Goal: Task Accomplishment & Management: Use online tool/utility

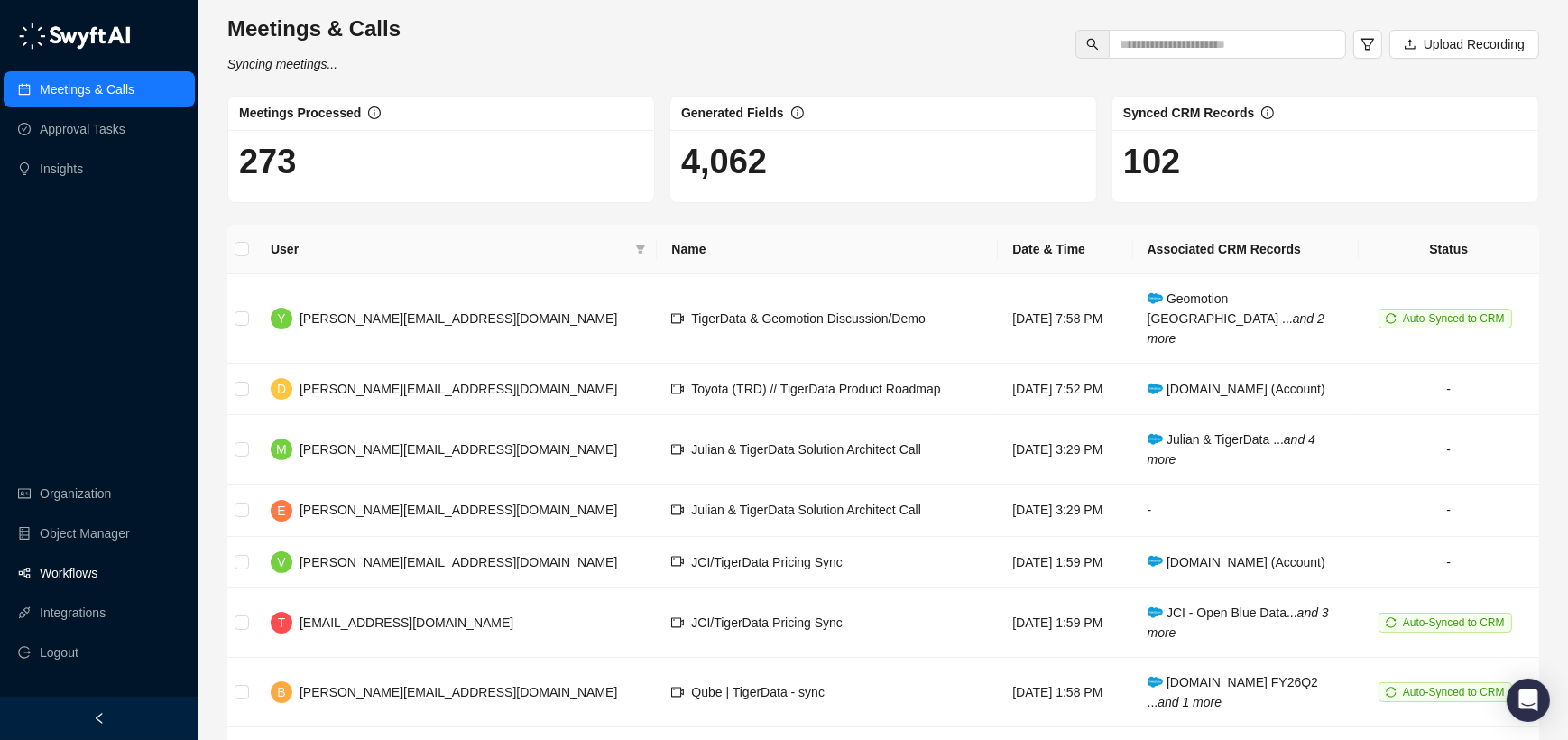
click at [91, 578] on link "Workflows" at bounding box center [68, 572] width 58 height 36
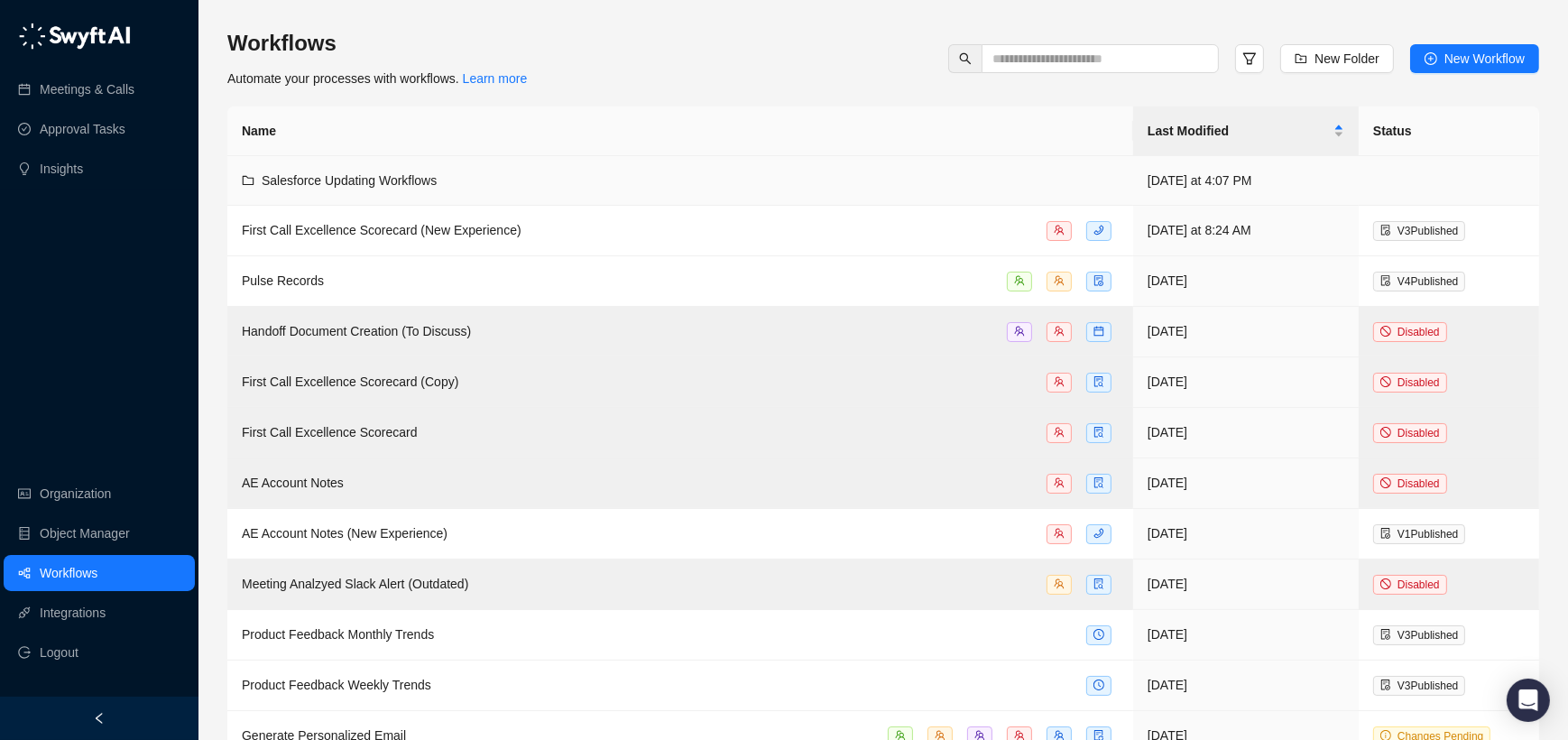
click at [502, 177] on div "Salesforce Updating Workflows" at bounding box center [680, 180] width 877 height 20
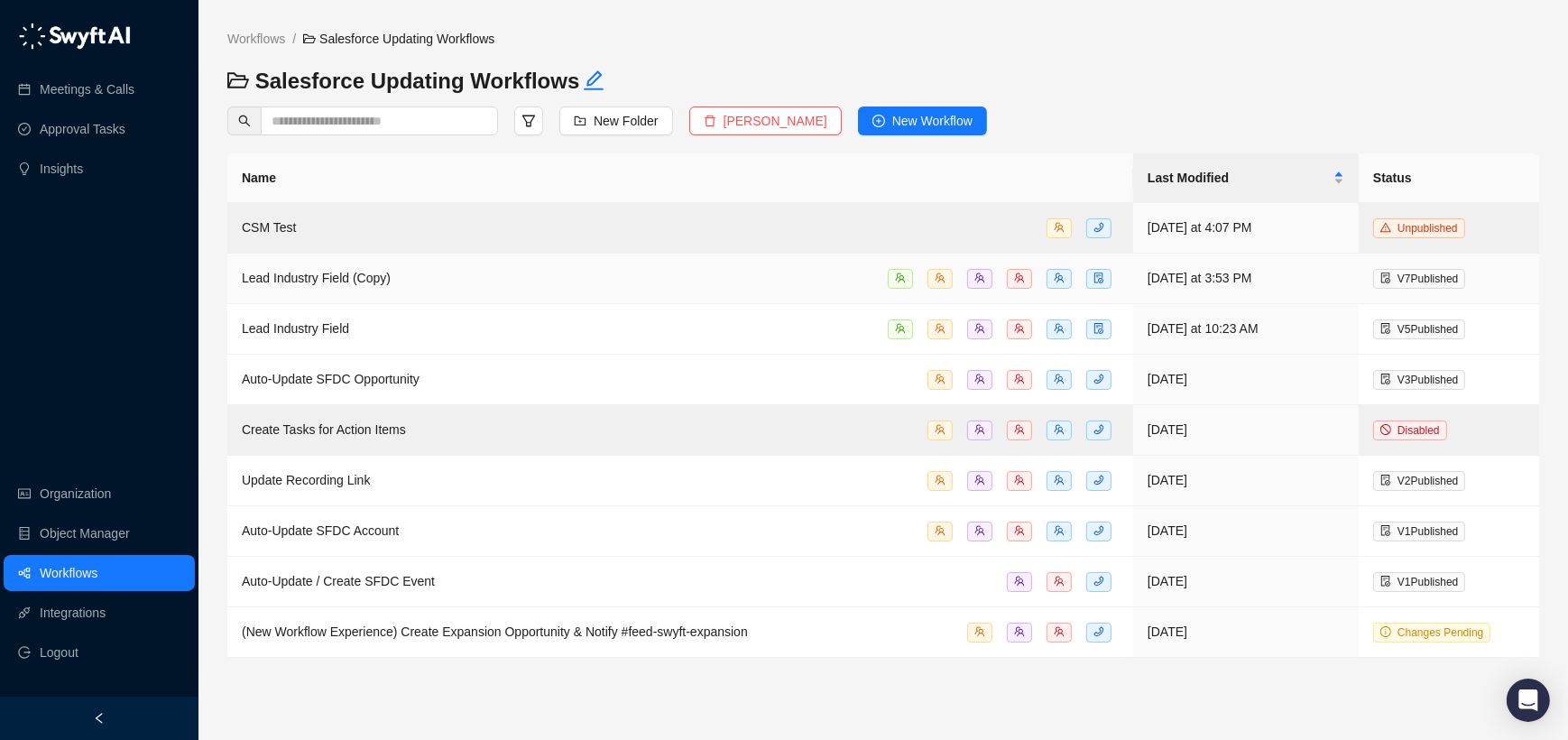
click at [474, 282] on div "Lead Industry Field (Copy)" at bounding box center [680, 278] width 877 height 21
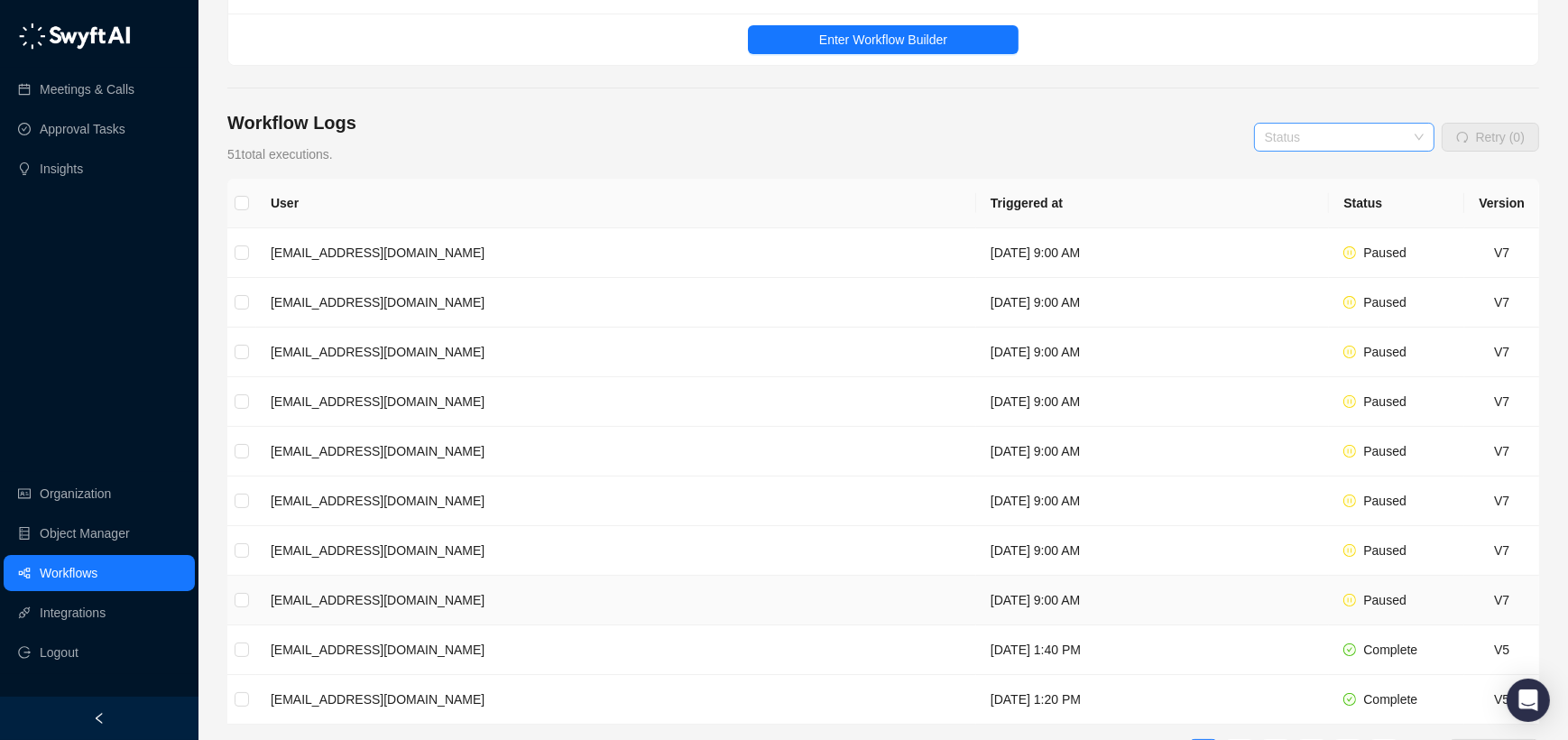
scroll to position [42, 0]
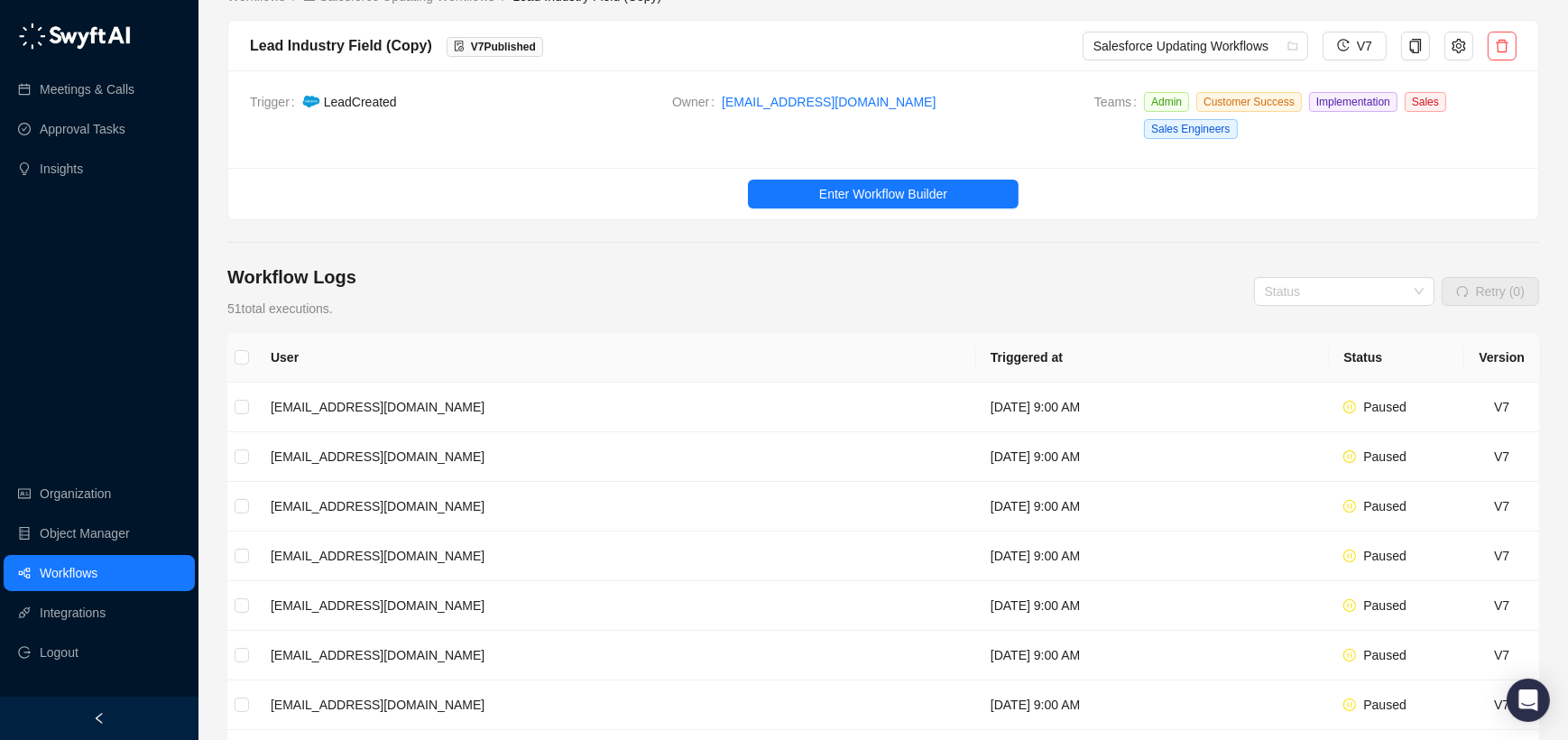
click at [1359, 346] on th "Status" at bounding box center [1396, 358] width 135 height 49
click at [1359, 400] on div "Paused" at bounding box center [1374, 407] width 62 height 20
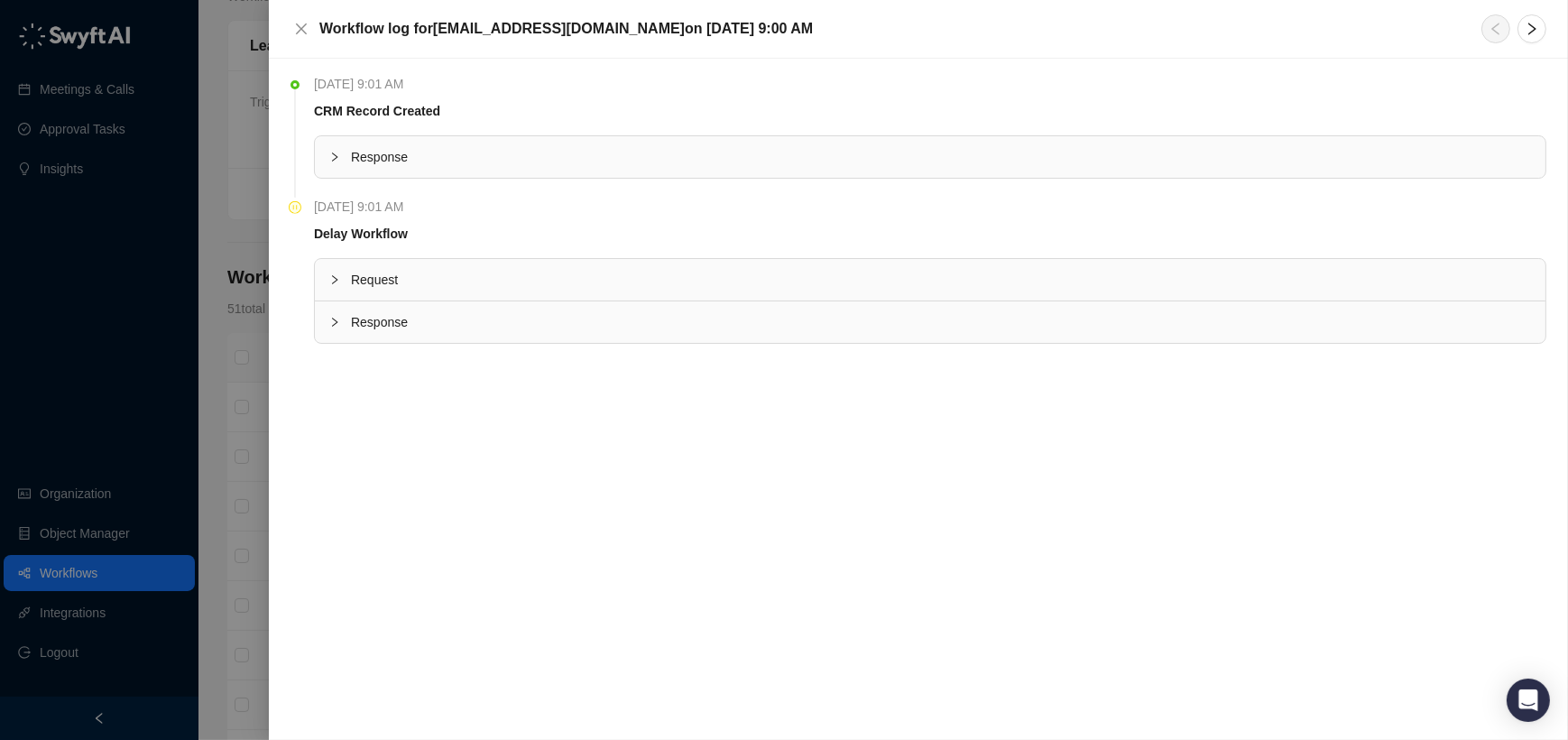
click at [568, 272] on span "Request" at bounding box center [940, 280] width 1180 height 20
click at [568, 271] on span "Request" at bounding box center [940, 280] width 1180 height 20
click at [462, 331] on div "Response" at bounding box center [929, 322] width 1231 height 41
click at [299, 21] on button "Close" at bounding box center [302, 29] width 22 height 22
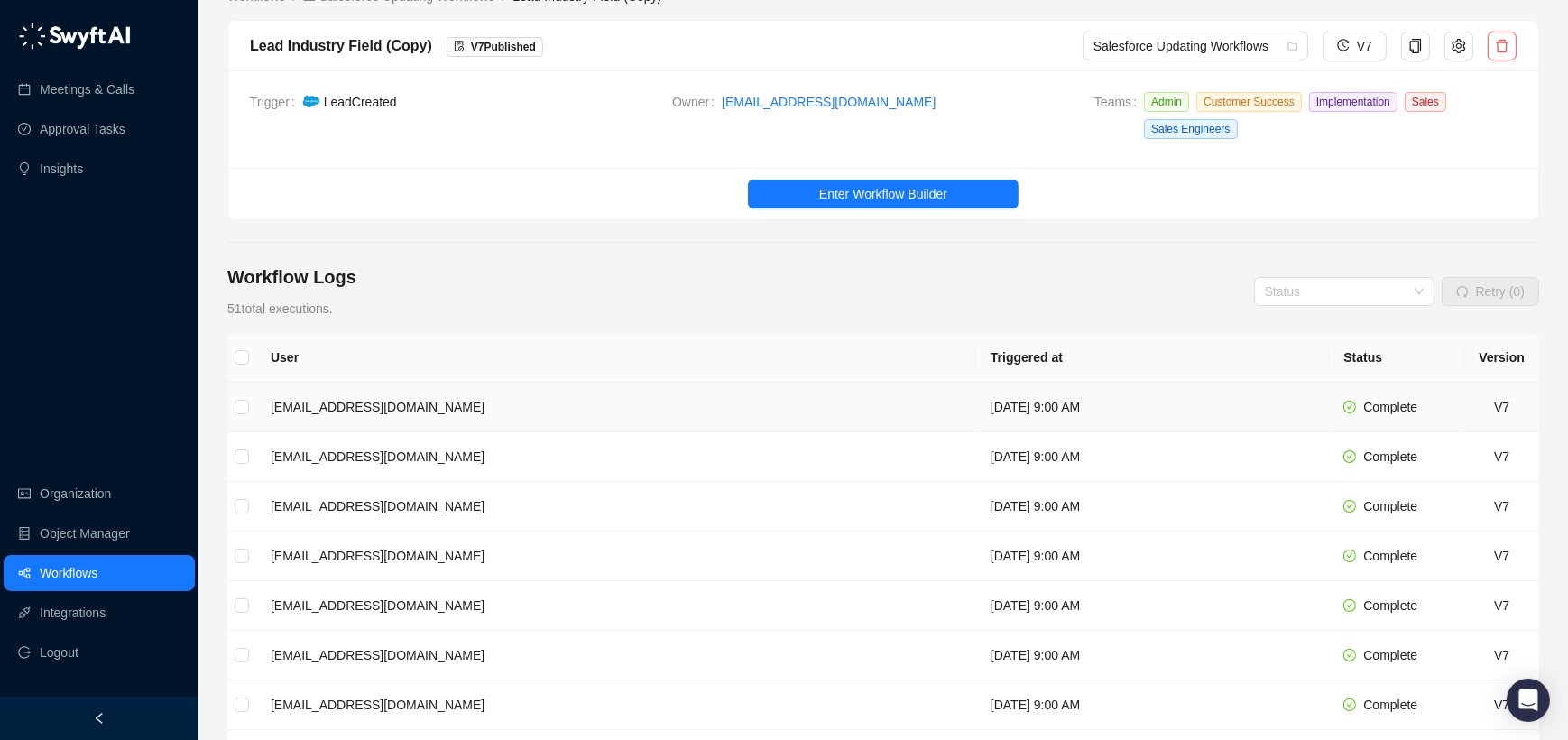
click at [435, 396] on td "[EMAIL_ADDRESS][DOMAIN_NAME]" at bounding box center [616, 407] width 719 height 49
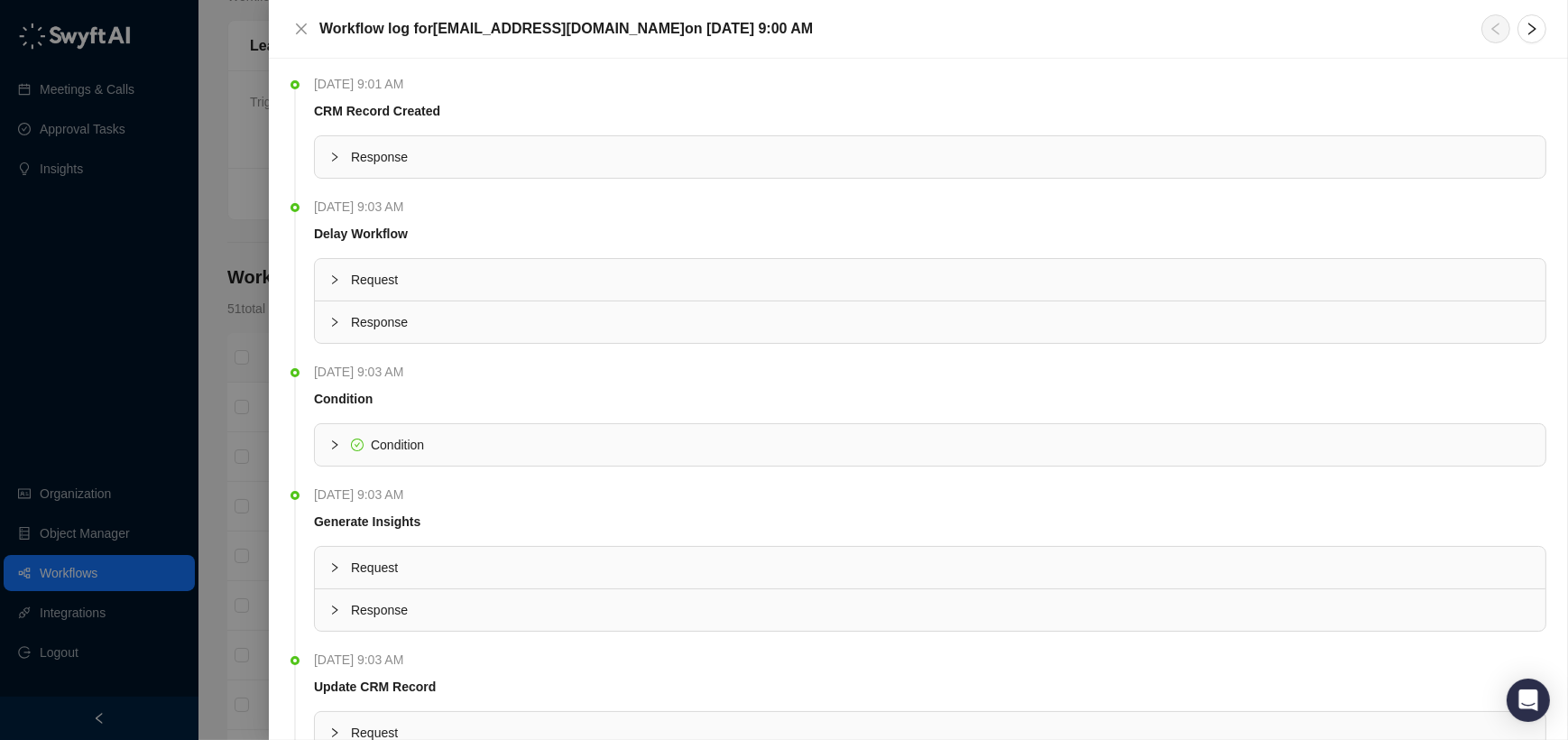
click at [394, 454] on div "Condition" at bounding box center [929, 444] width 1231 height 41
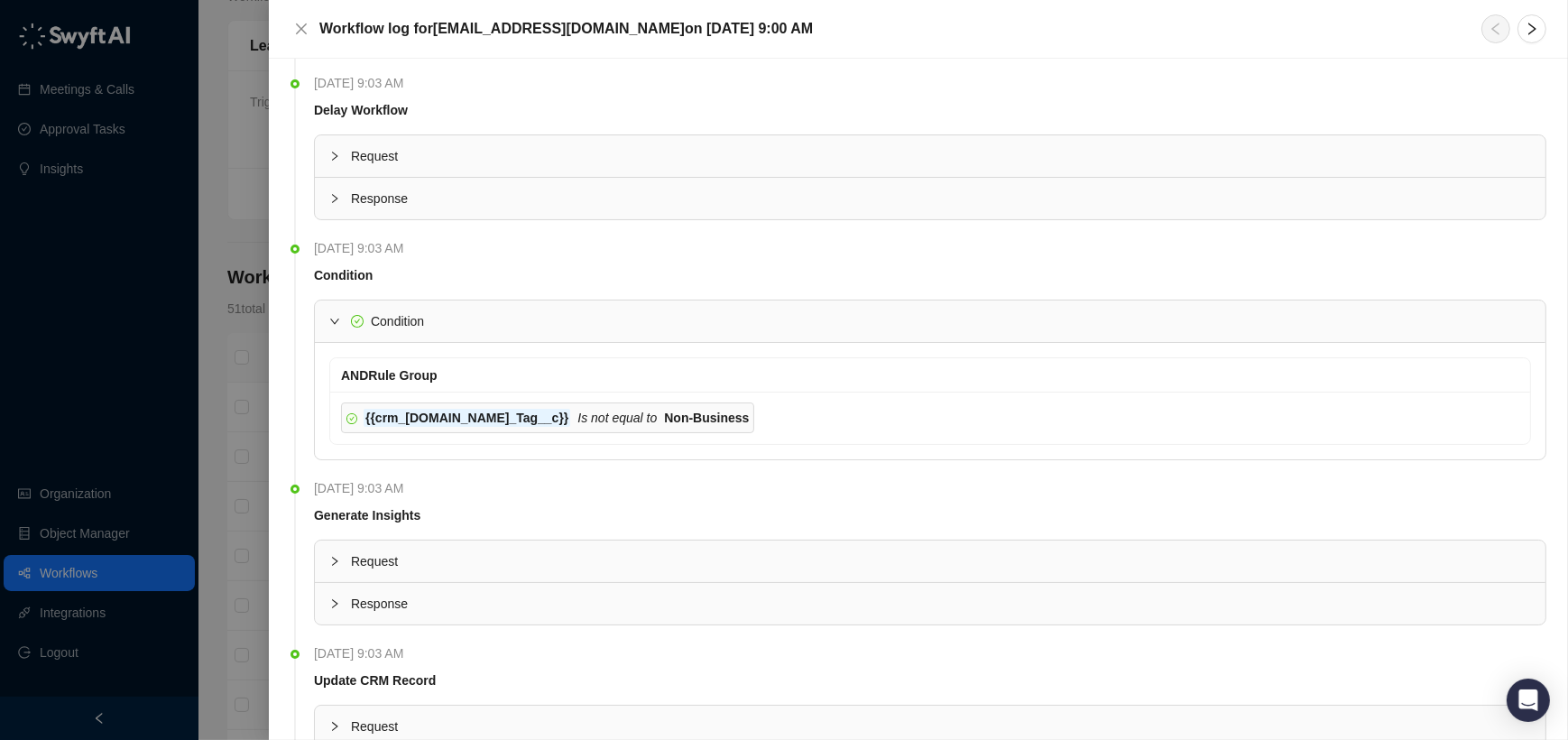
scroll to position [150, 0]
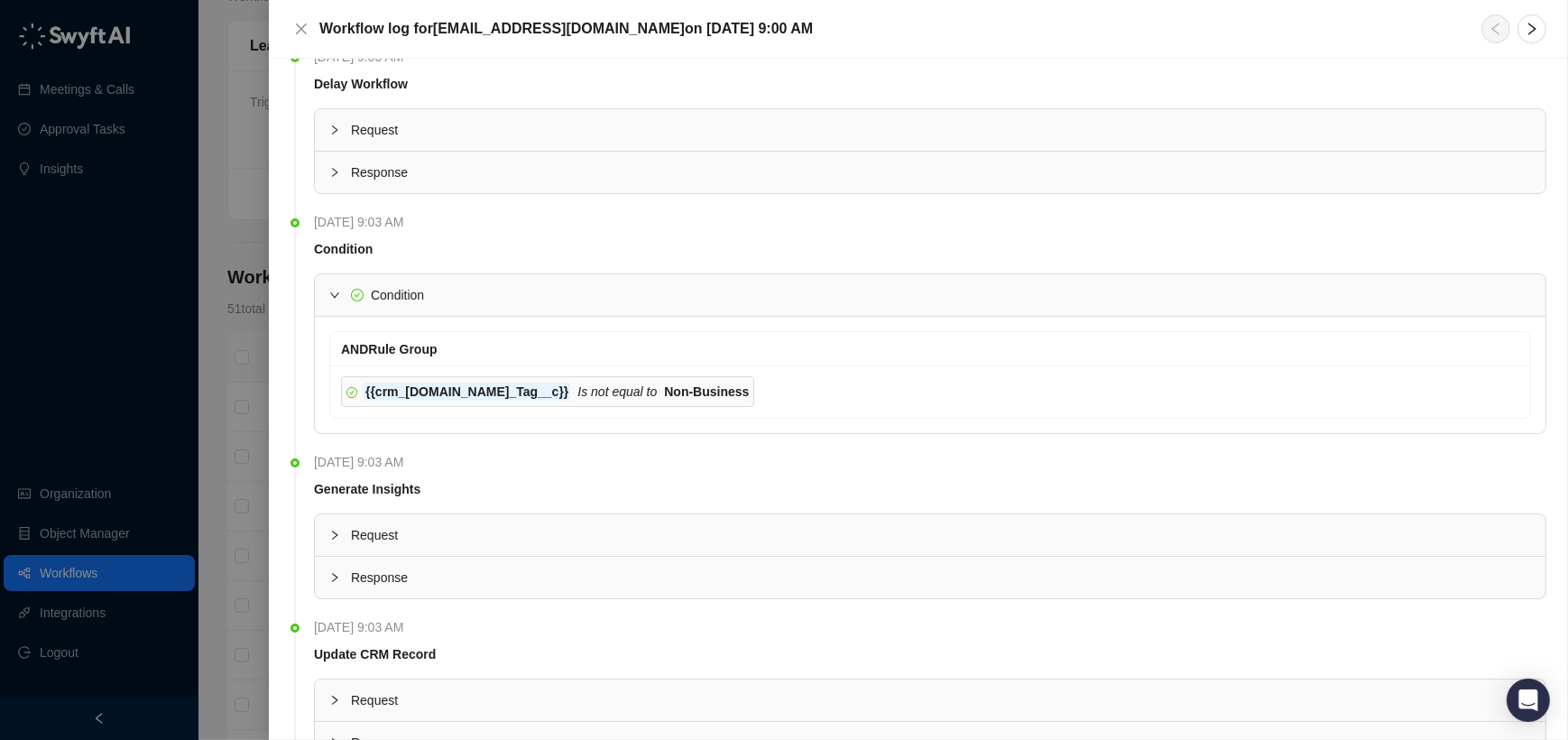
click at [367, 564] on div "Response" at bounding box center [929, 577] width 1231 height 41
click at [374, 531] on span "Request" at bounding box center [940, 535] width 1180 height 20
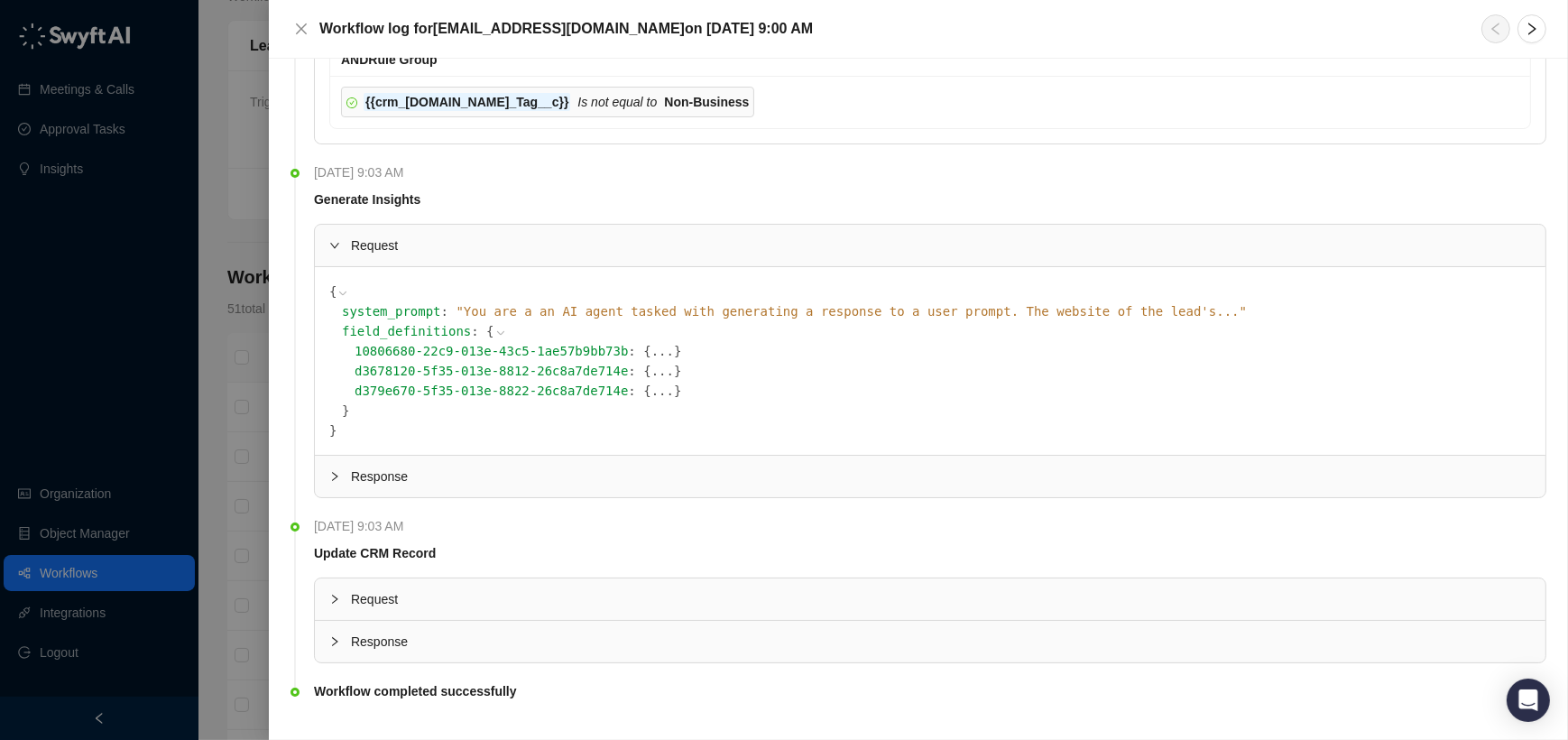
scroll to position [448, 0]
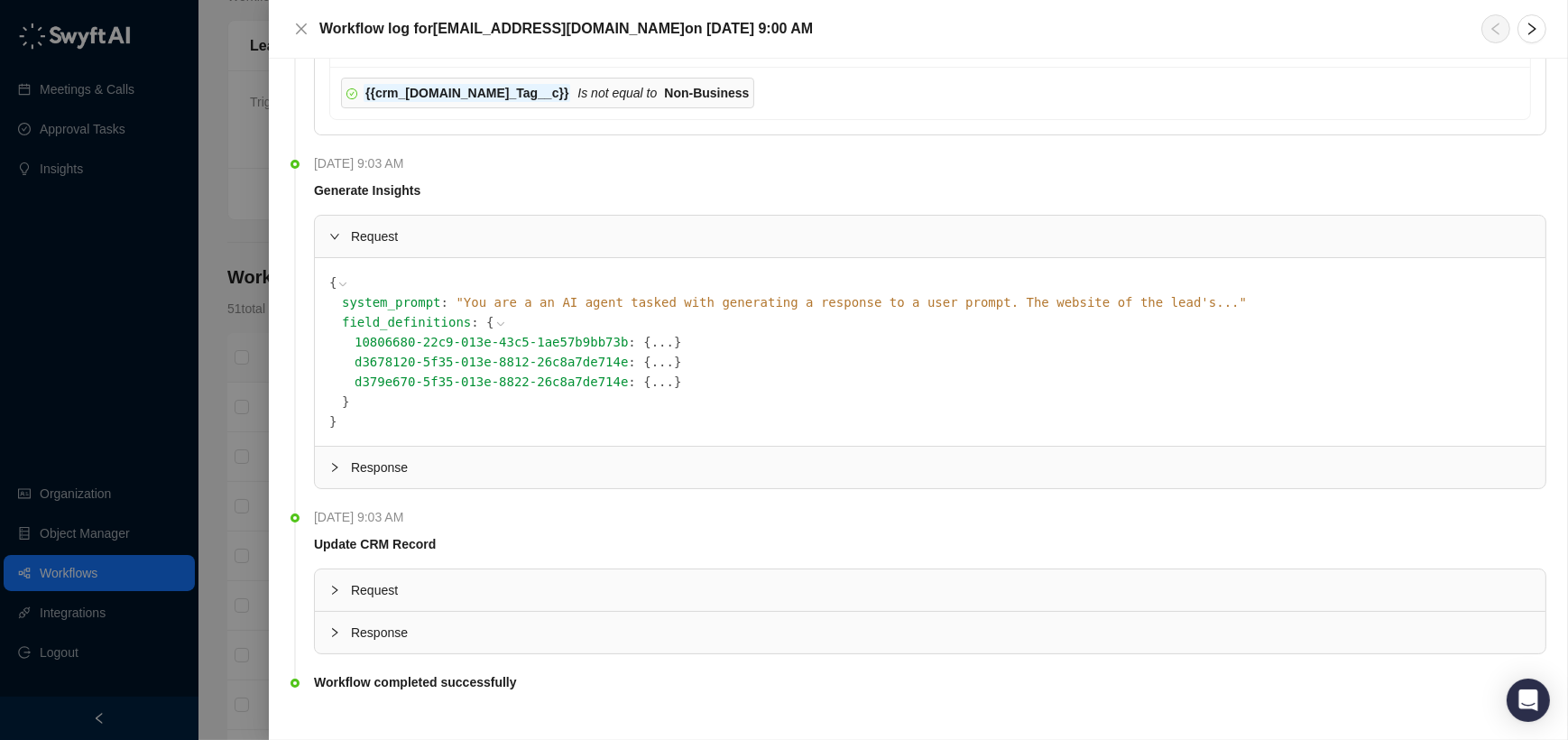
click at [651, 367] on button "..." at bounding box center [662, 362] width 23 height 20
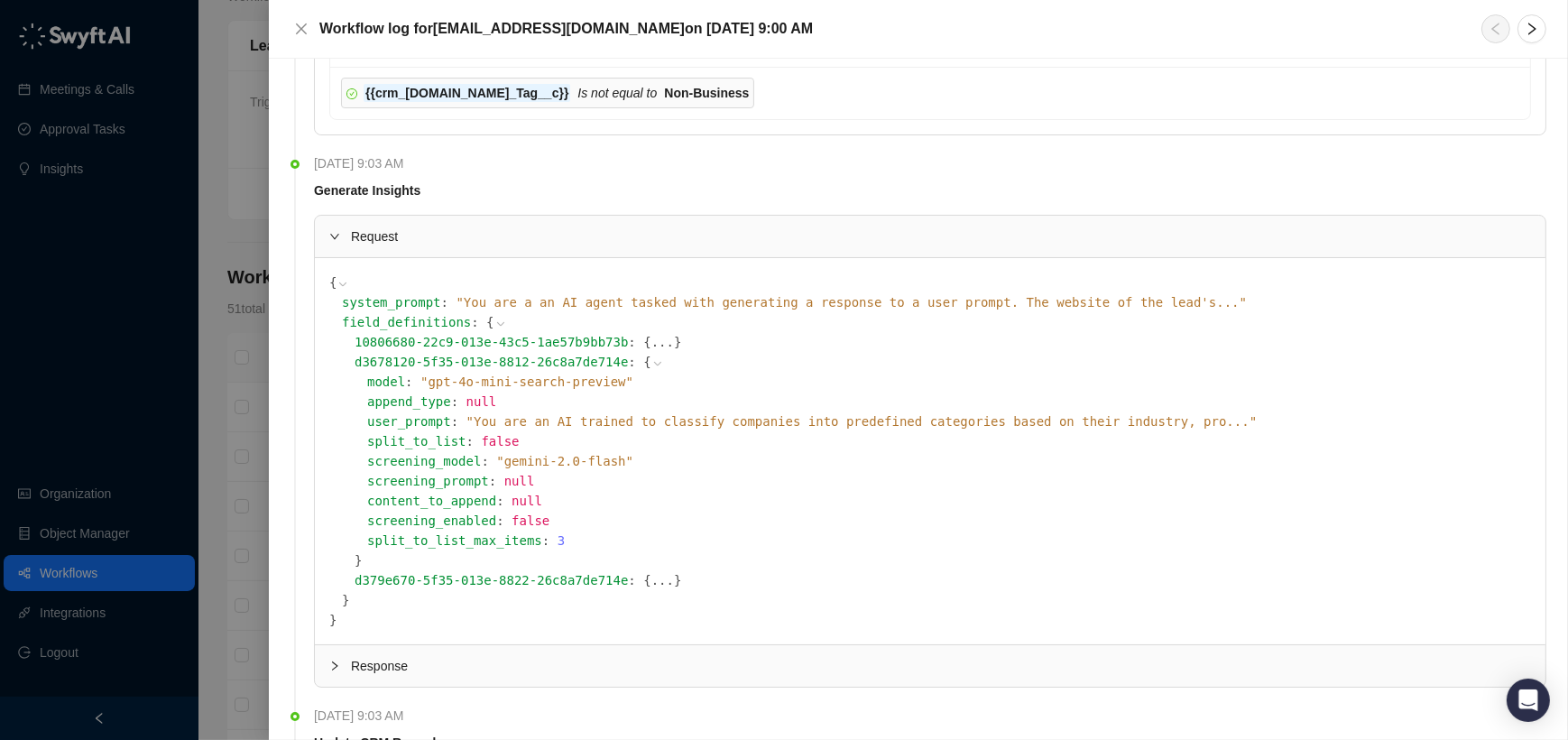
click at [654, 364] on icon at bounding box center [657, 364] width 7 height 4
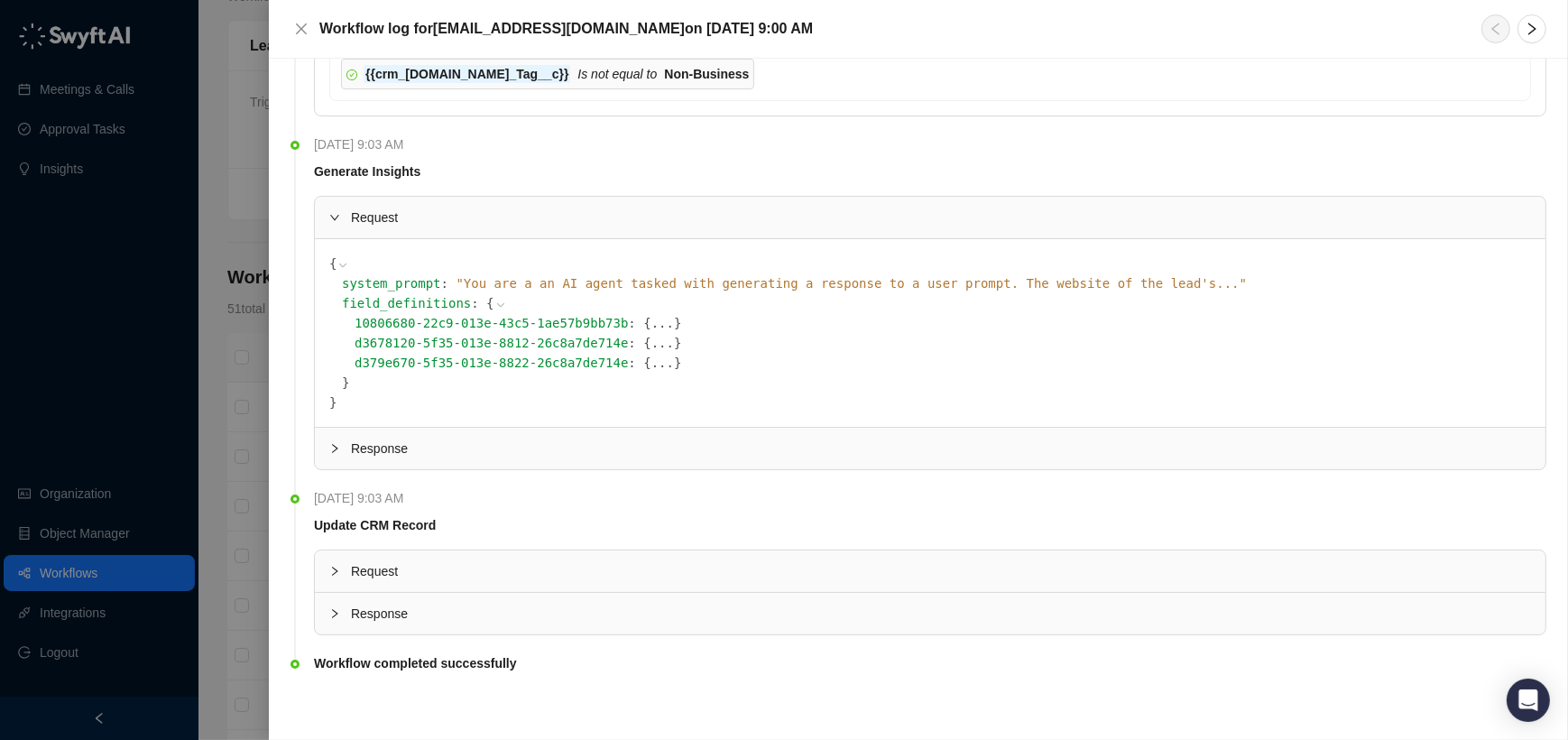
click at [446, 561] on span "Request" at bounding box center [940, 571] width 1180 height 20
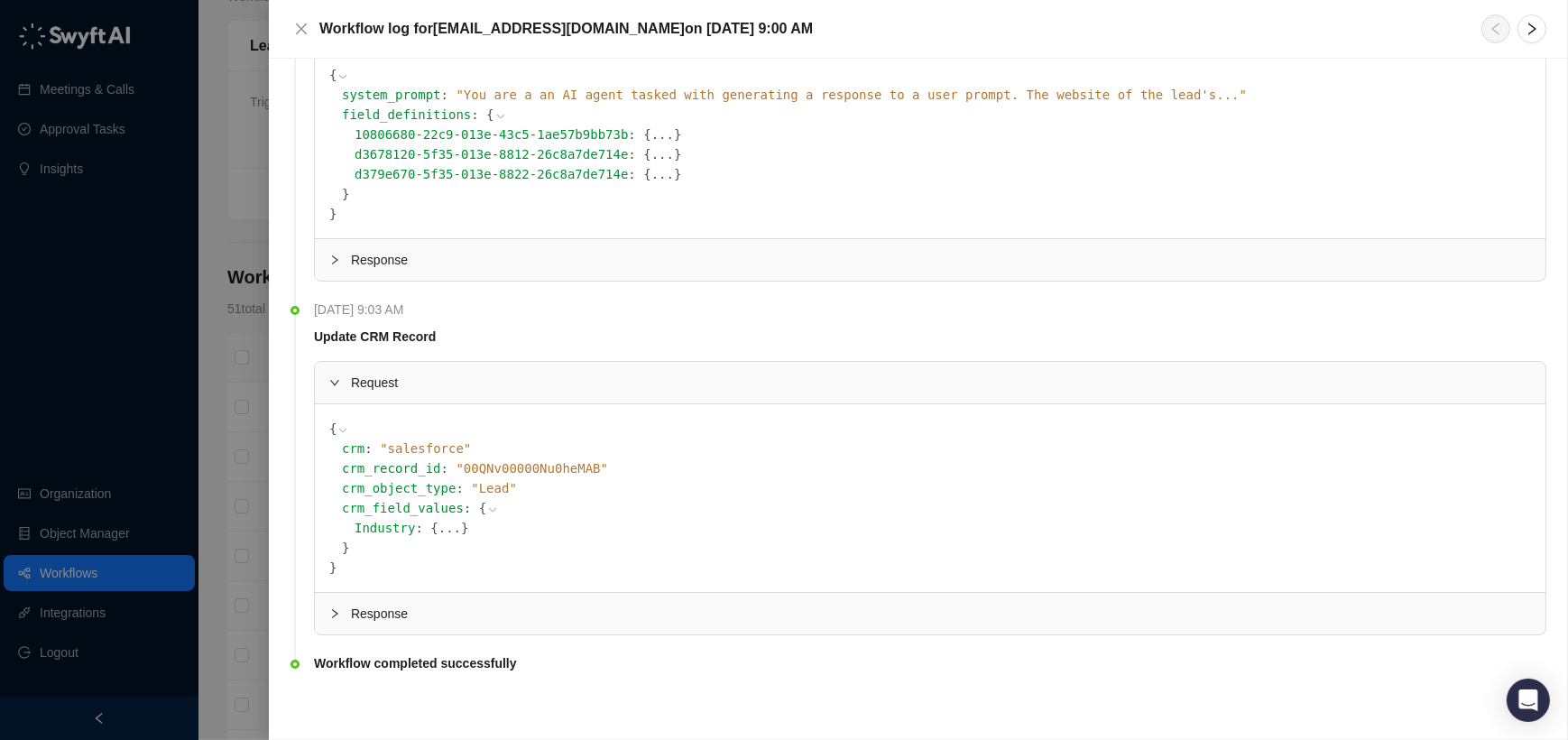
click at [438, 603] on span "Response" at bounding box center [940, 613] width 1180 height 20
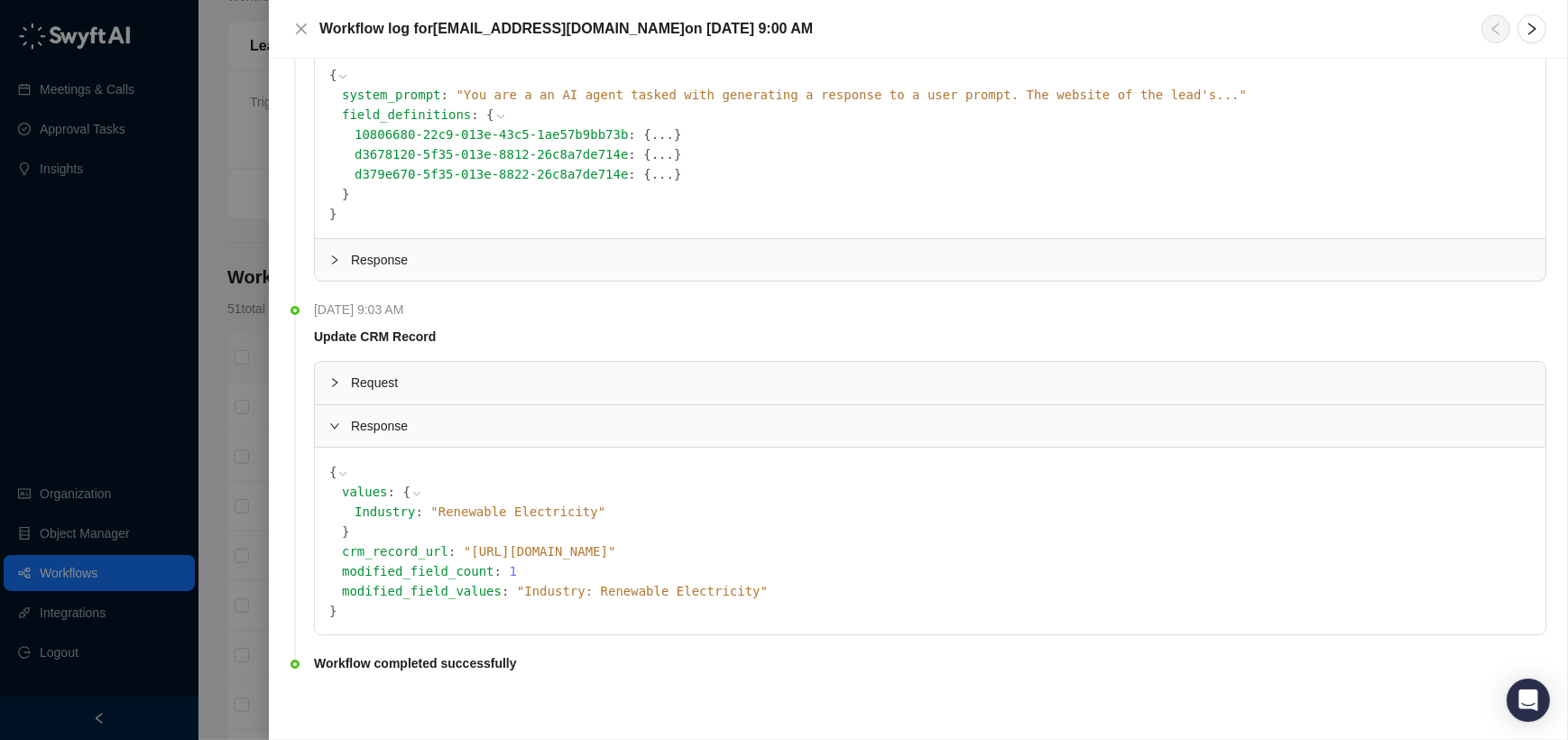
scroll to position [655, 0]
click at [238, 375] on div at bounding box center [784, 370] width 1568 height 740
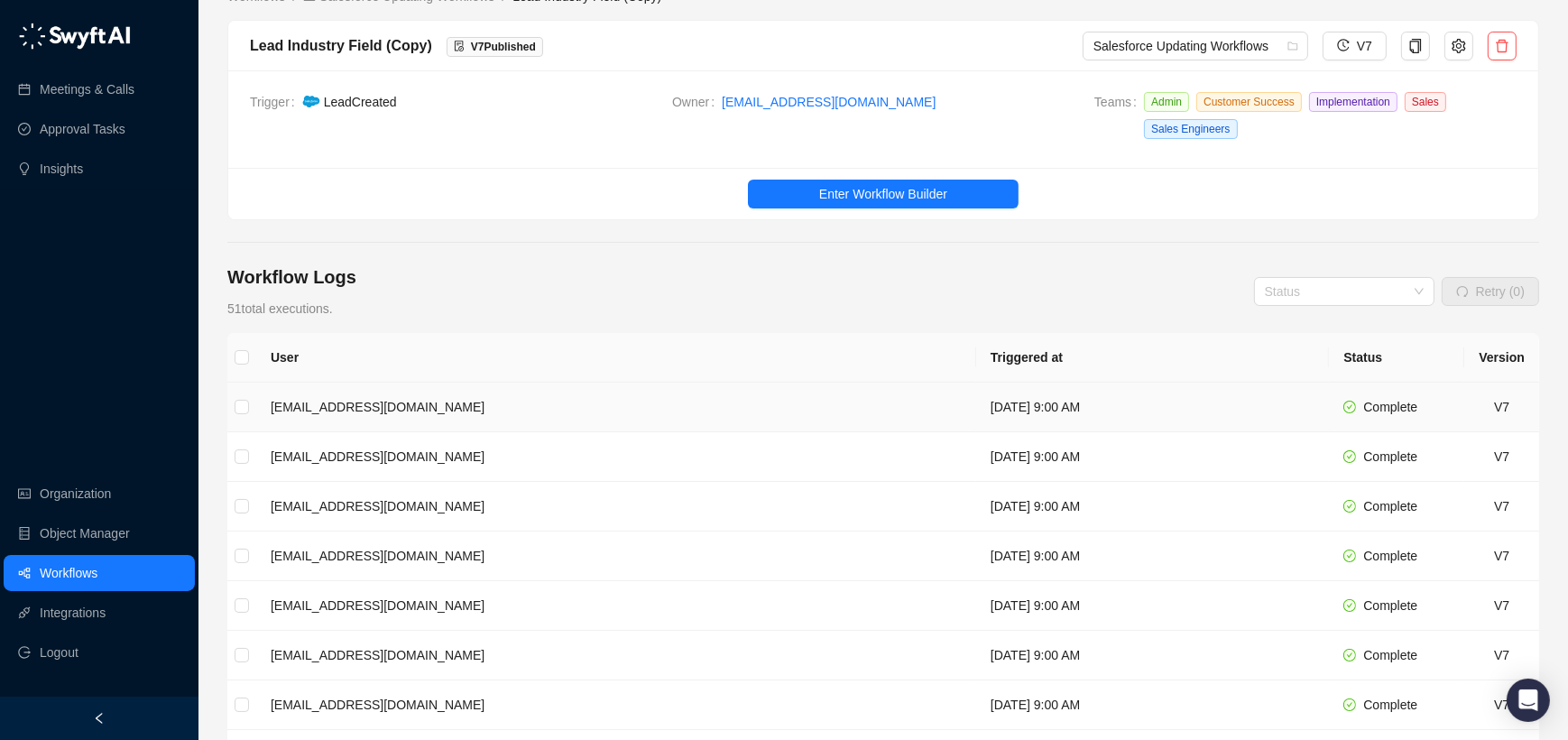
click at [376, 400] on td "[EMAIL_ADDRESS][DOMAIN_NAME]" at bounding box center [616, 407] width 719 height 49
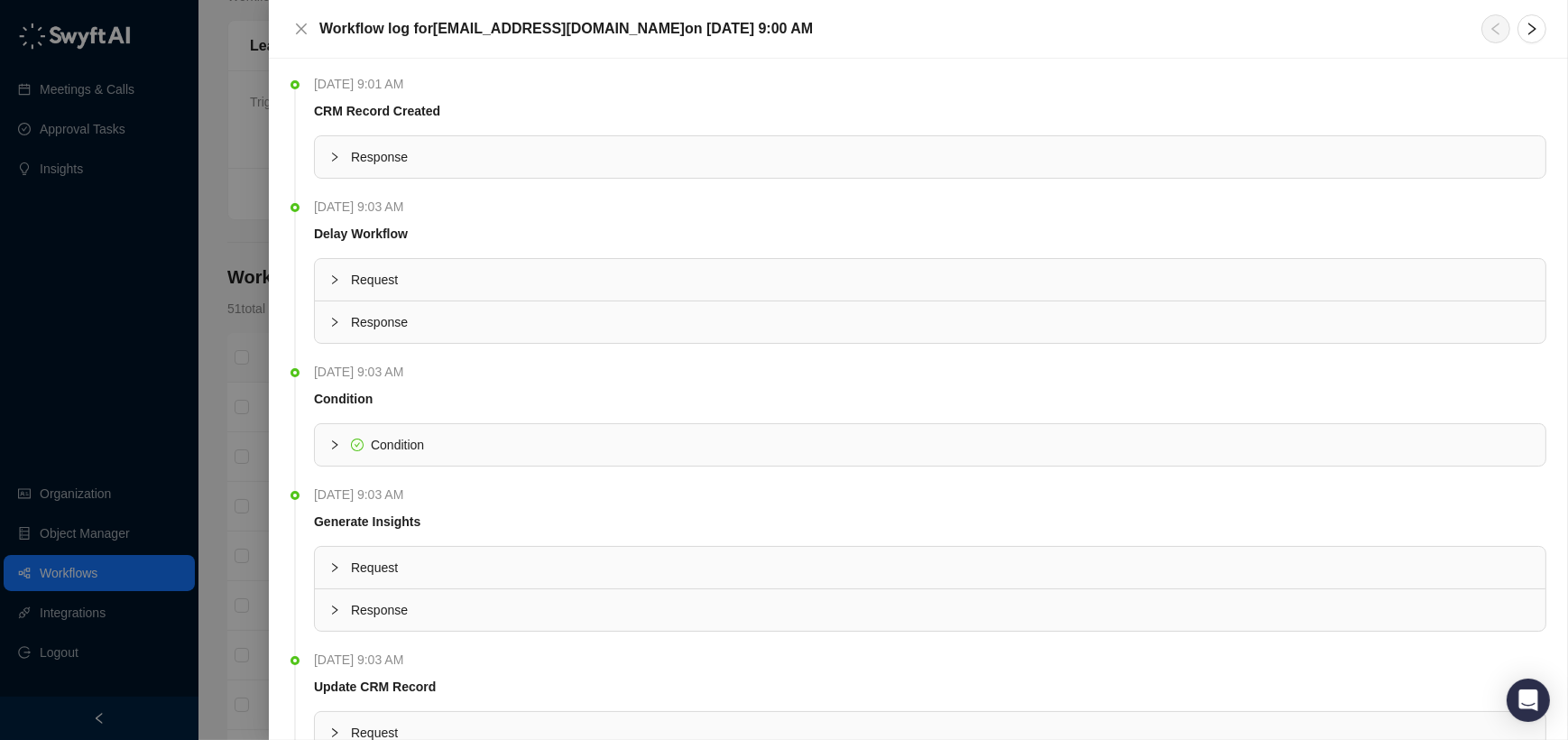
click at [250, 382] on div at bounding box center [784, 370] width 1568 height 740
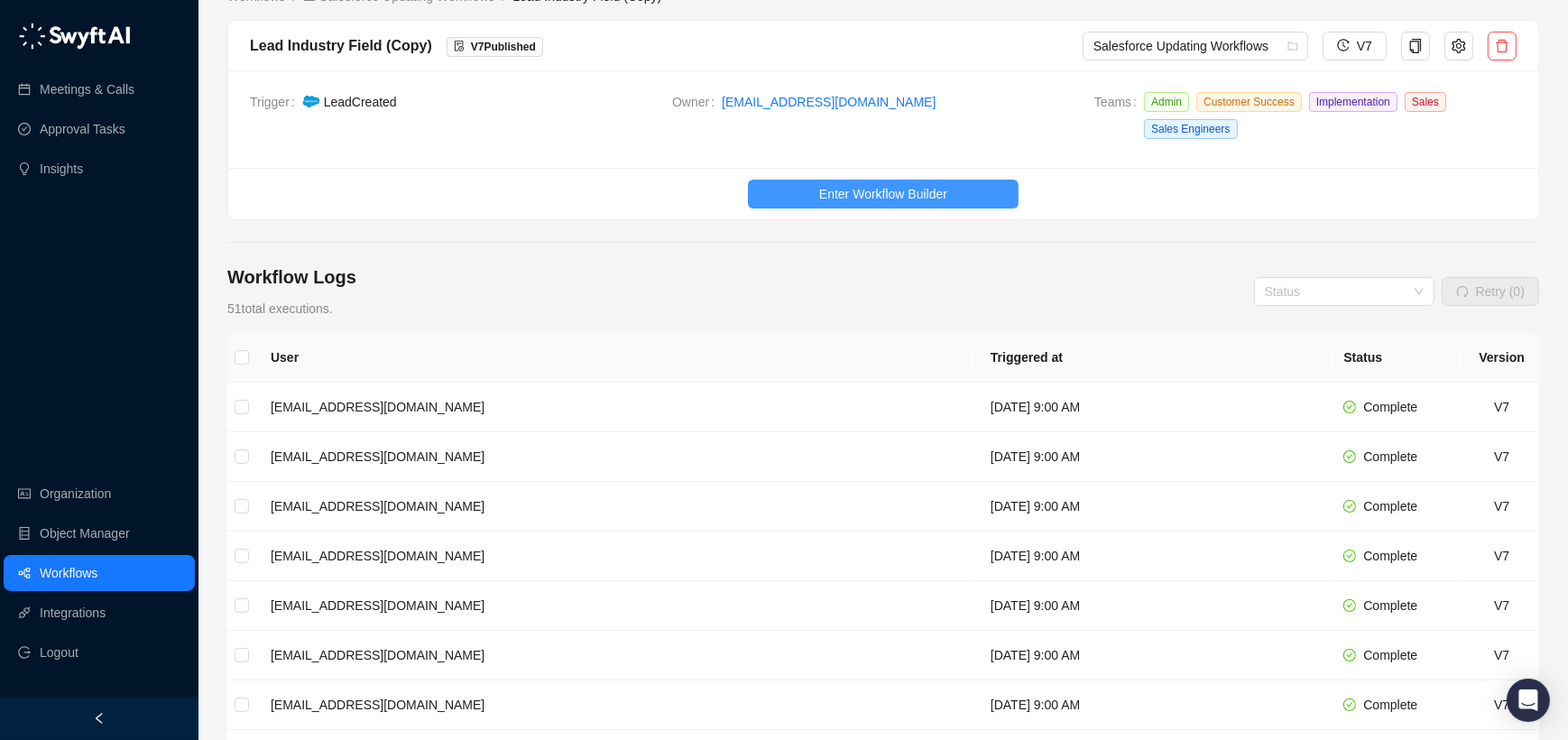
click at [943, 182] on button "Enter Workflow Builder" at bounding box center [883, 193] width 271 height 29
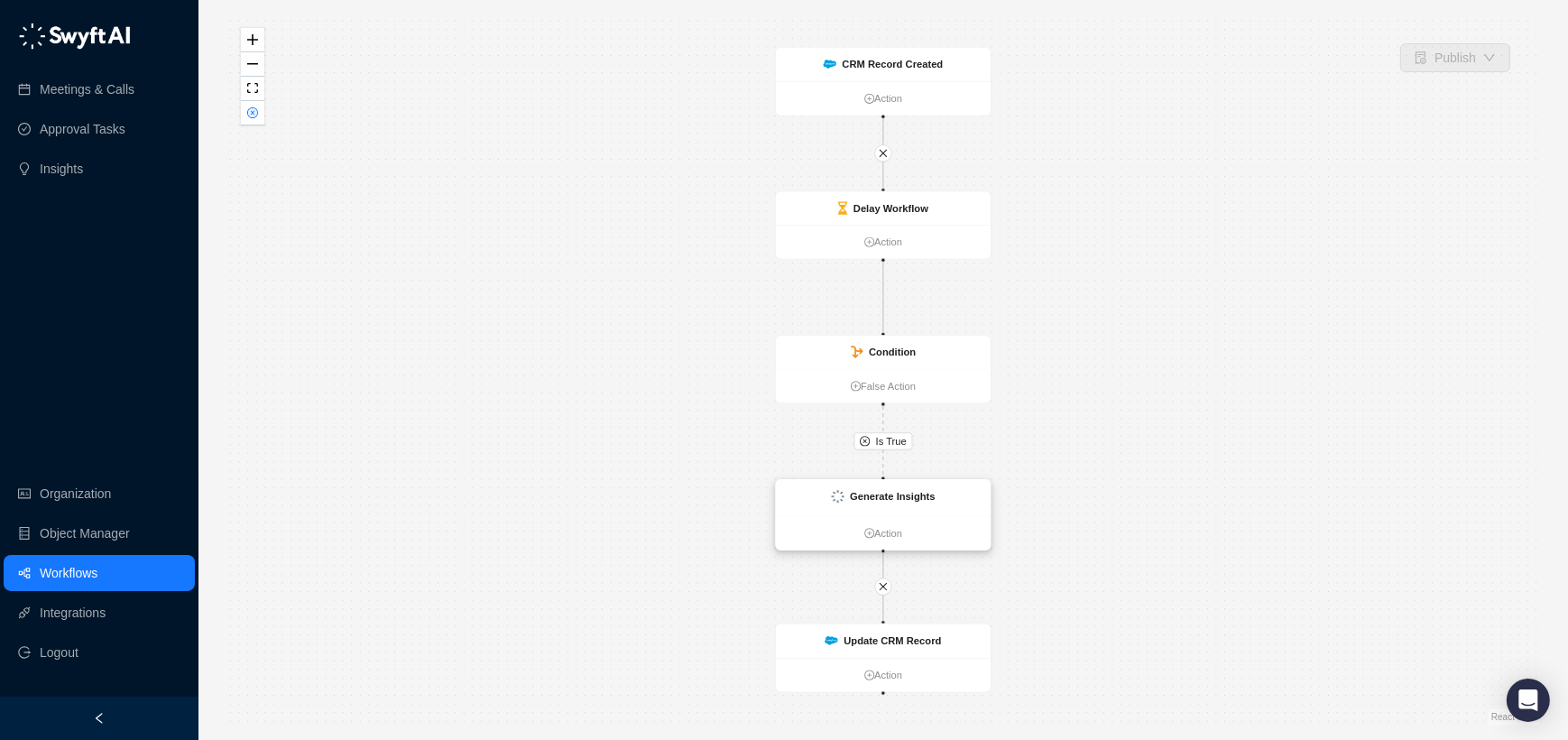
click at [879, 493] on strong "Generate Insights" at bounding box center [892, 497] width 85 height 12
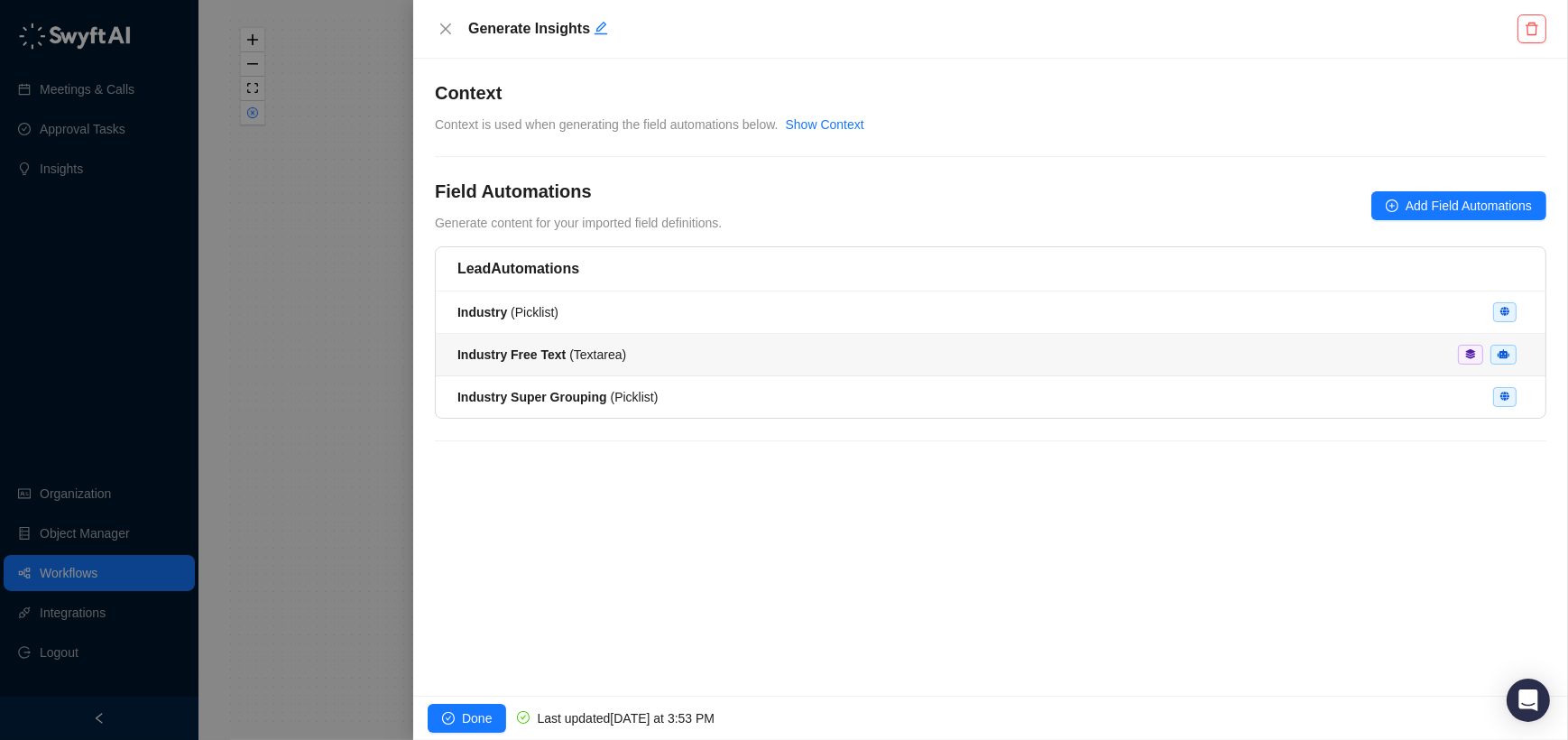
click at [645, 359] on div "Industry Free Text ( Textarea )" at bounding box center [990, 355] width 1066 height 20
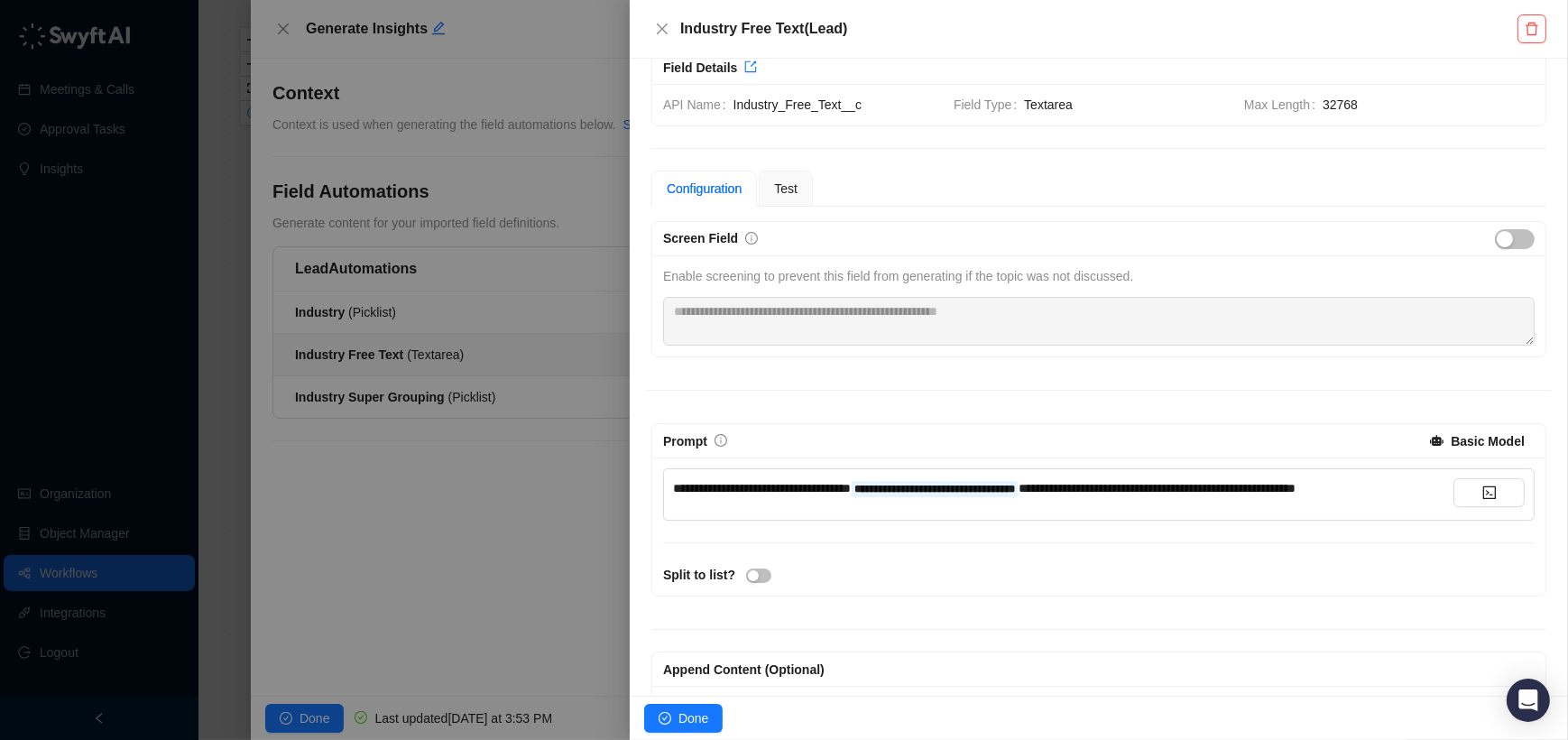
scroll to position [28, 0]
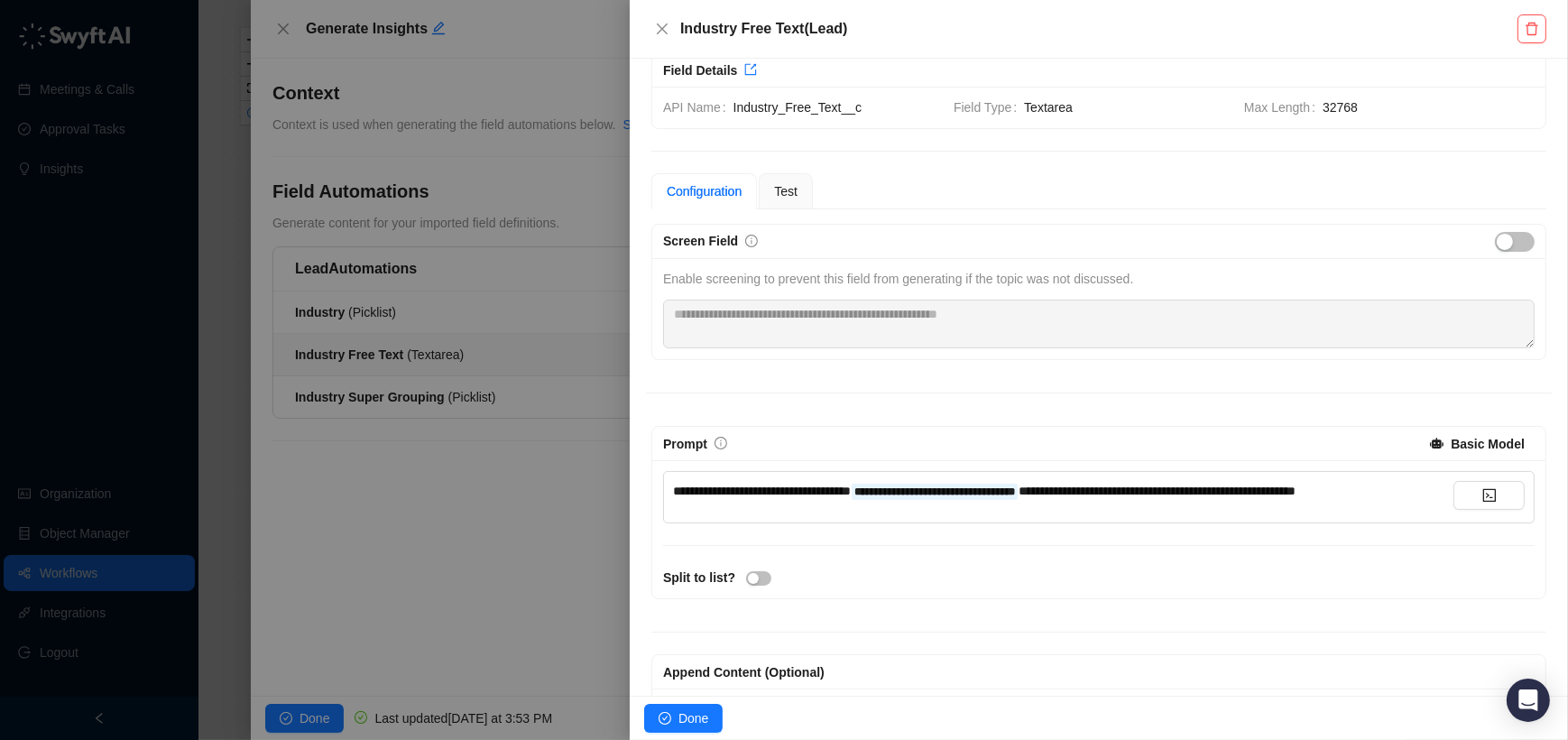
click at [603, 460] on div at bounding box center [784, 370] width 1568 height 740
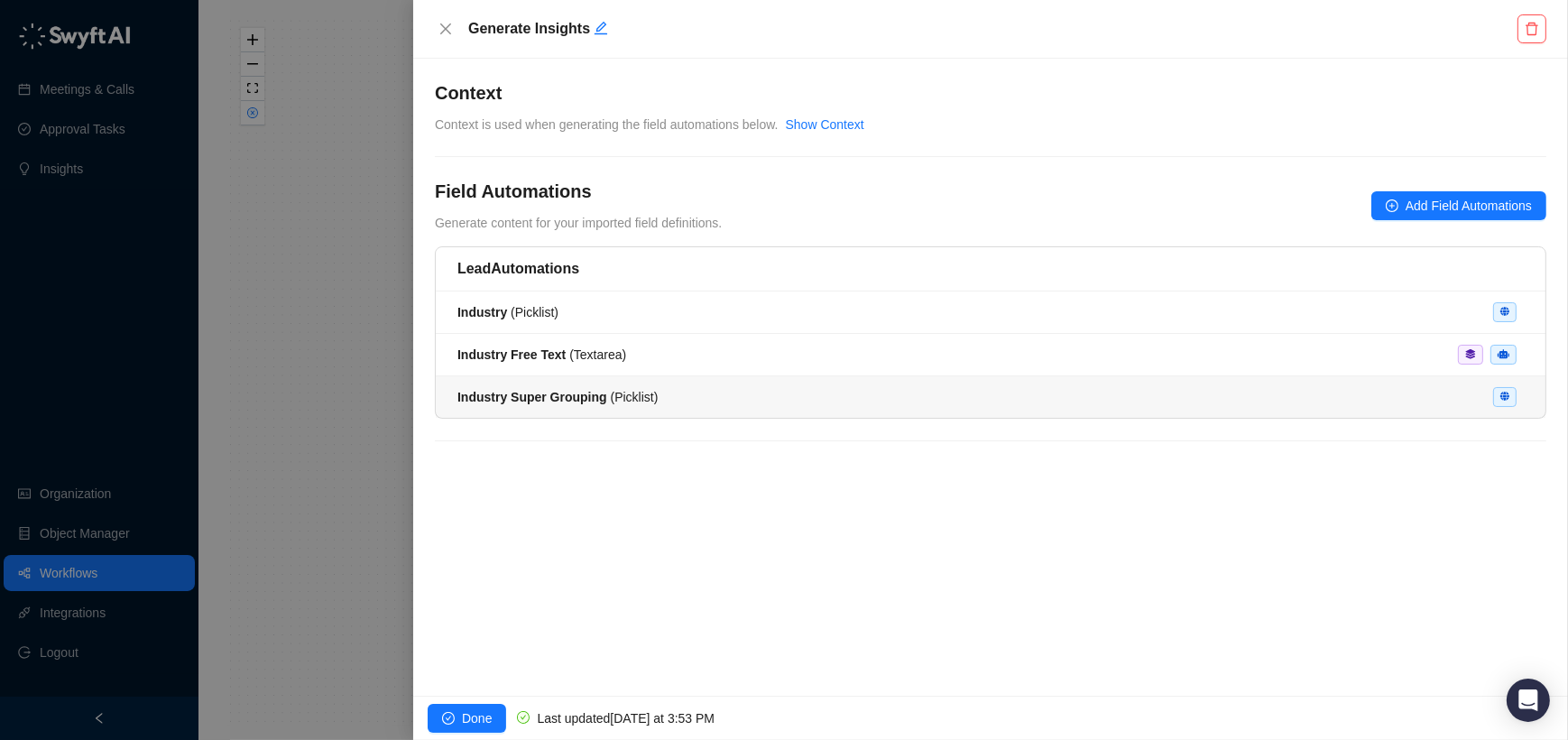
click at [606, 387] on div "Industry Super Grouping ( Picklist )" at bounding box center [557, 397] width 200 height 20
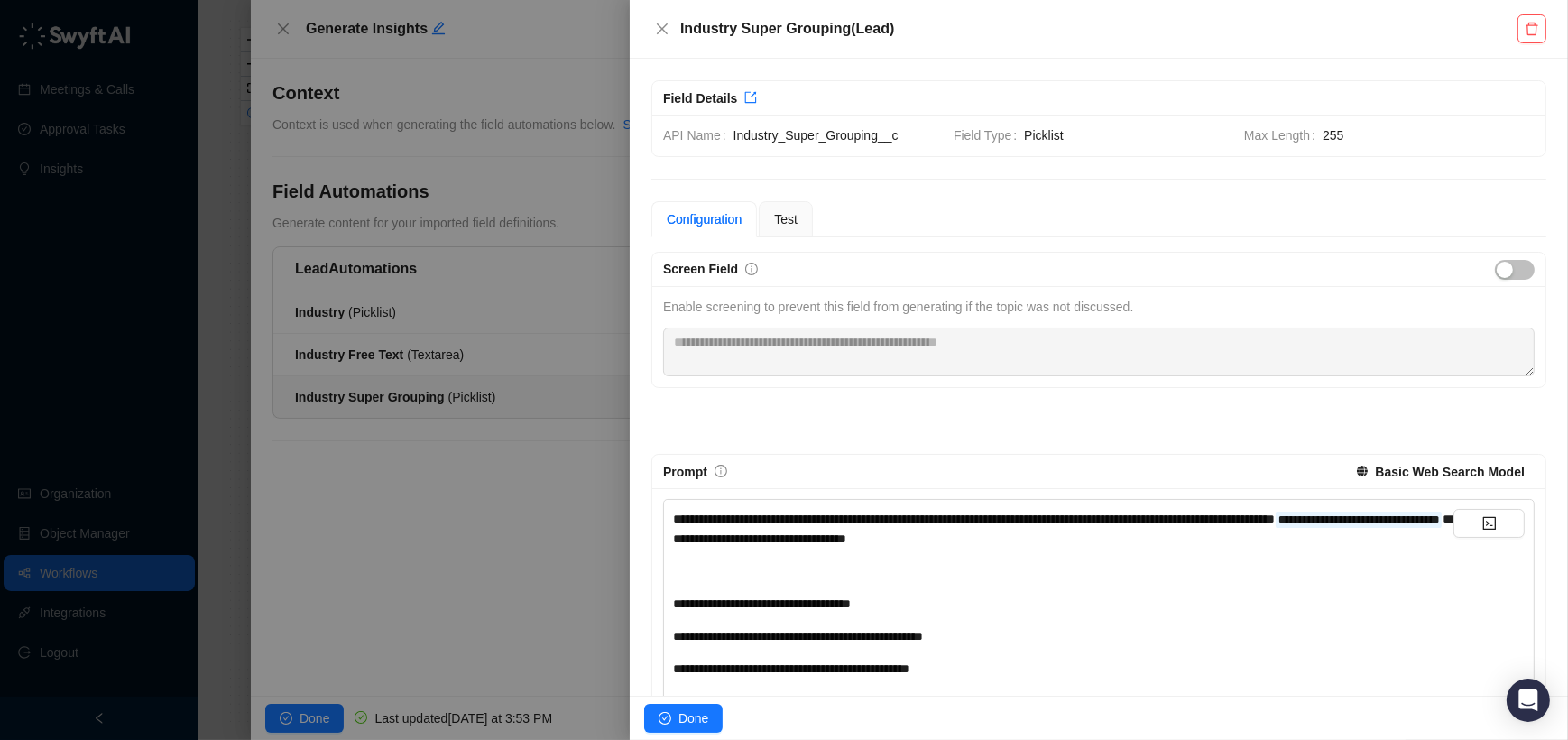
click at [447, 531] on div at bounding box center [784, 370] width 1568 height 740
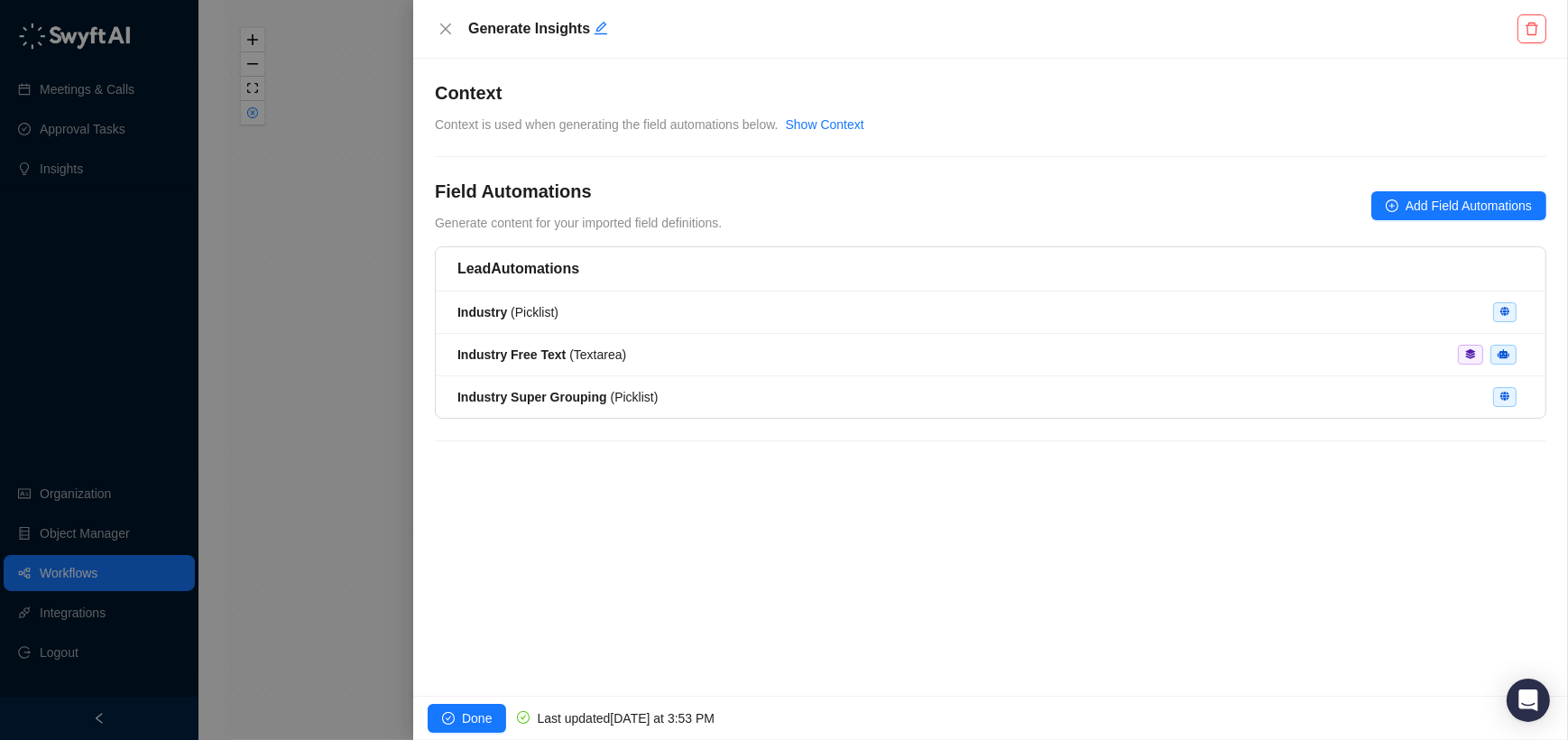
click at [358, 416] on div at bounding box center [784, 370] width 1568 height 740
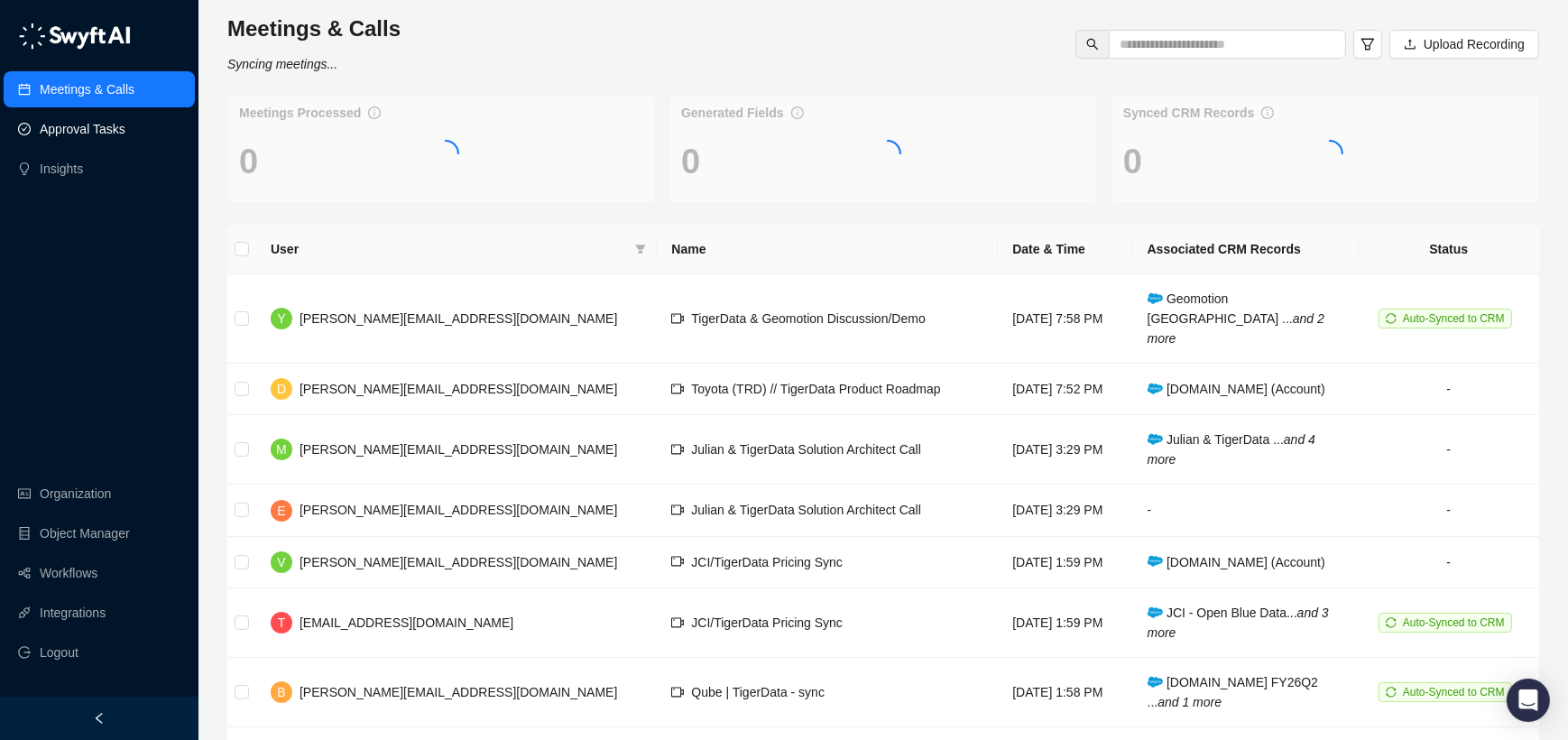
click at [85, 142] on link "Approval Tasks" at bounding box center [82, 129] width 86 height 36
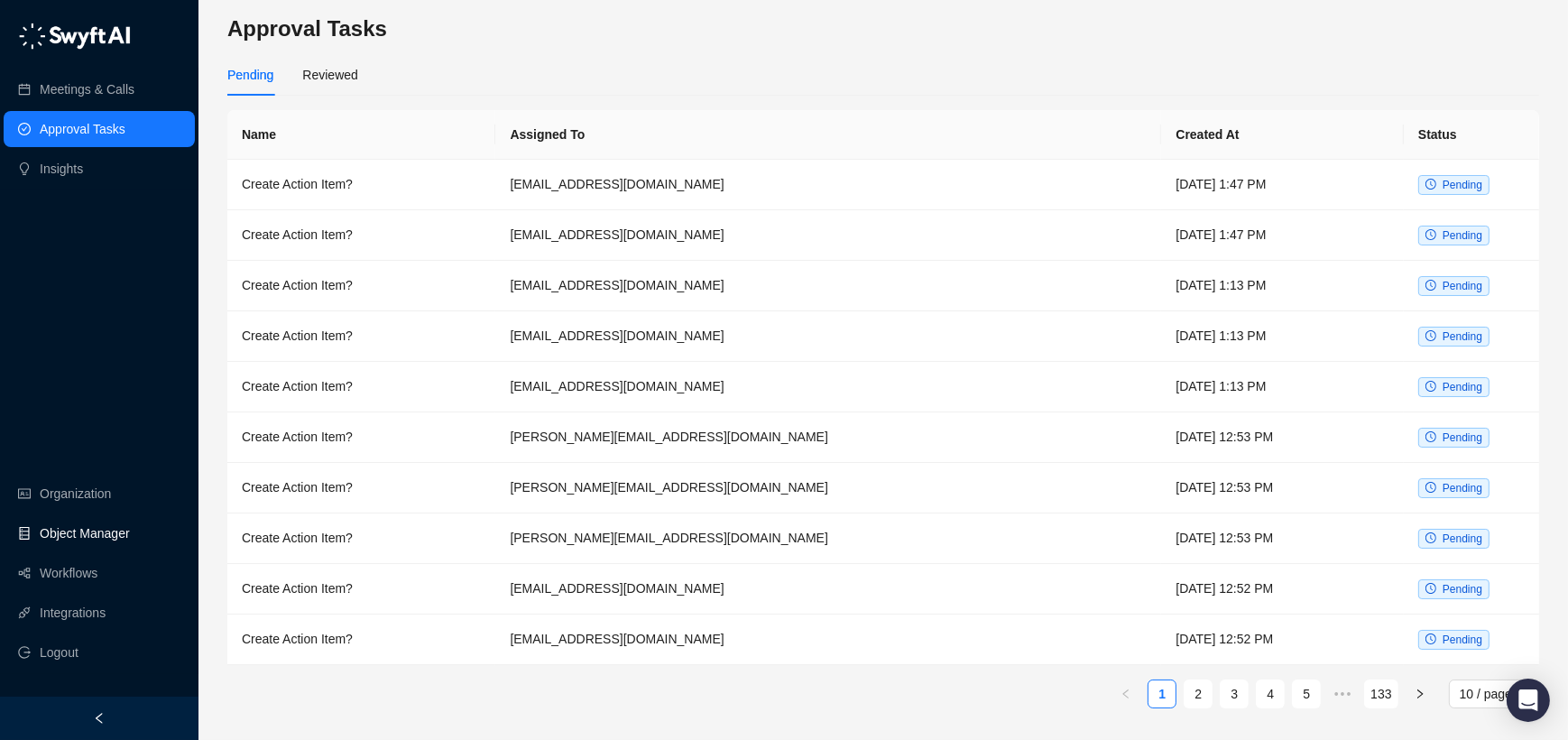
click at [58, 535] on link "Object Manager" at bounding box center [85, 533] width 91 height 36
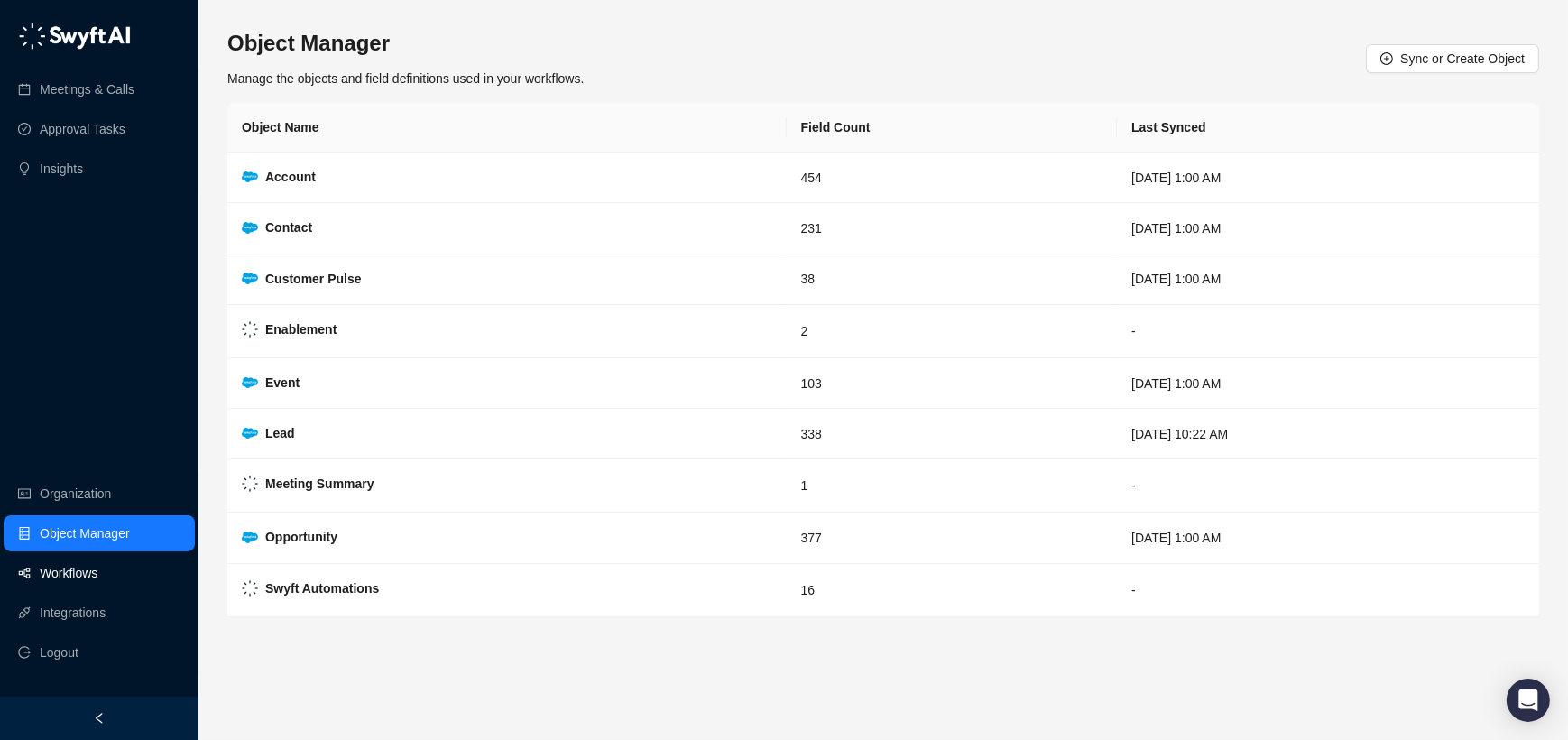
click at [68, 566] on link "Workflows" at bounding box center [68, 572] width 58 height 36
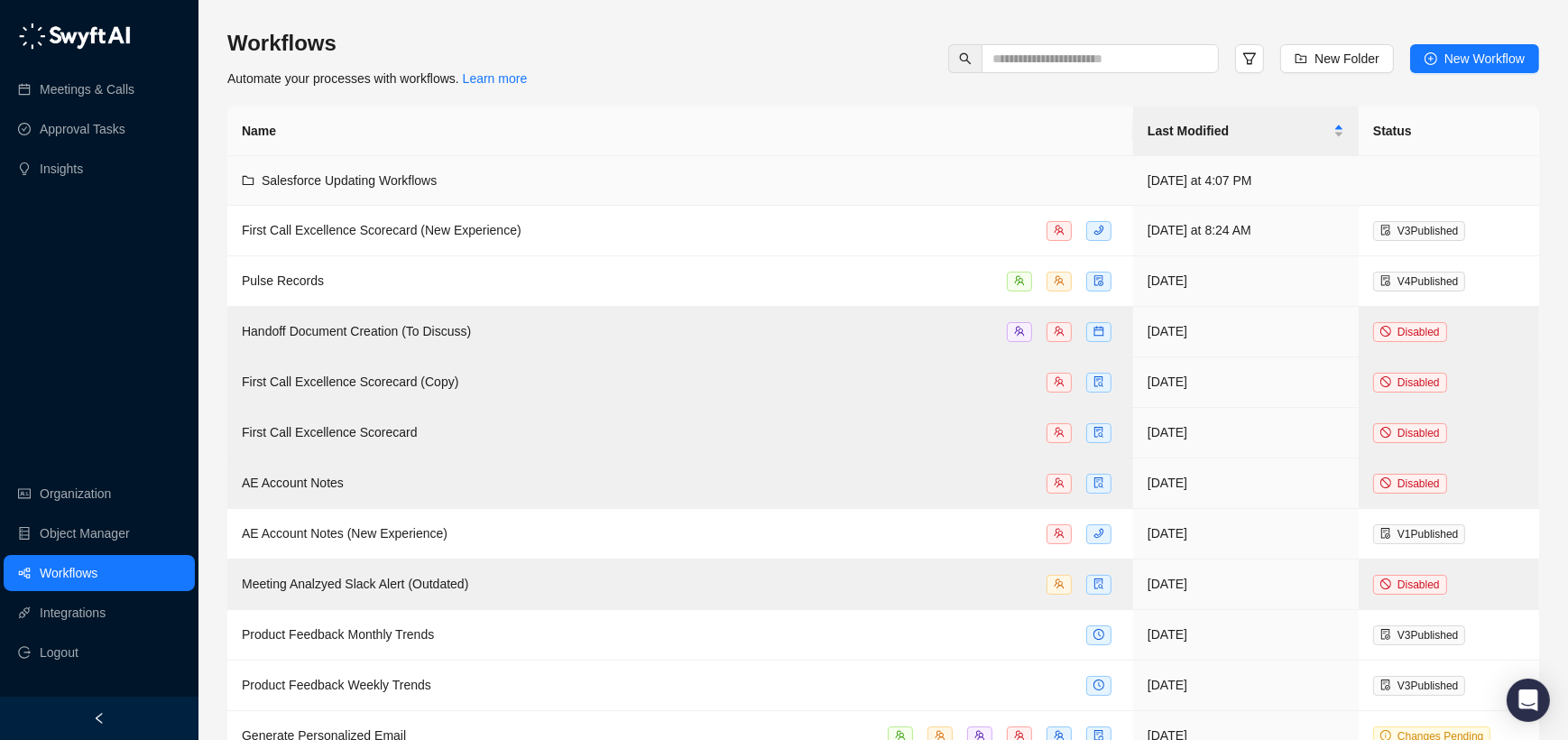
click at [294, 182] on span "Salesforce Updating Workflows" at bounding box center [349, 180] width 175 height 15
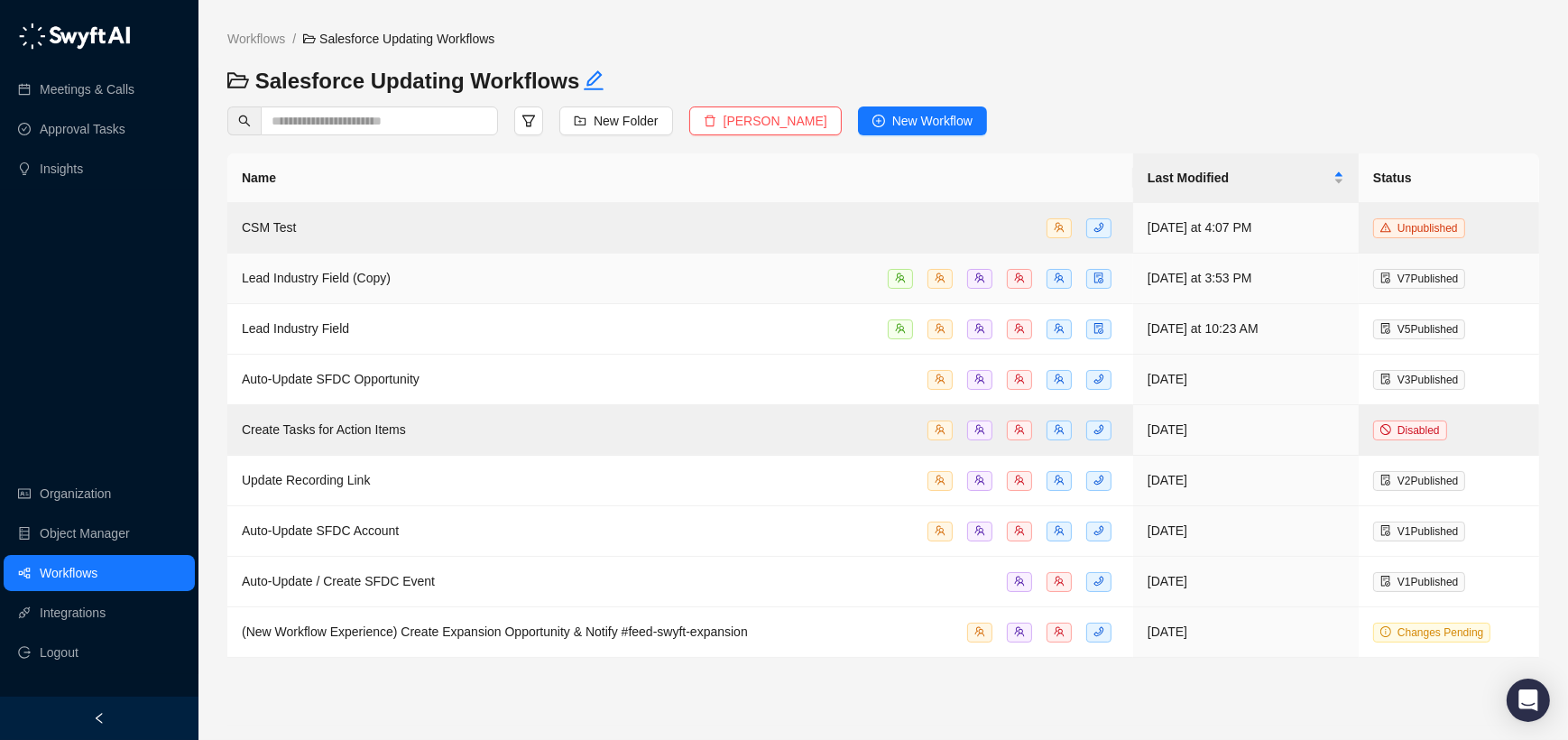
click at [366, 287] on div "Lead Industry Field (Copy)" at bounding box center [315, 278] width 149 height 20
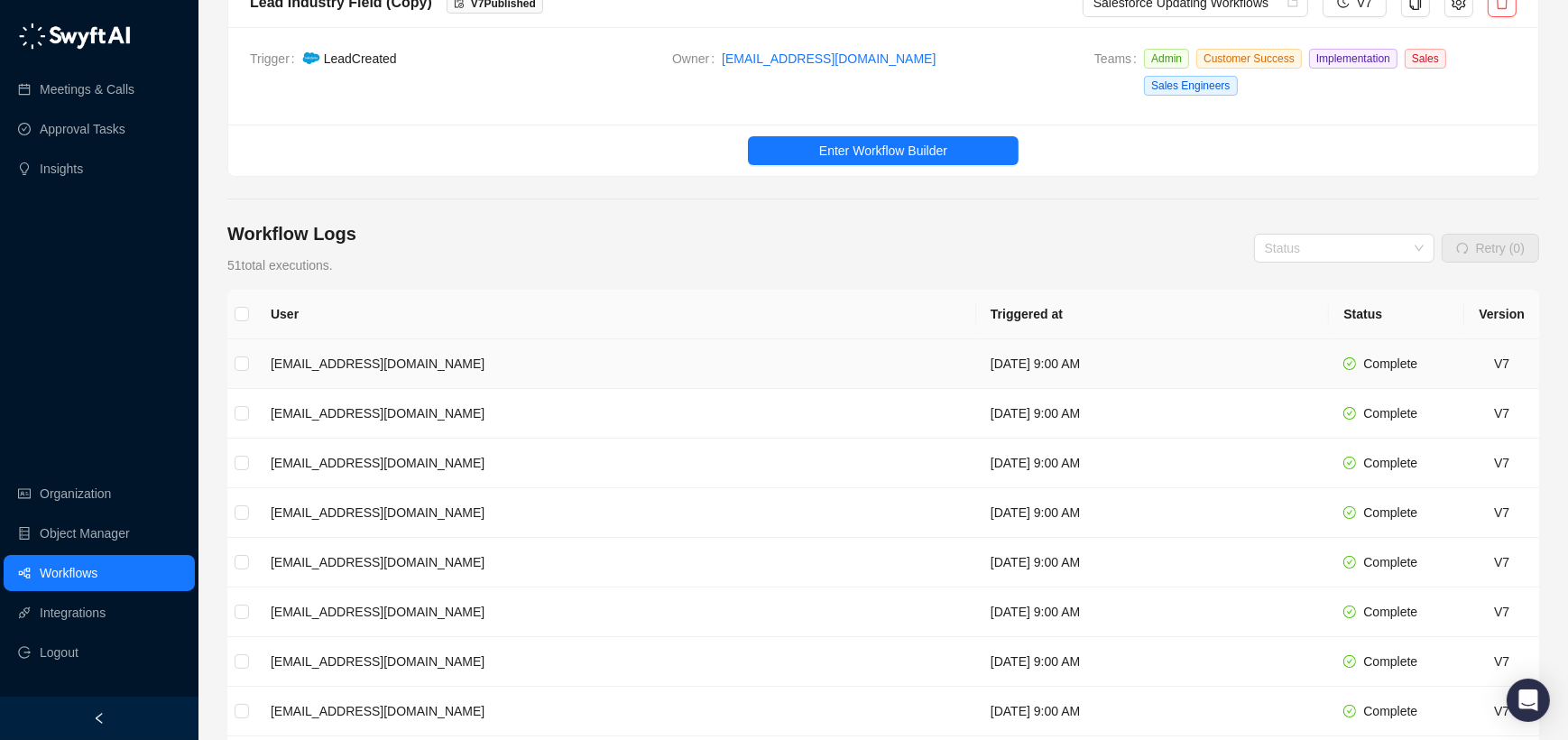
scroll to position [211, 0]
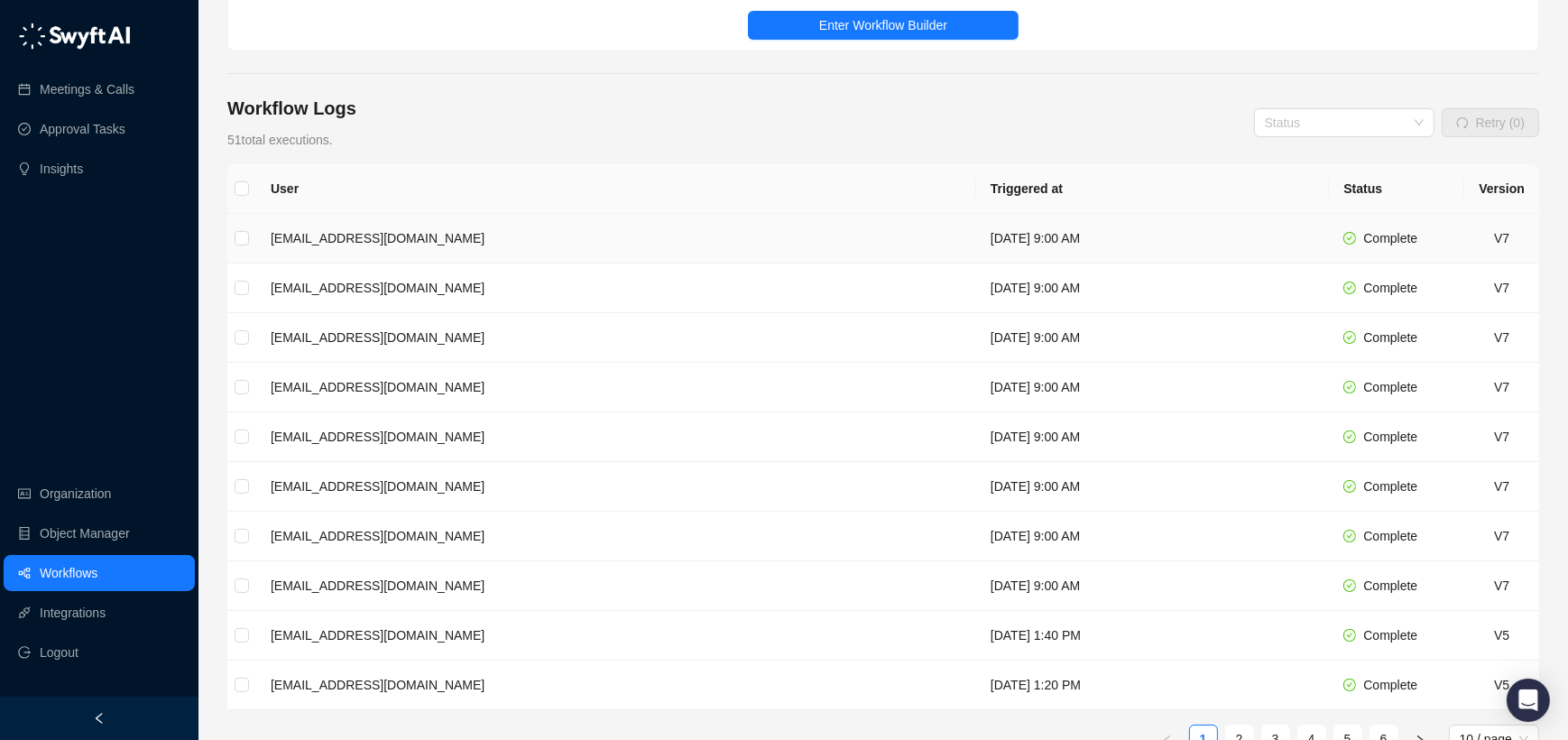
click at [976, 233] on td "[DATE] 9:00 AM" at bounding box center [1152, 238] width 353 height 49
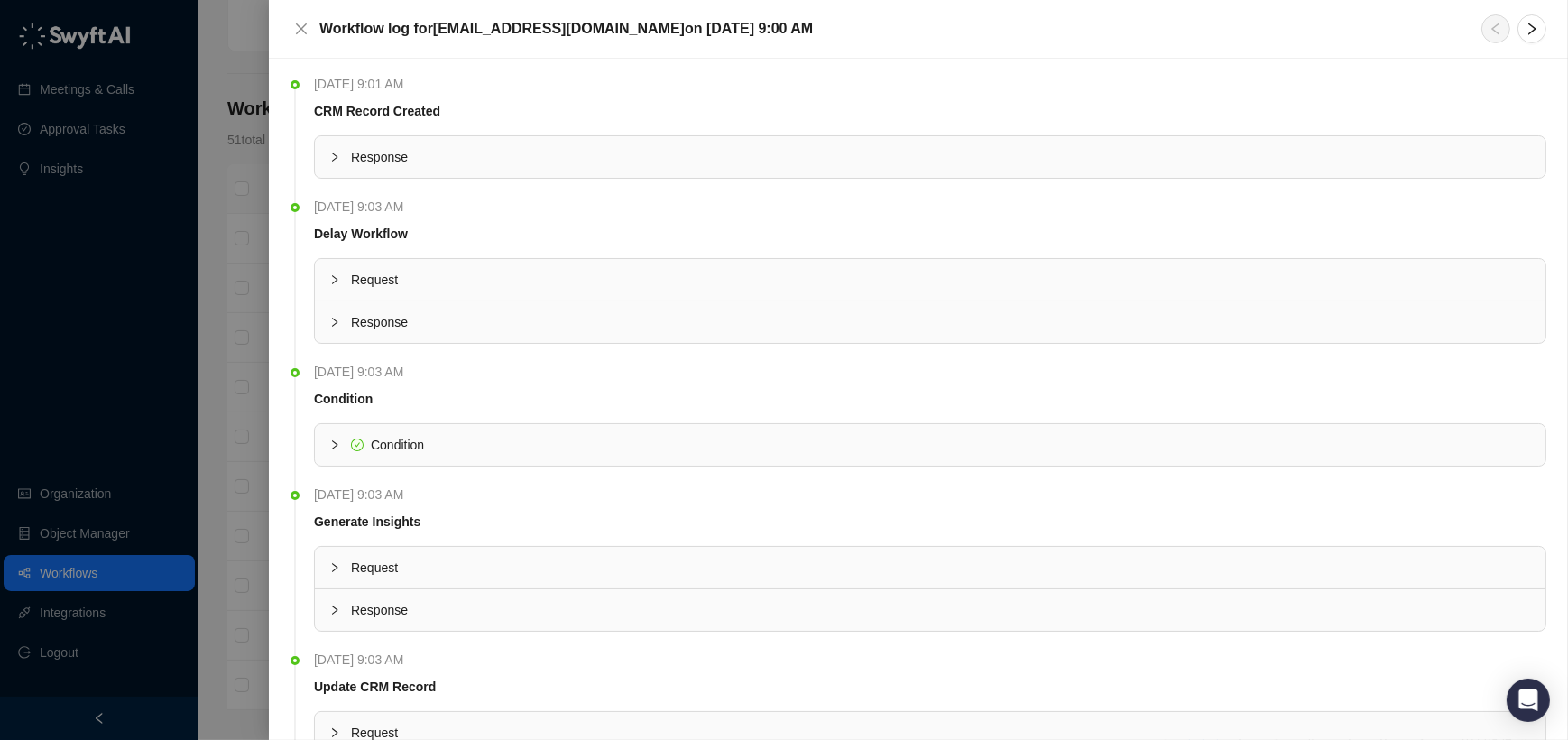
scroll to position [163, 0]
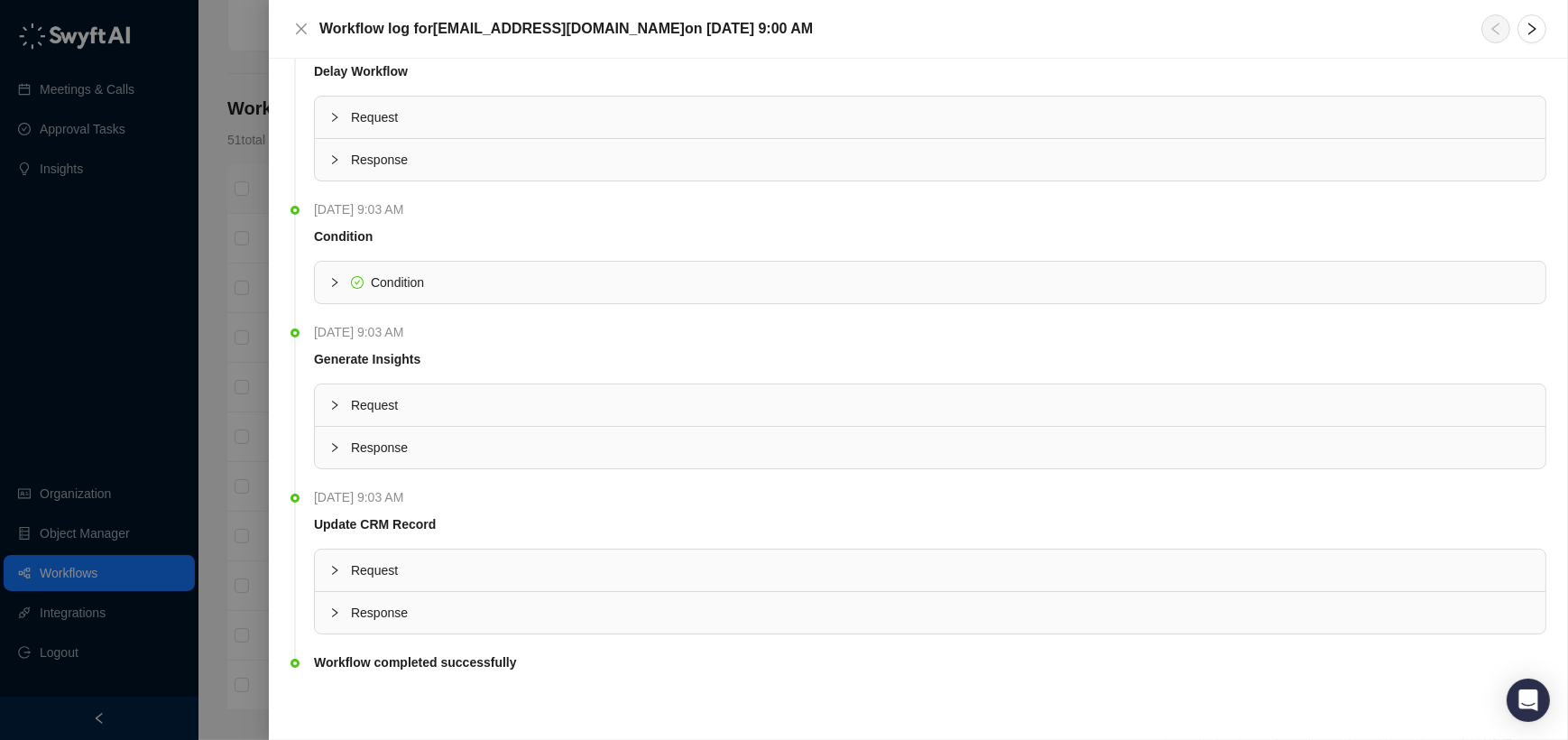
click at [374, 598] on div "Response" at bounding box center [929, 612] width 1231 height 41
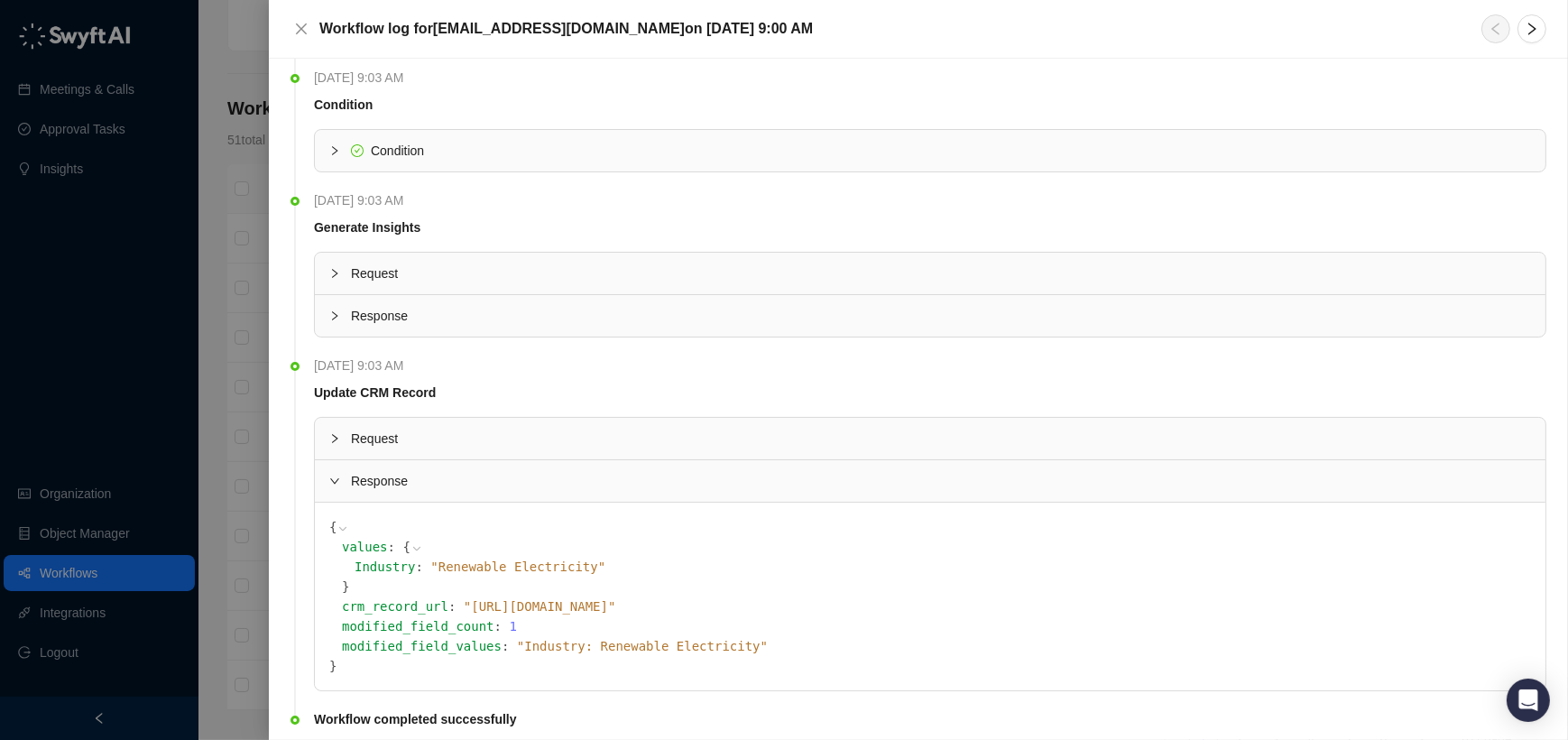
scroll to position [351, 0]
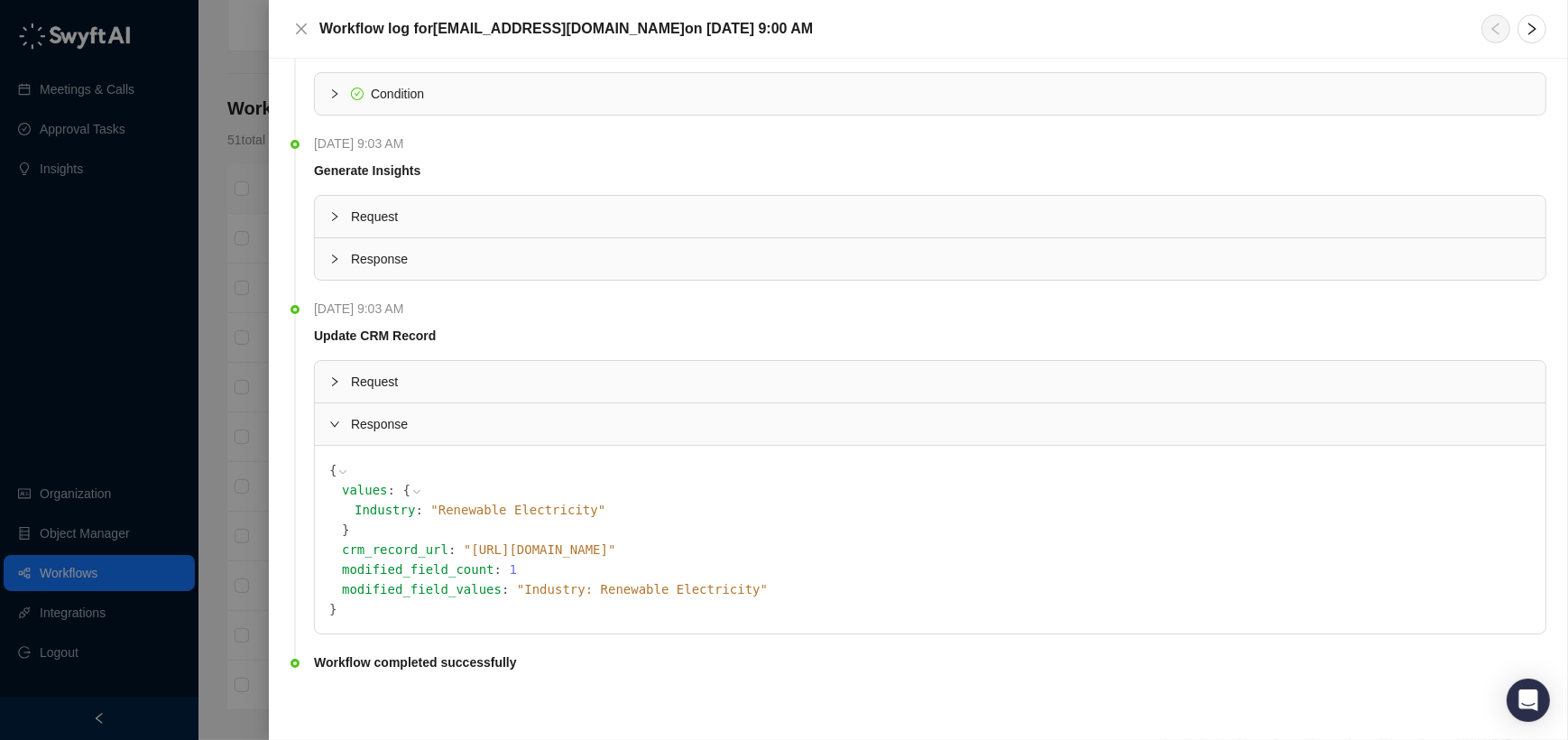
click at [616, 551] on span "" https://timescale.my.salesforce.com/00QNv00000Nu0heMAB "" at bounding box center [540, 549] width 153 height 15
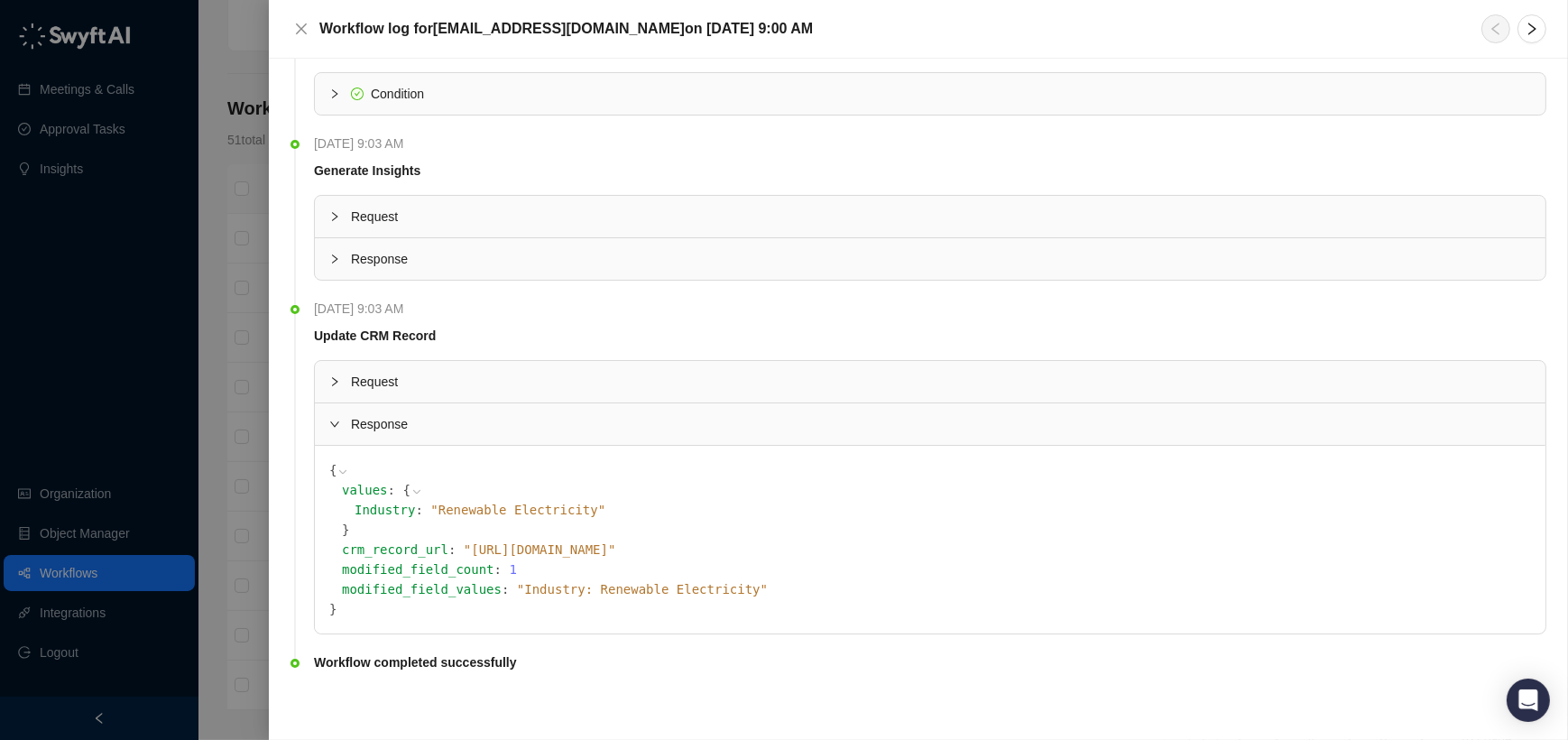
click at [616, 549] on span "" https://timescale.my.salesforce.com/00QNv00000Nu0heMAB "" at bounding box center [540, 549] width 153 height 15
copy span "00QNv00000Nu0heMAB"
click at [245, 230] on div at bounding box center [784, 370] width 1568 height 740
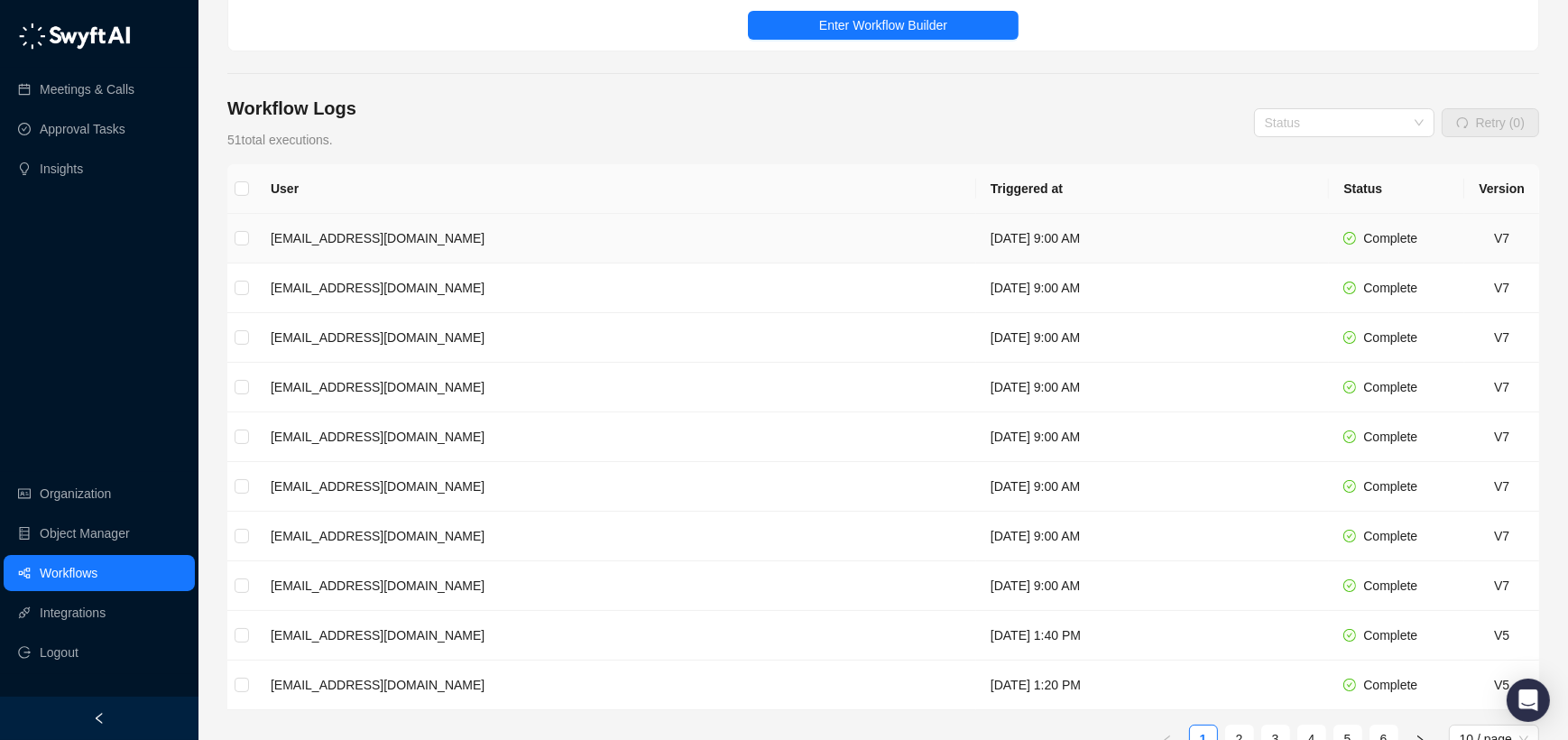
click at [412, 243] on td "[EMAIL_ADDRESS][DOMAIN_NAME]" at bounding box center [616, 238] width 719 height 49
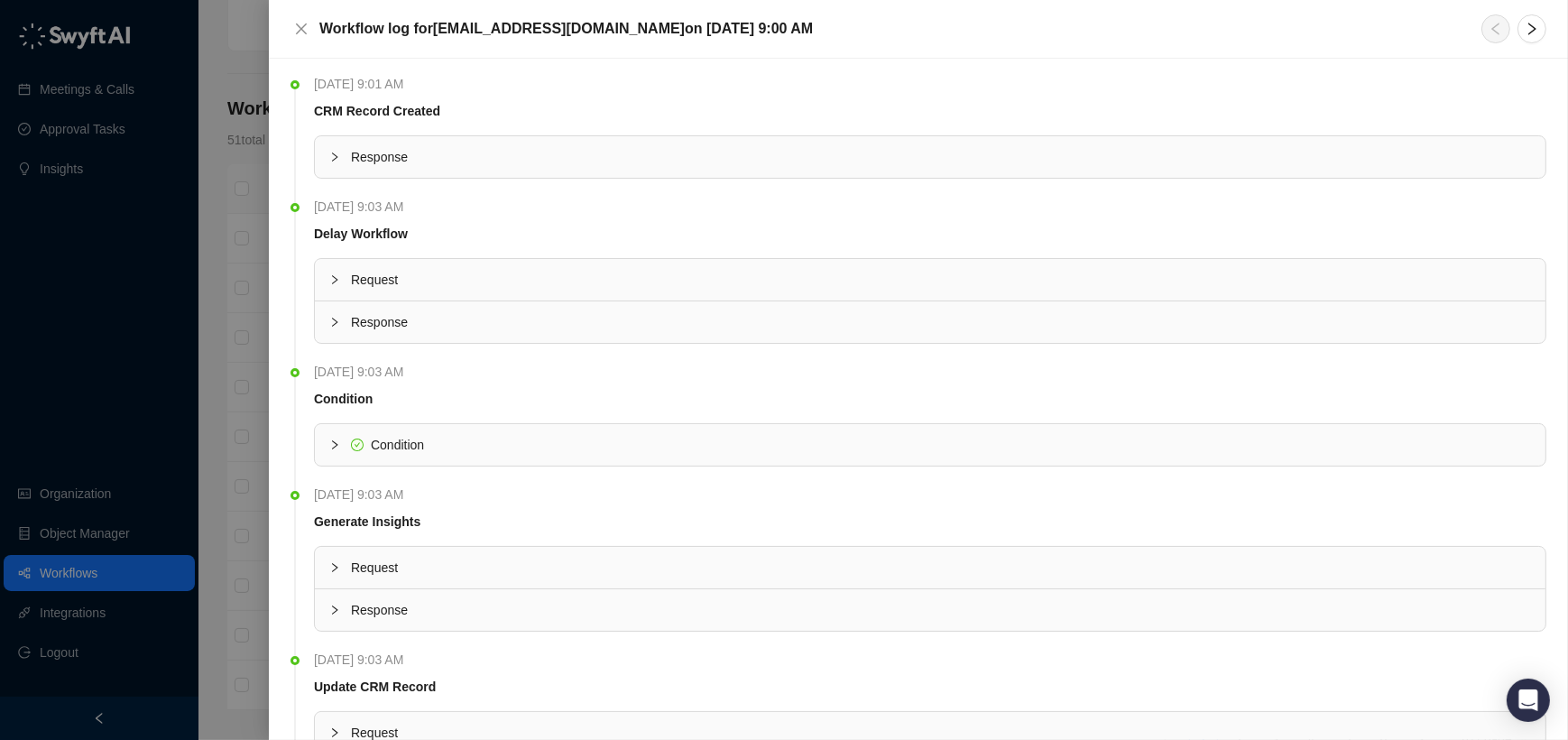
click at [122, 240] on div at bounding box center [784, 370] width 1568 height 740
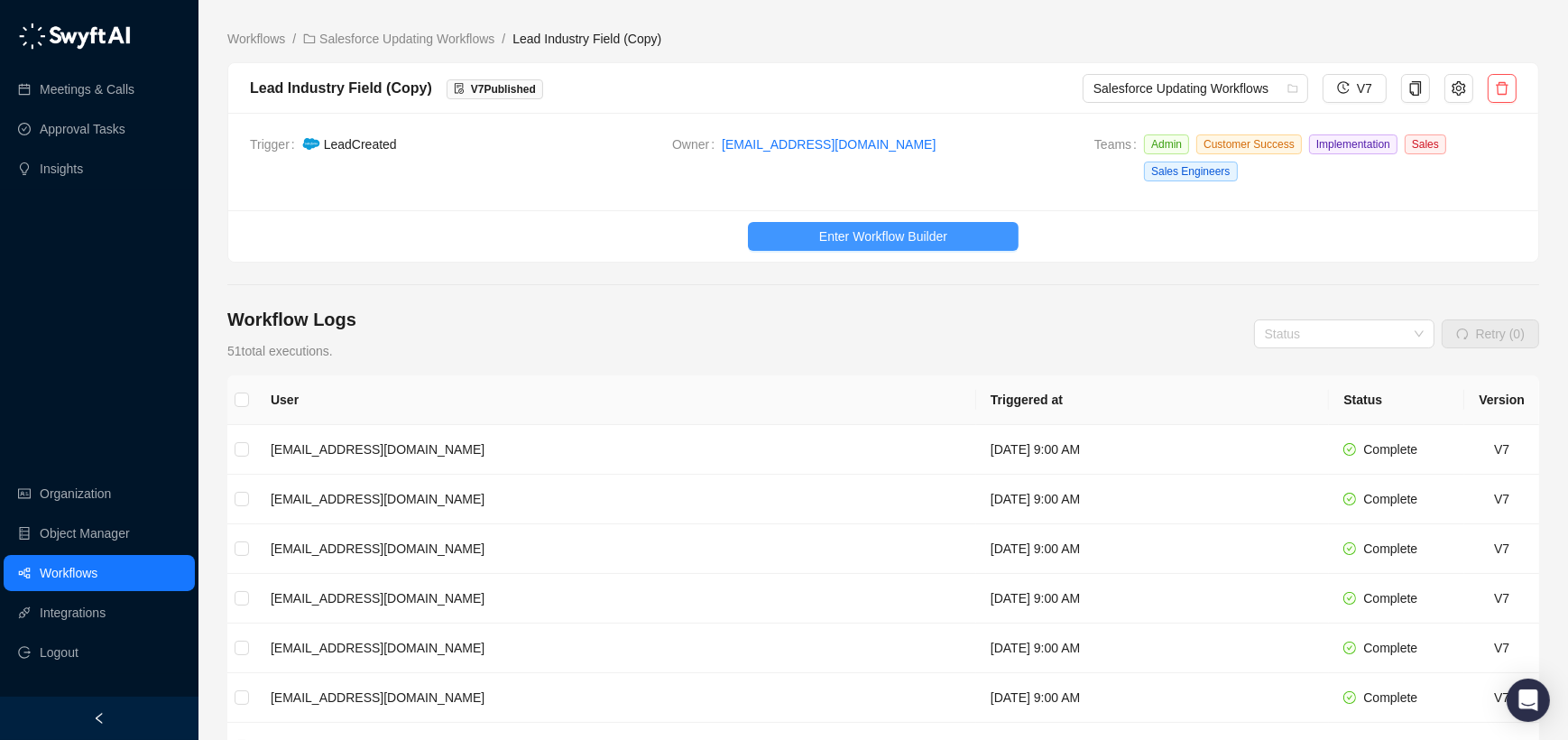
click at [938, 230] on span "Enter Workflow Builder" at bounding box center [883, 236] width 128 height 20
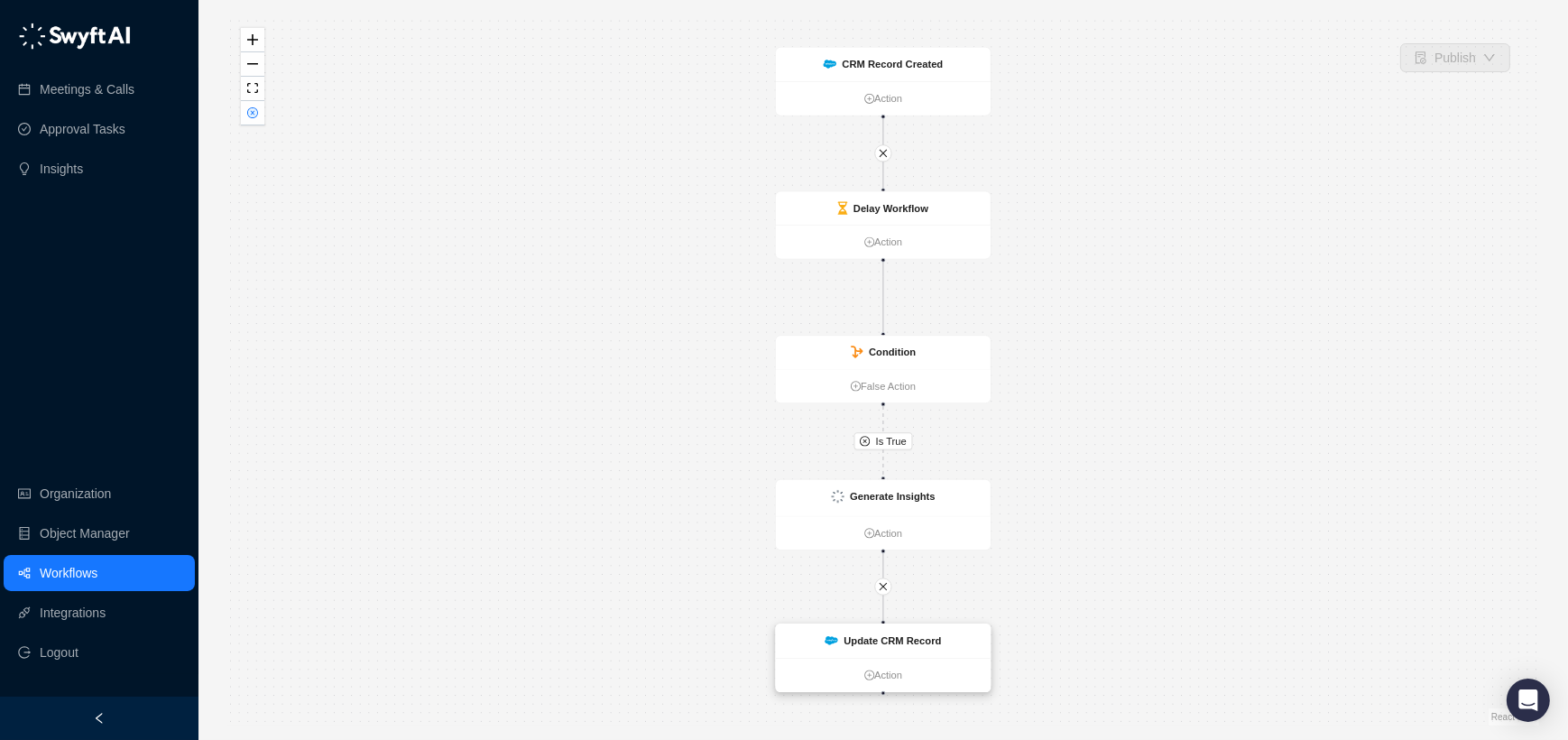
click at [943, 649] on div "Update CRM Record" at bounding box center [883, 640] width 215 height 34
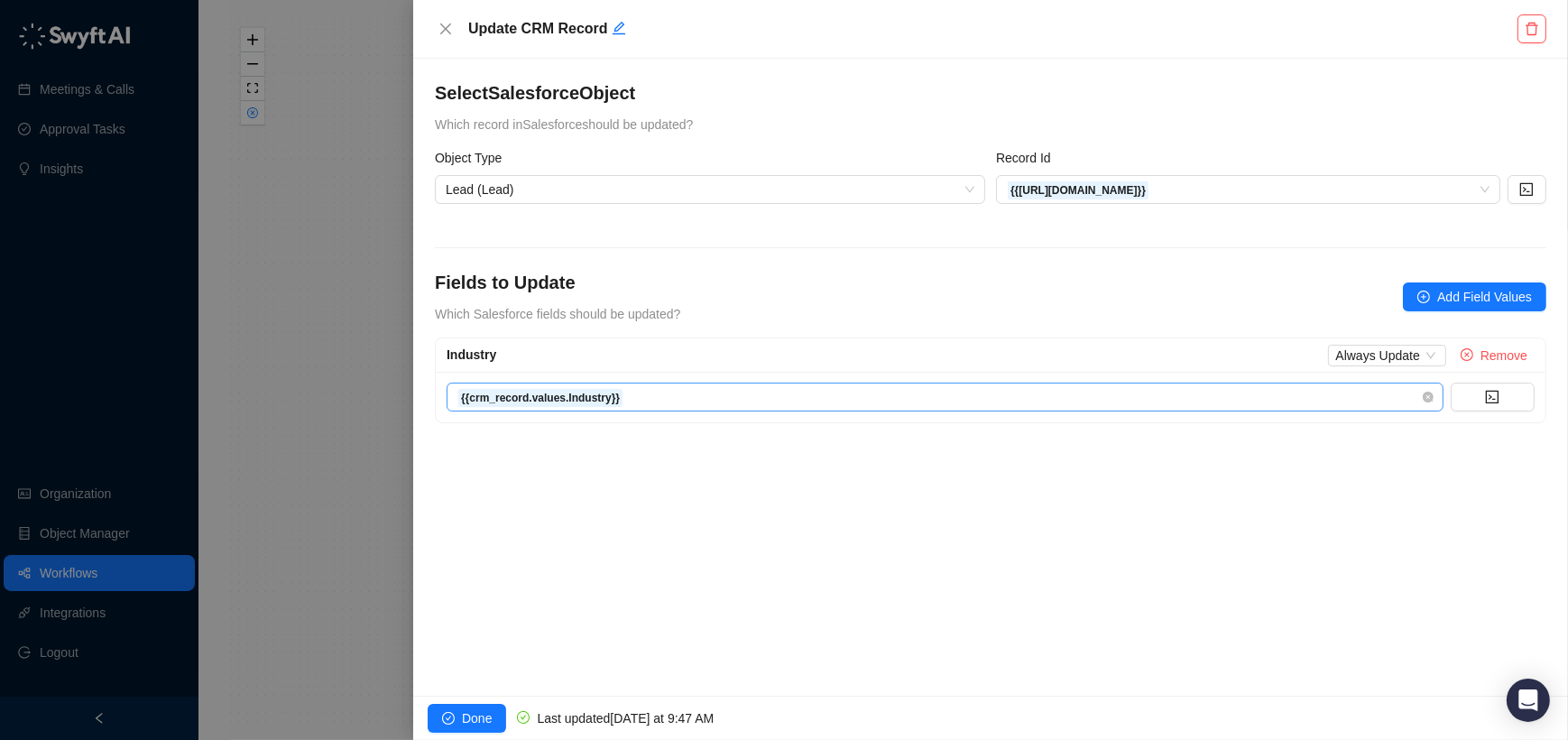
click at [977, 403] on span "{{crm_record.values.Industry}}" at bounding box center [945, 396] width 976 height 27
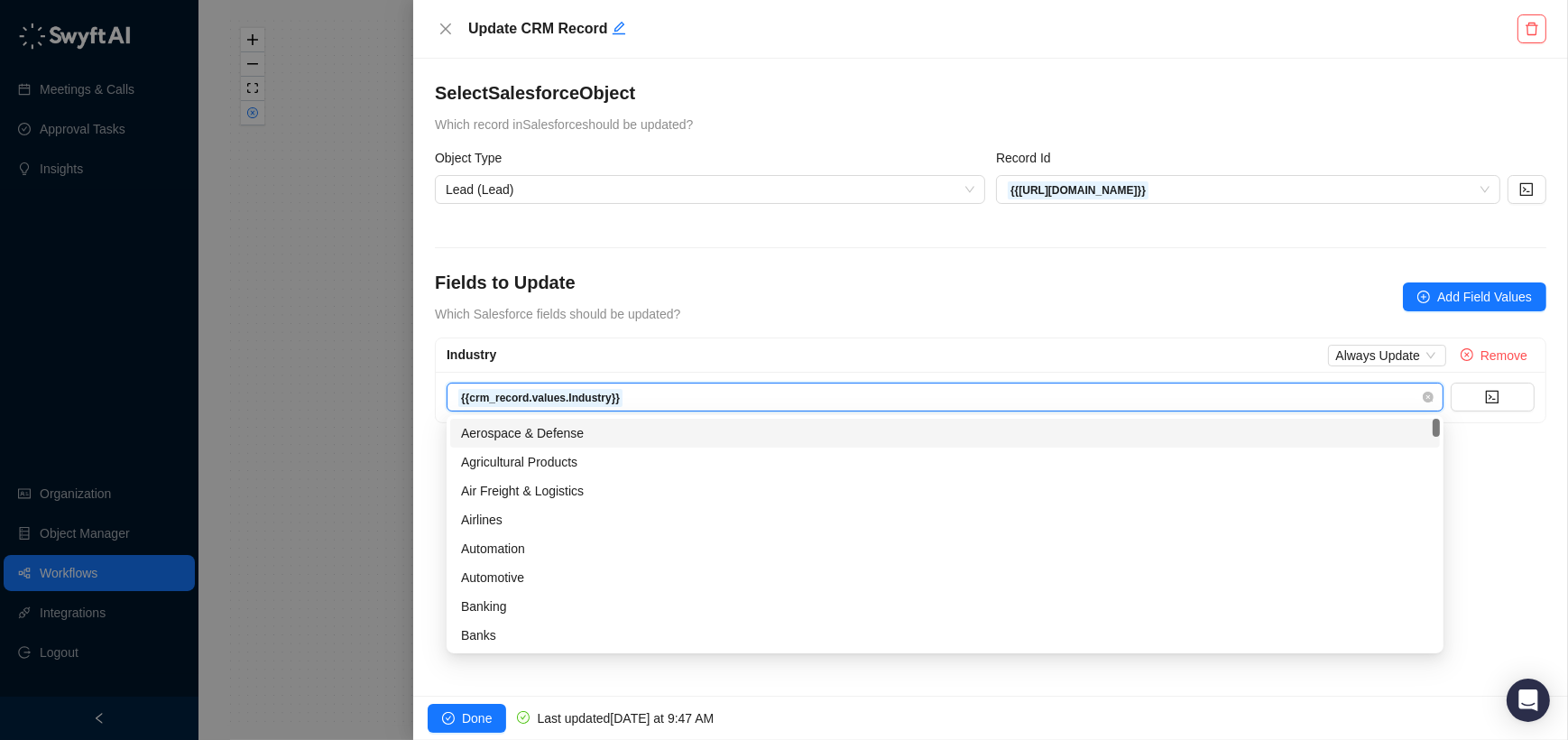
click at [982, 393] on span "{{crm_record.values.Industry}}" at bounding box center [945, 396] width 976 height 27
click at [1346, 386] on span "{{crm_record.values.Industry}}" at bounding box center [945, 396] width 976 height 27
click at [1246, 358] on div "Industry Always Update Remove" at bounding box center [990, 356] width 1088 height 22
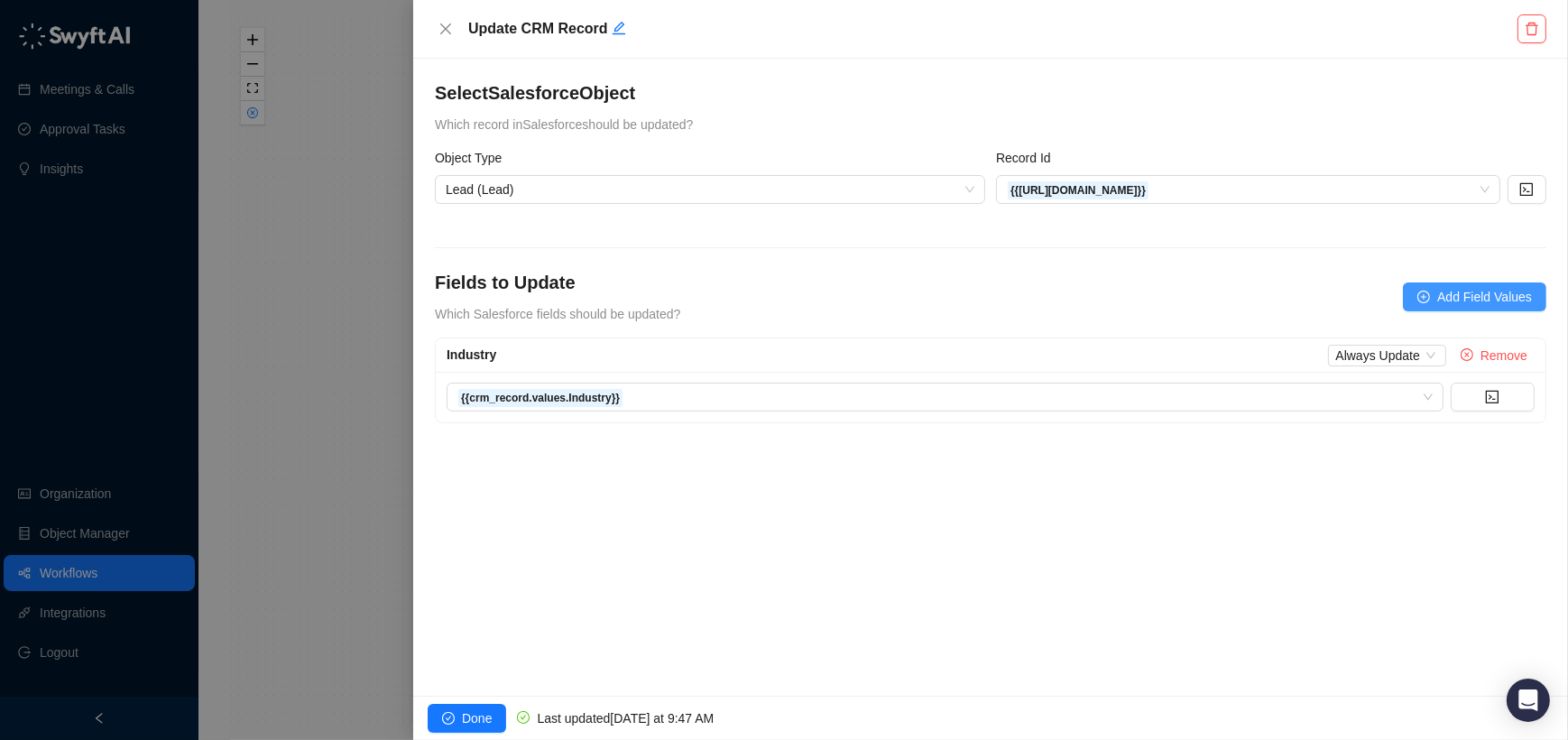
click at [1446, 290] on span "Add Field Values" at bounding box center [1484, 297] width 95 height 20
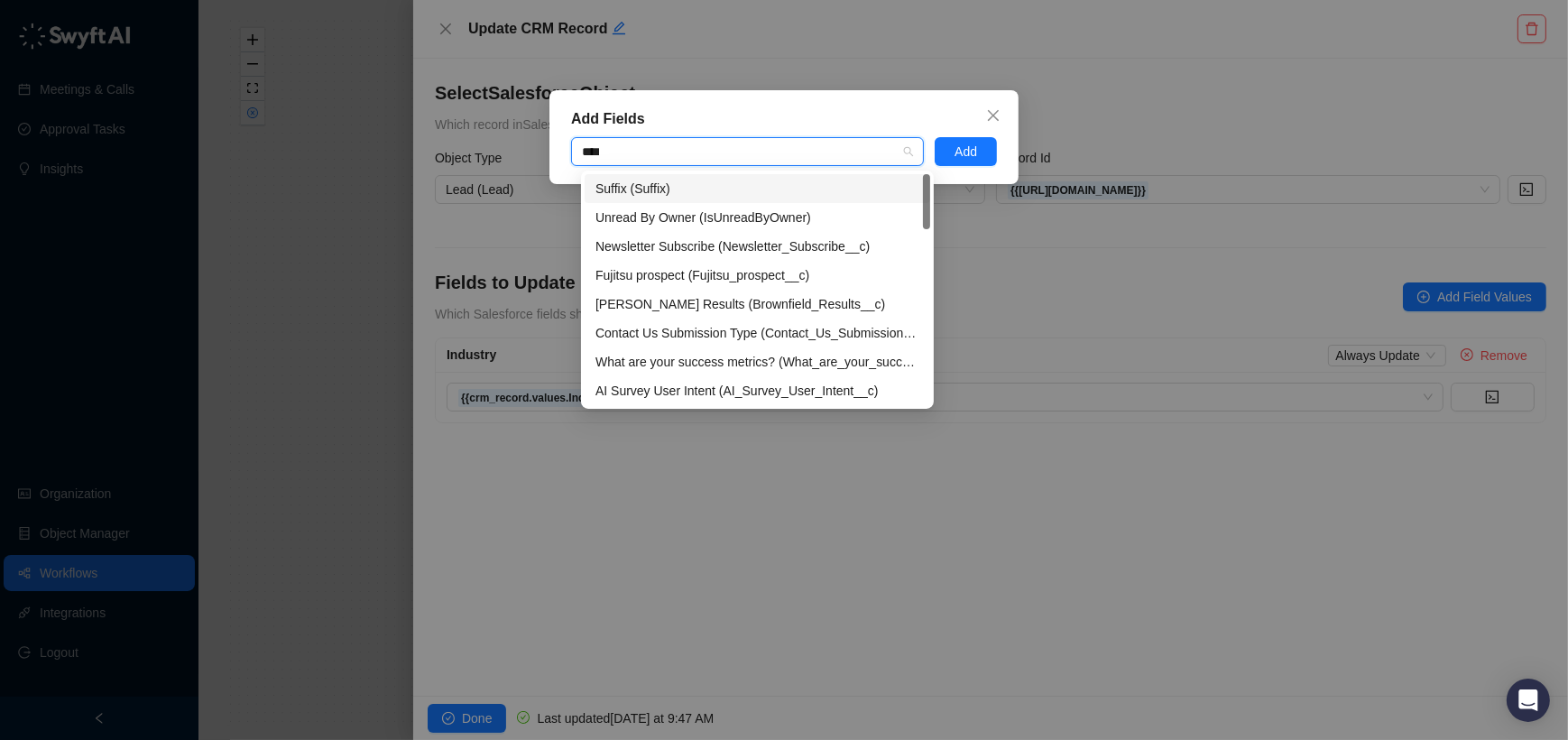
type input "*****"
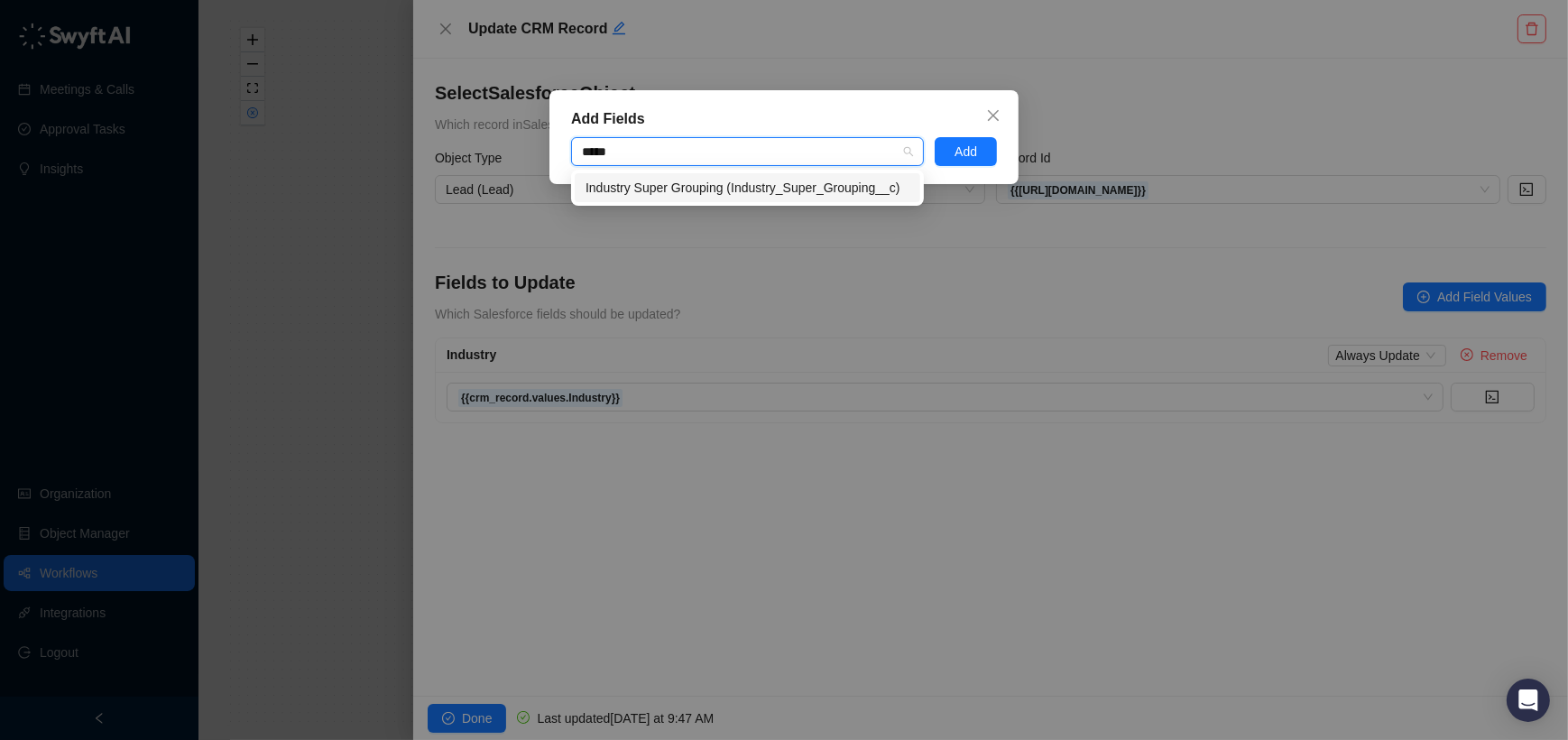
click at [719, 174] on div "Industry Super Grouping (Industry_Super_Grouping__c)" at bounding box center [747, 187] width 346 height 29
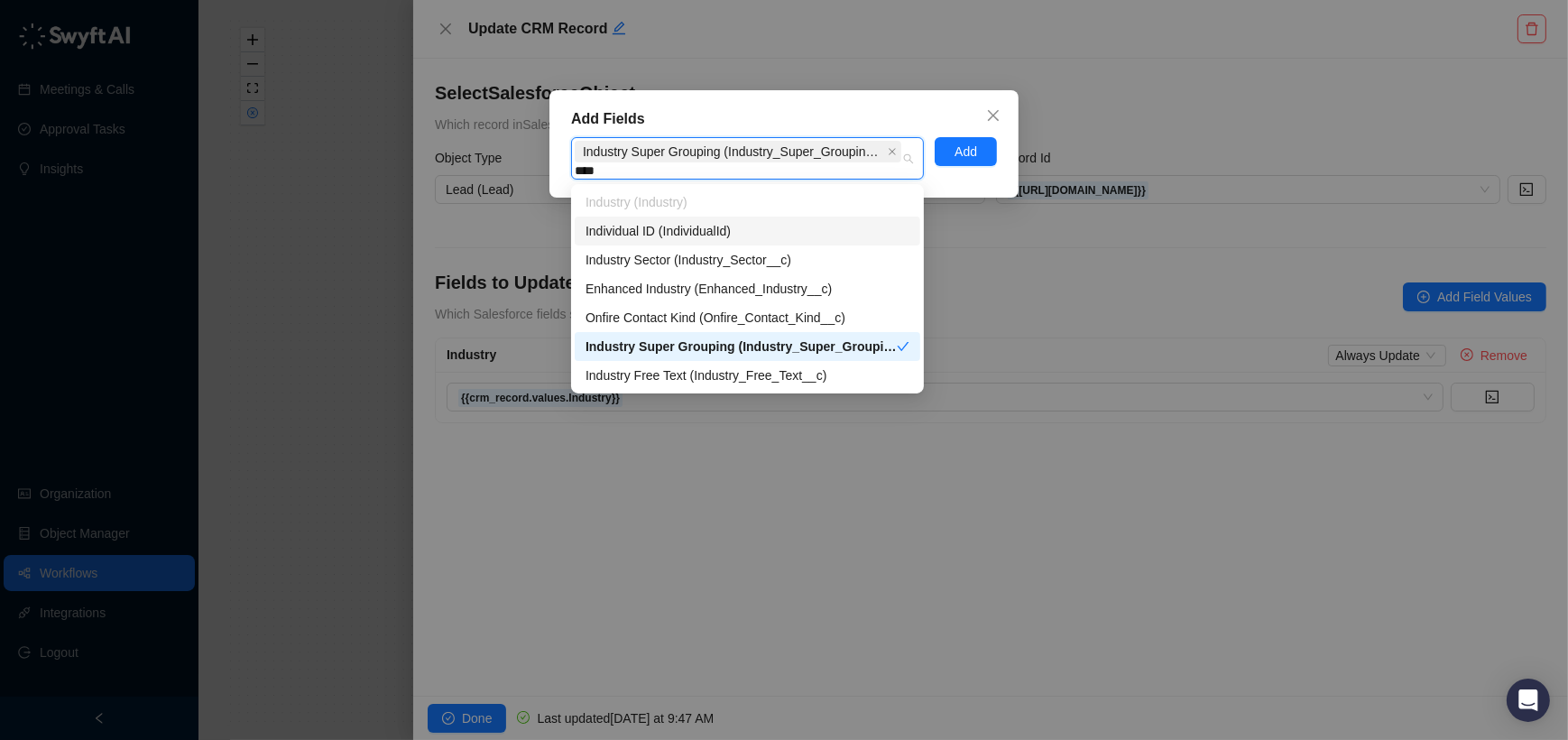
type input "*****"
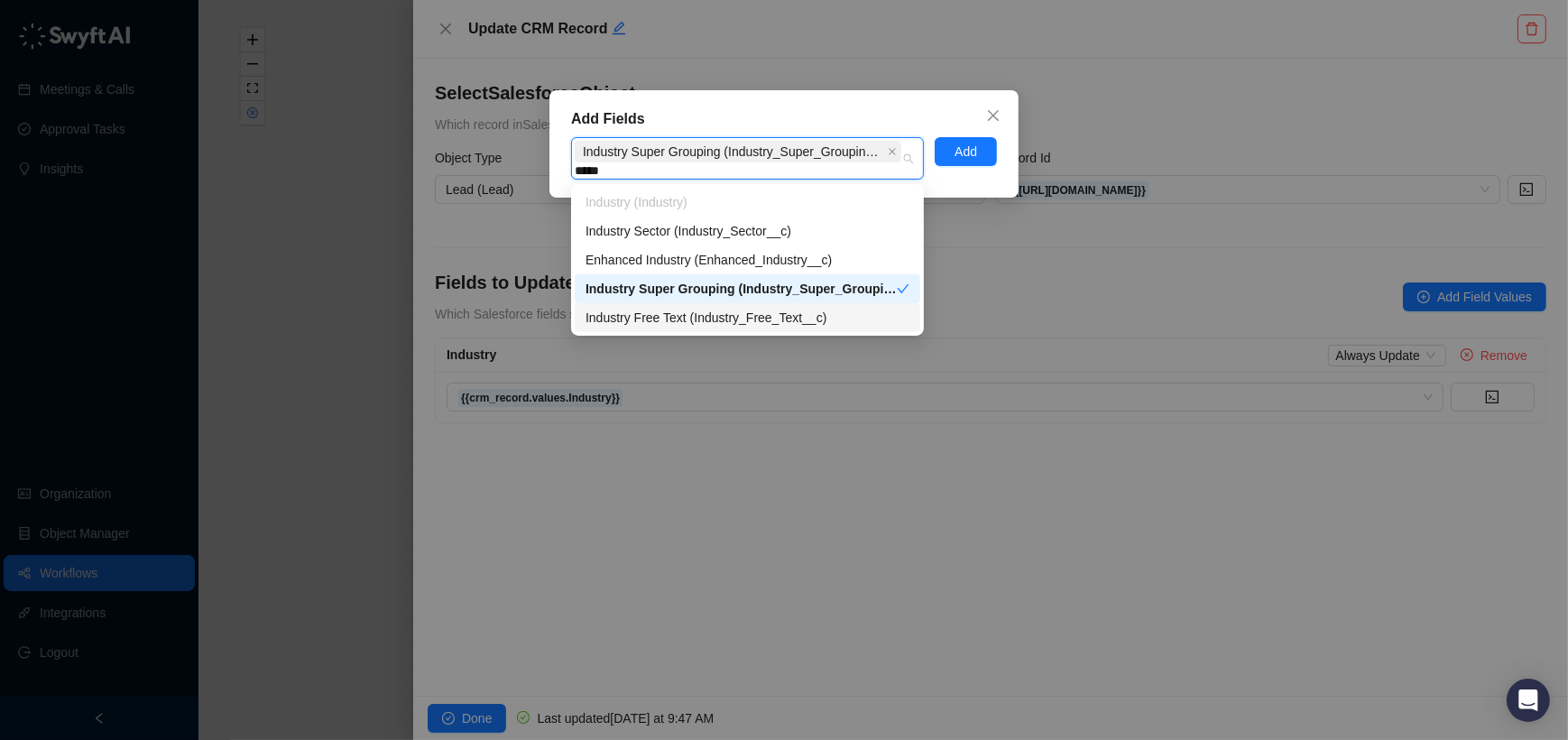
click at [707, 307] on div "Industry Free Text (Industry_Free_Text__c)" at bounding box center [747, 317] width 324 height 20
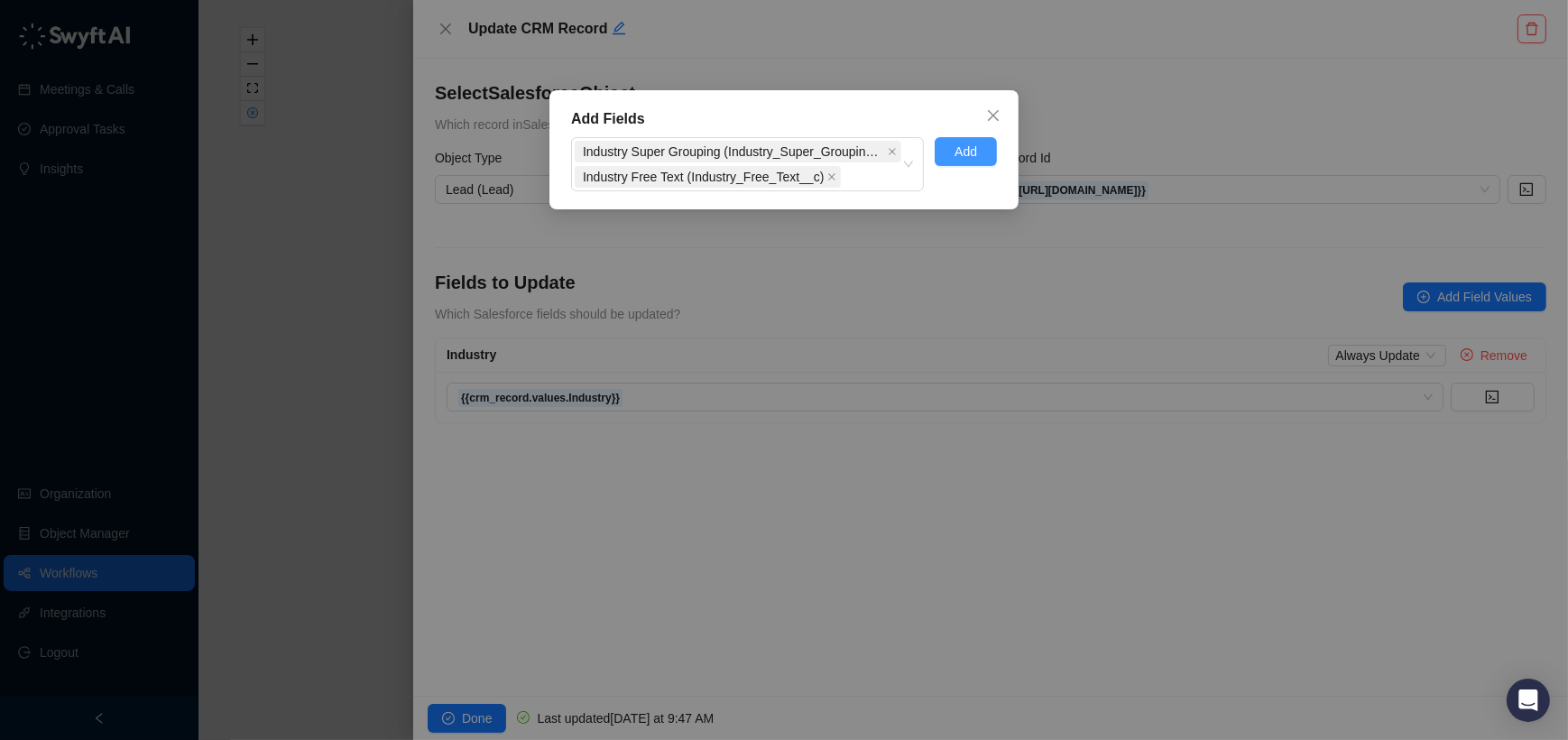
click at [945, 156] on button "Add" at bounding box center [965, 151] width 62 height 29
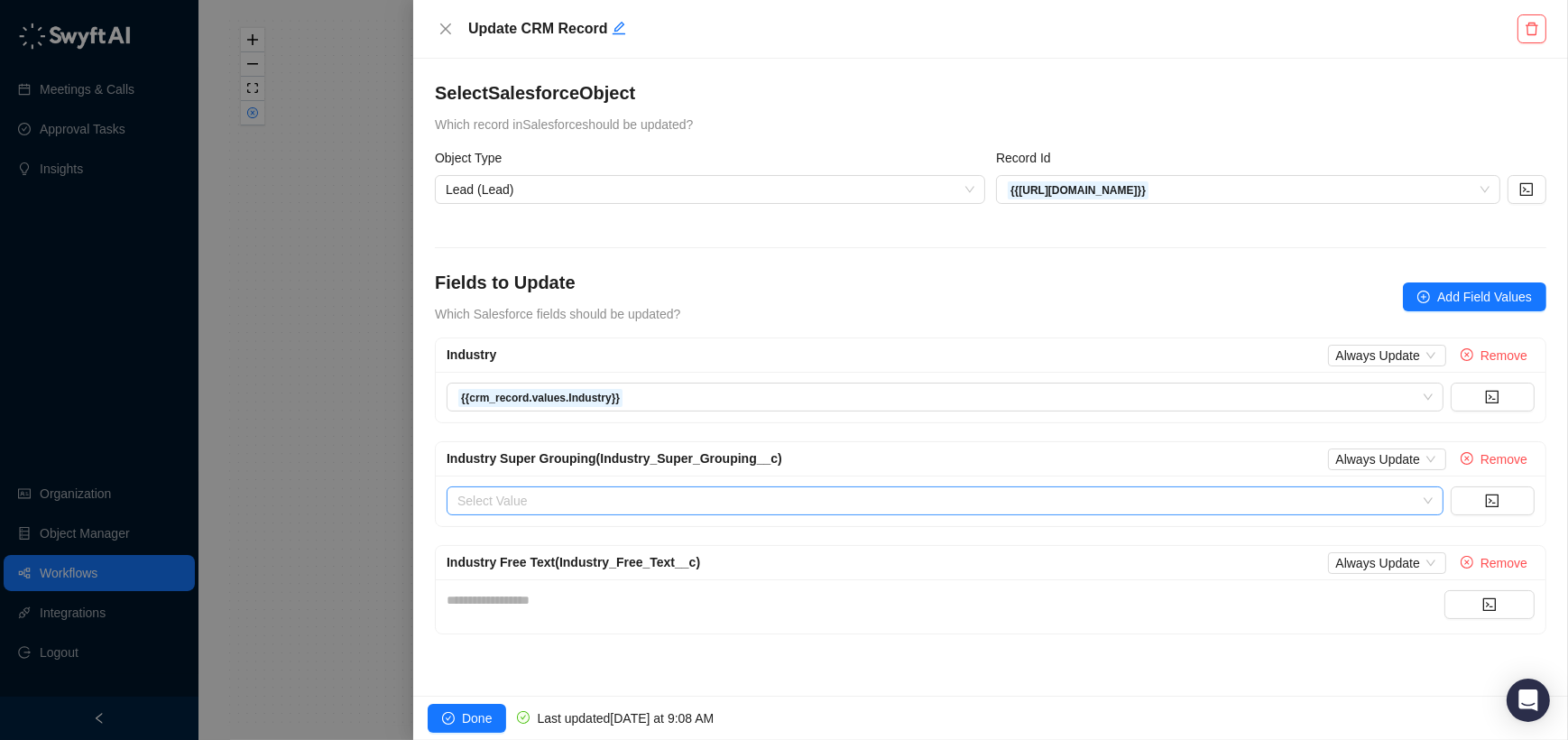
click at [566, 503] on input "search" at bounding box center [939, 500] width 965 height 27
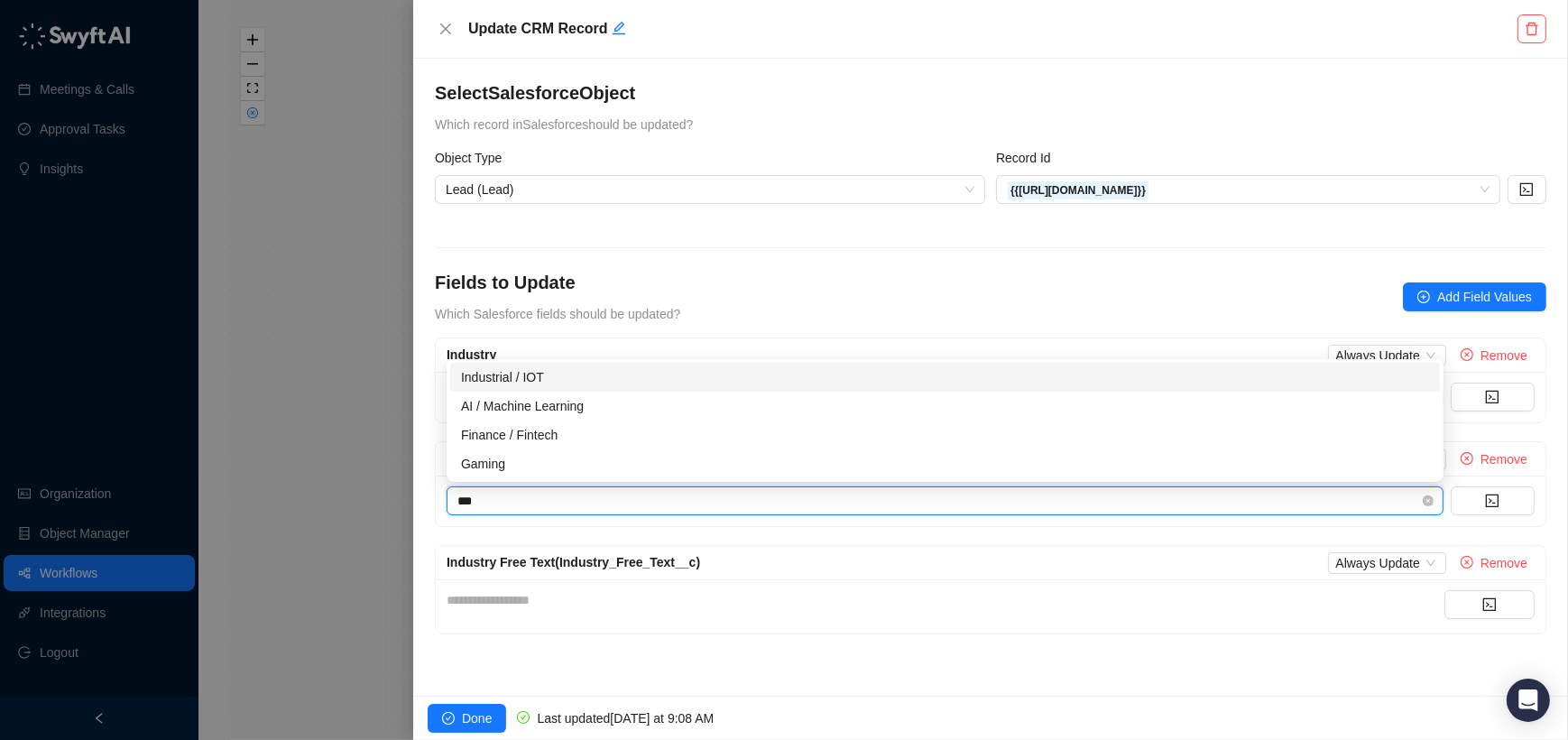
type input "****"
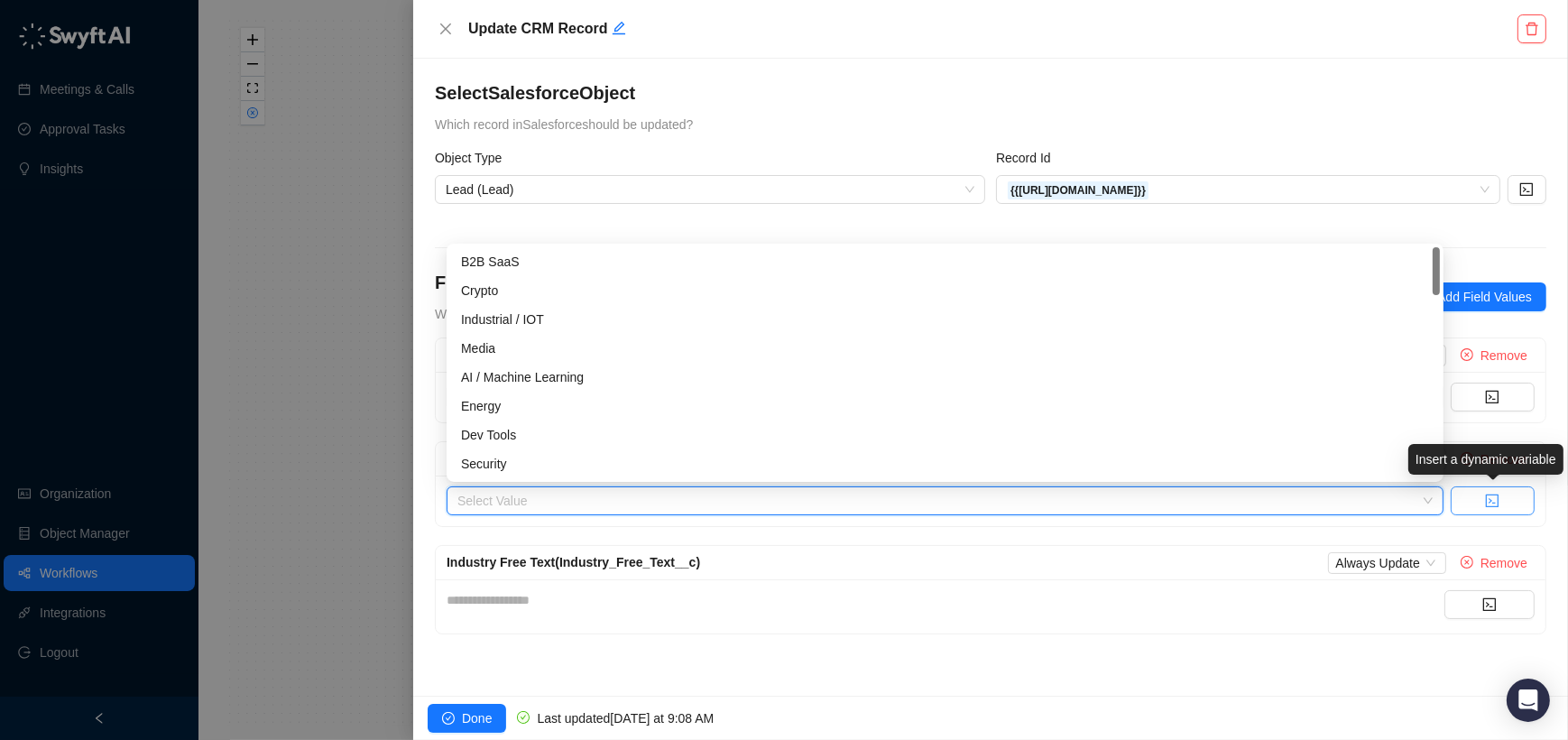
click at [1522, 499] on button "button" at bounding box center [1492, 500] width 84 height 29
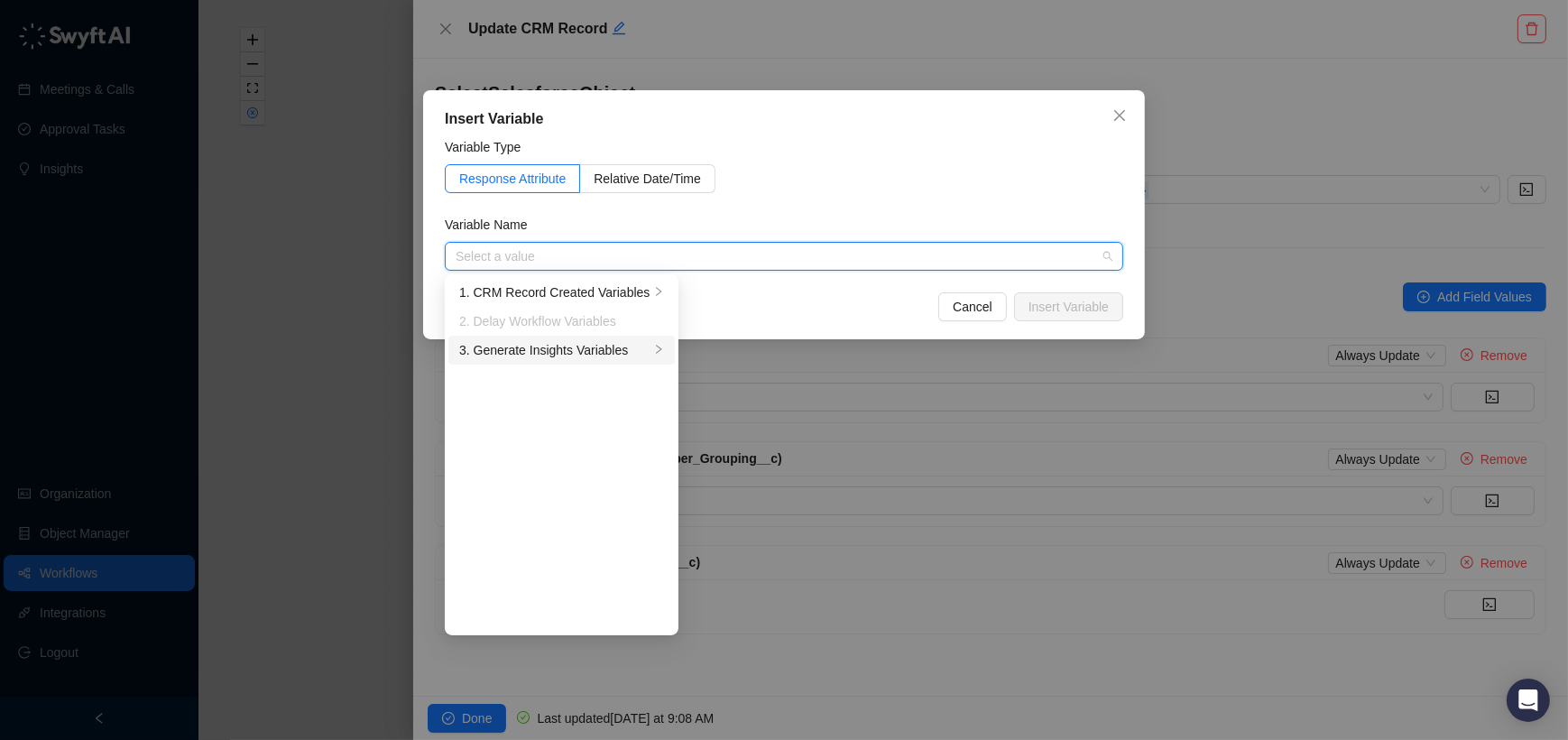
click at [578, 345] on div "3. Generate Insights Variables" at bounding box center [554, 350] width 190 height 20
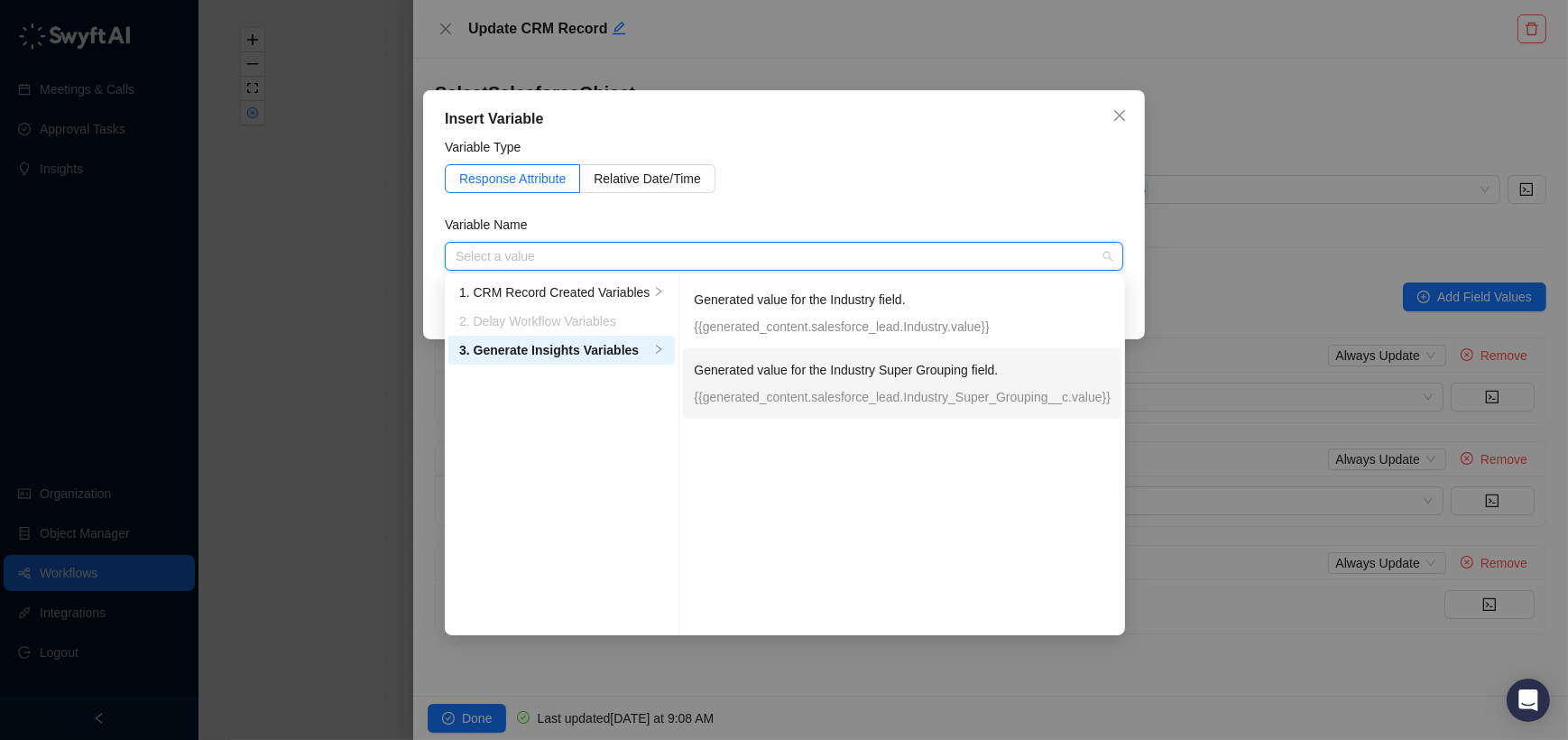
click at [902, 396] on p "{{generated_content.salesforce_lead.Industry_Super_Grouping__c.value}}" at bounding box center [902, 397] width 417 height 20
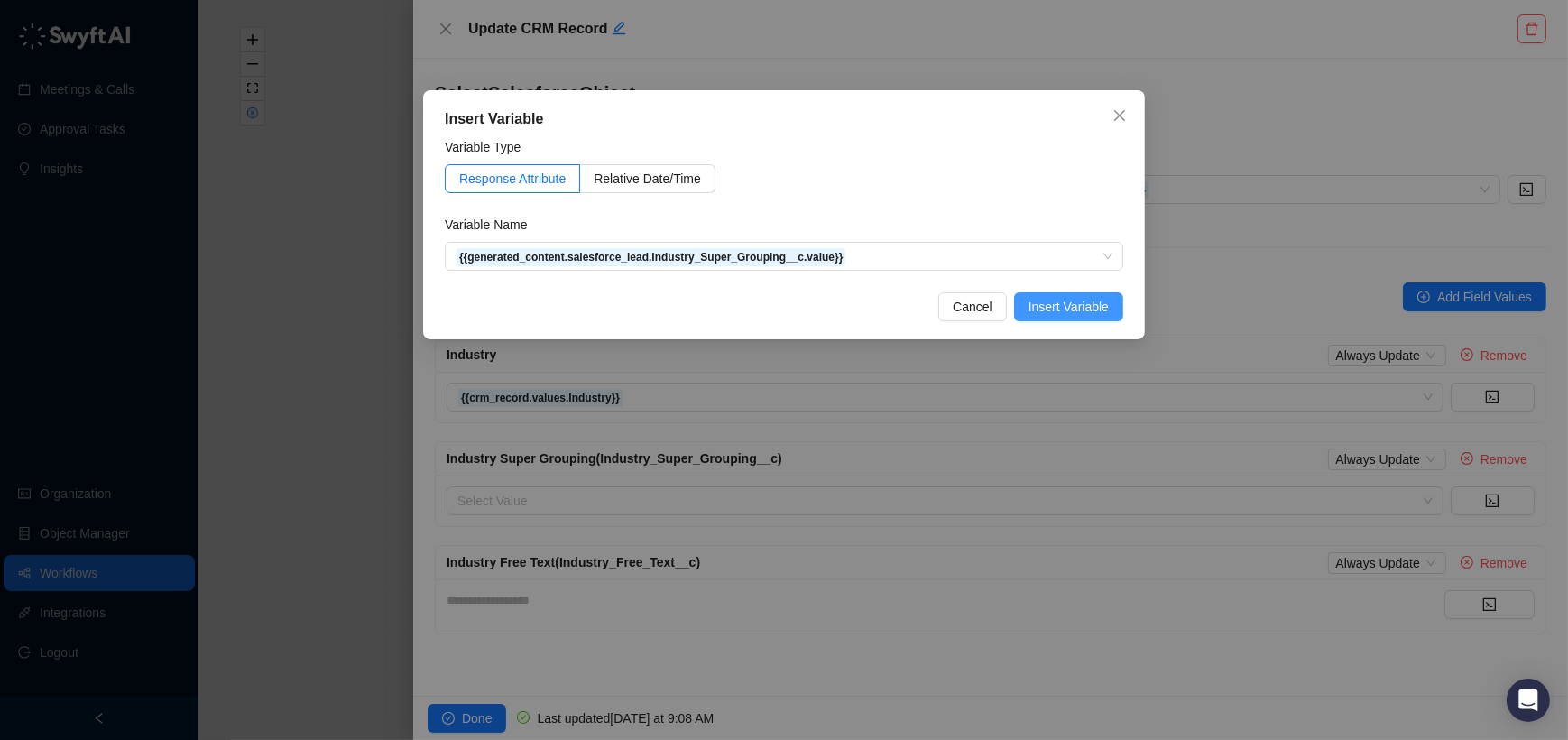
click at [1098, 299] on span "Insert Variable" at bounding box center [1068, 306] width 80 height 20
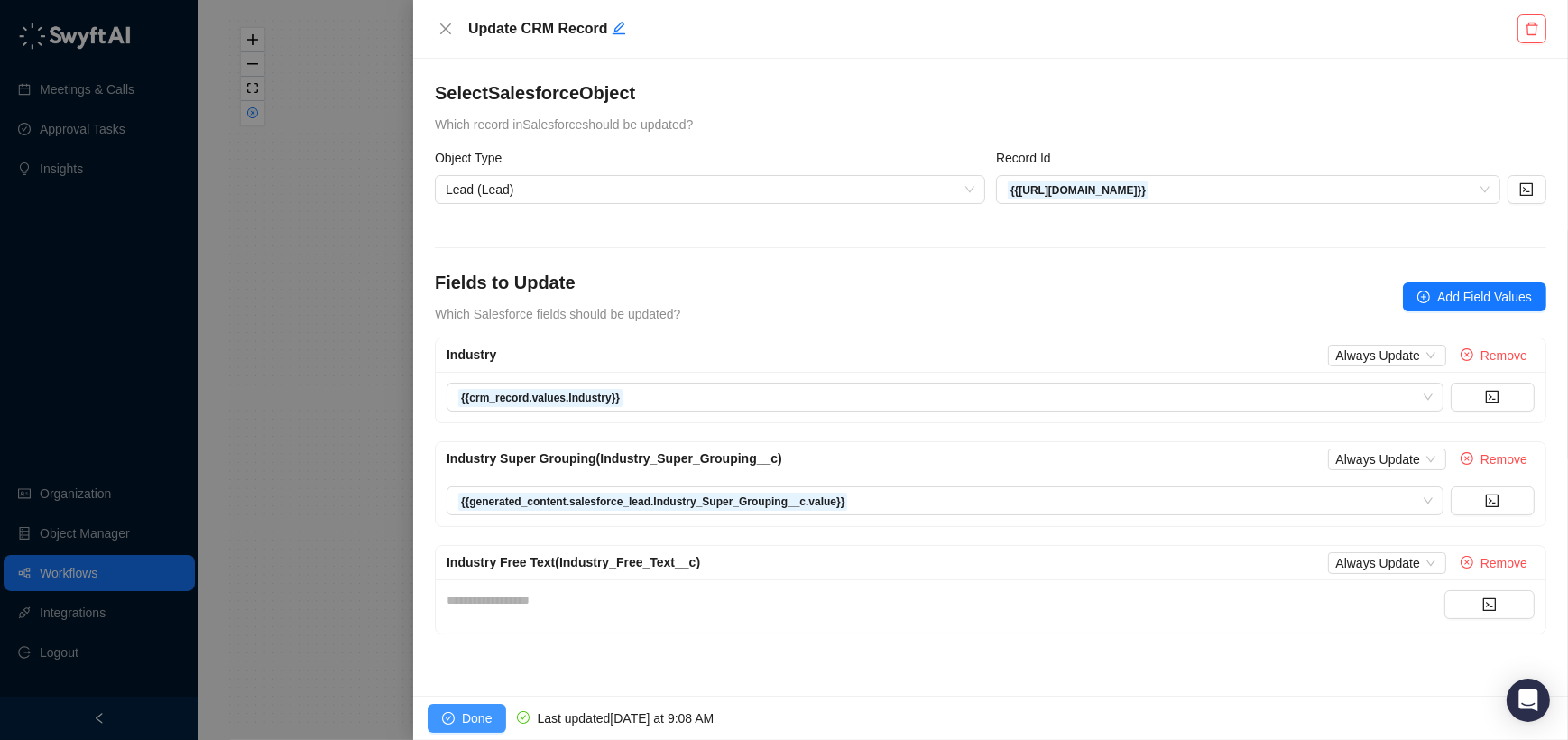
click at [466, 714] on span "Done" at bounding box center [477, 718] width 30 height 20
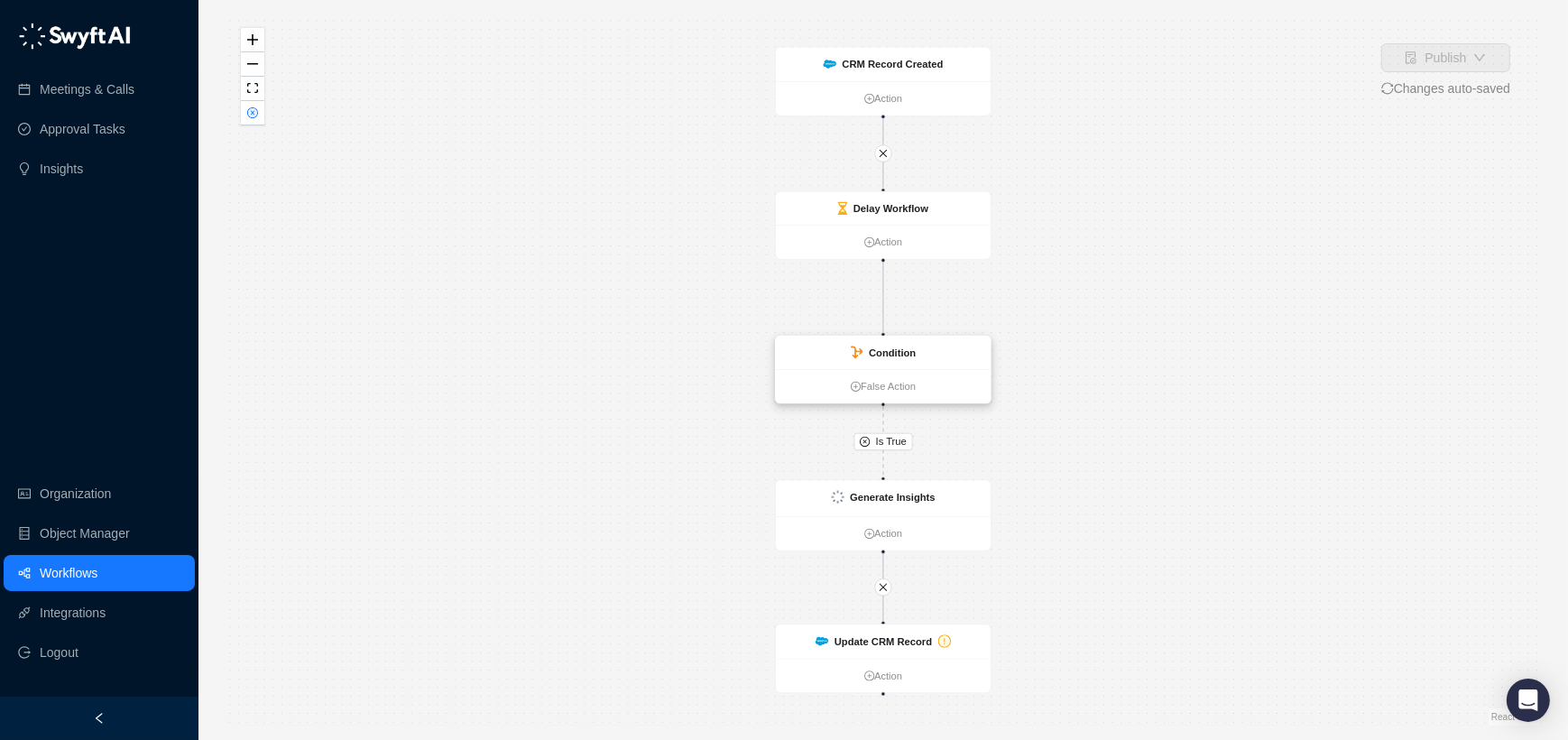
click at [919, 370] on ul "False Action" at bounding box center [883, 385] width 215 height 34
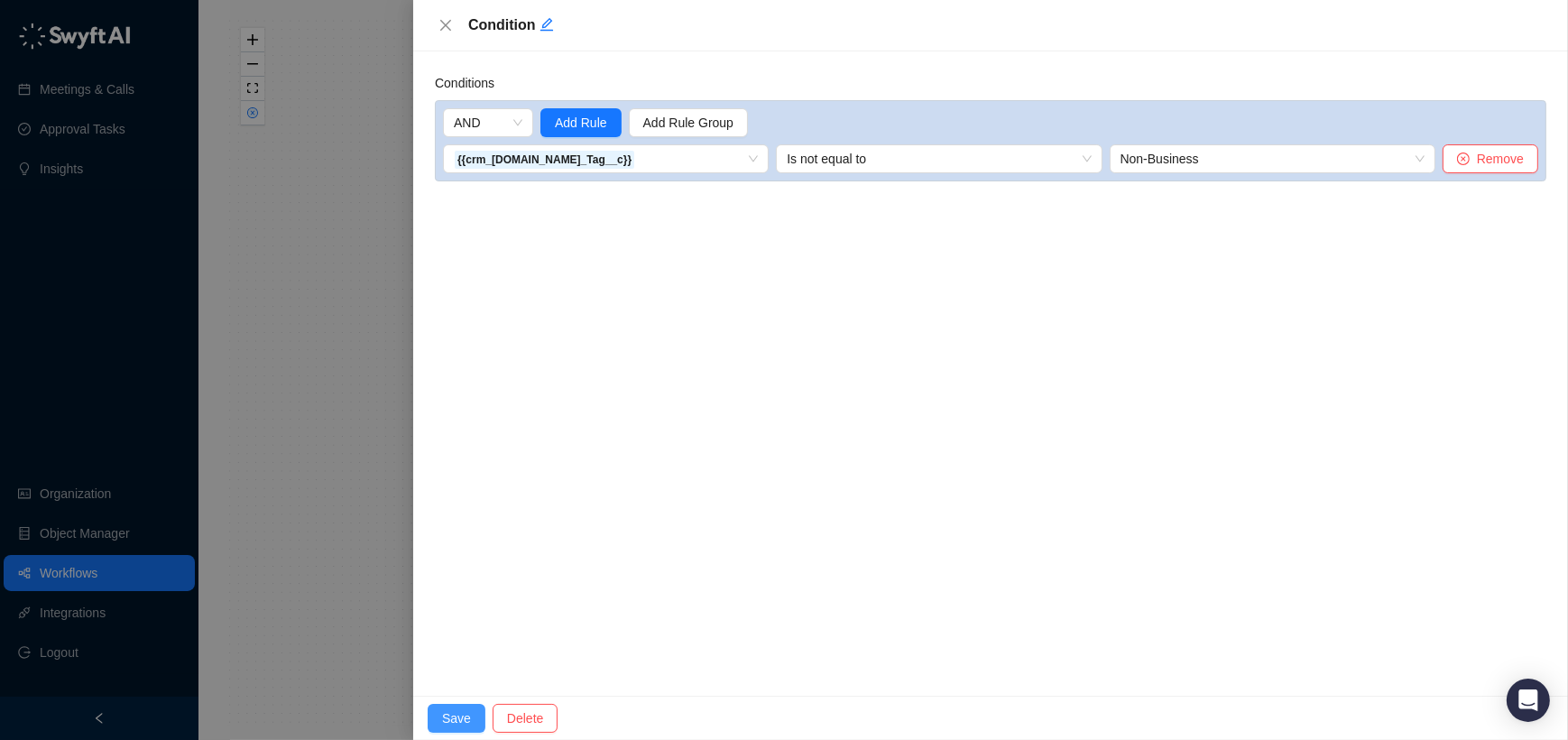
click at [475, 705] on button "Save" at bounding box center [456, 717] width 58 height 29
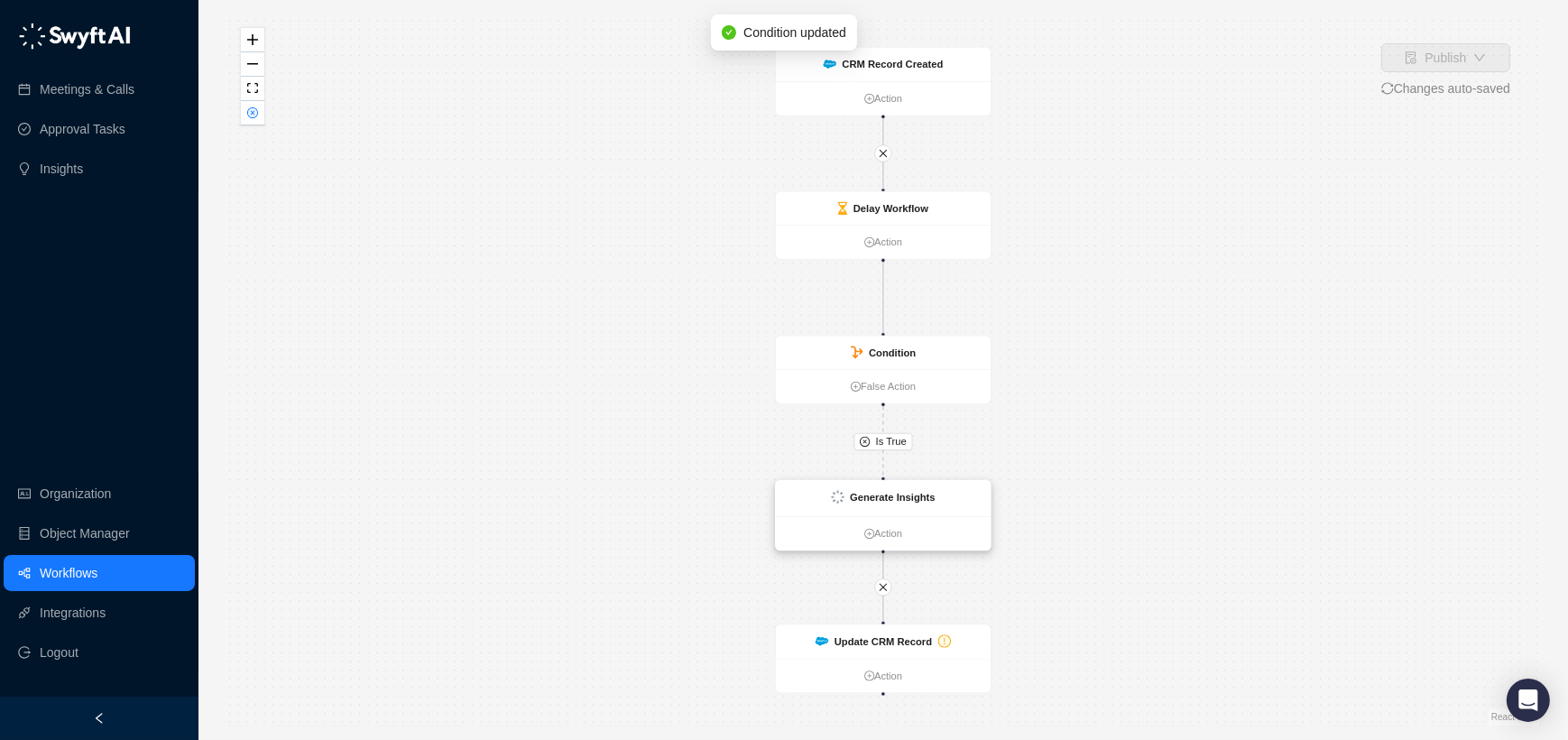
click at [841, 521] on ul "Action" at bounding box center [883, 533] width 215 height 34
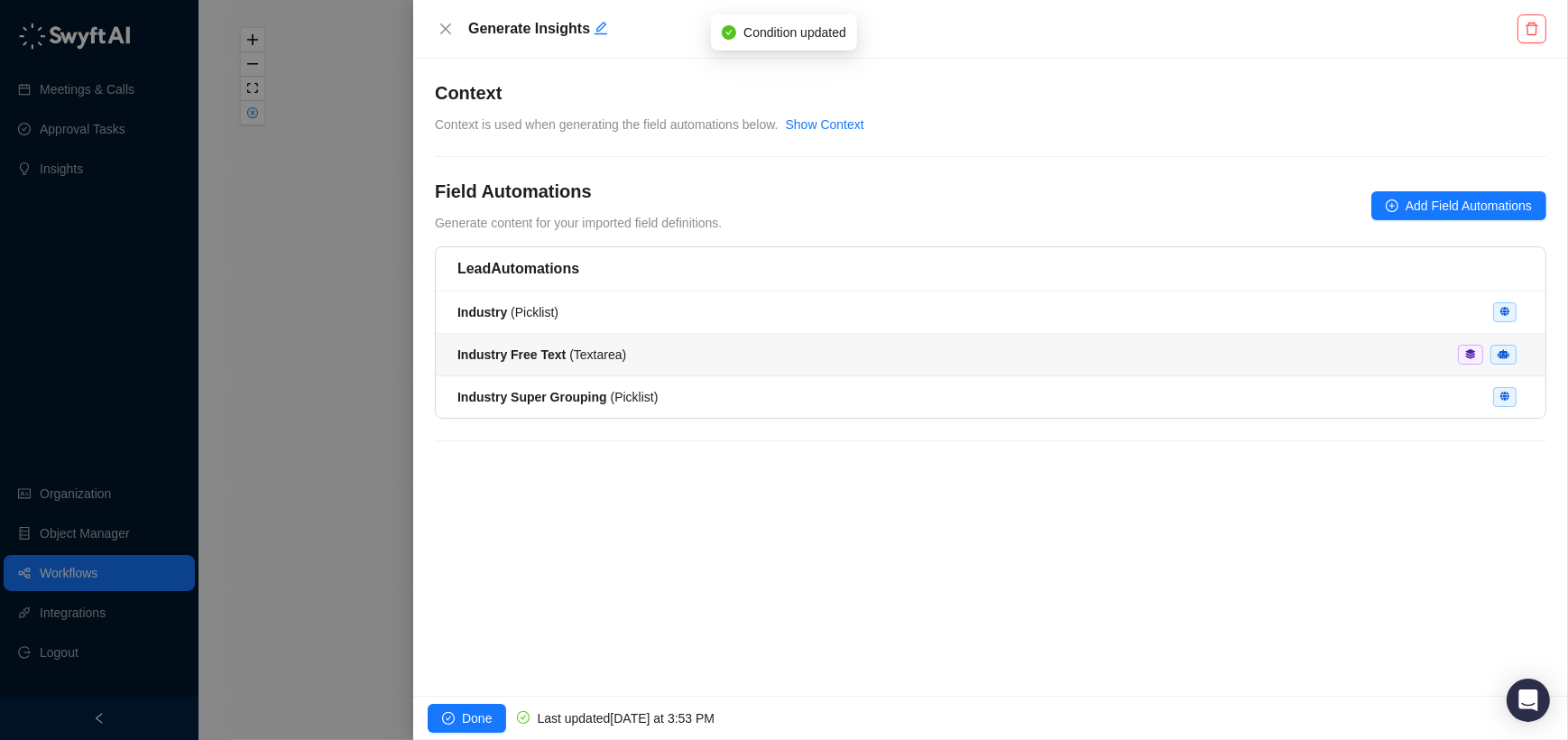
click at [669, 357] on div "Industry Free Text ( Textarea )" at bounding box center [990, 355] width 1066 height 20
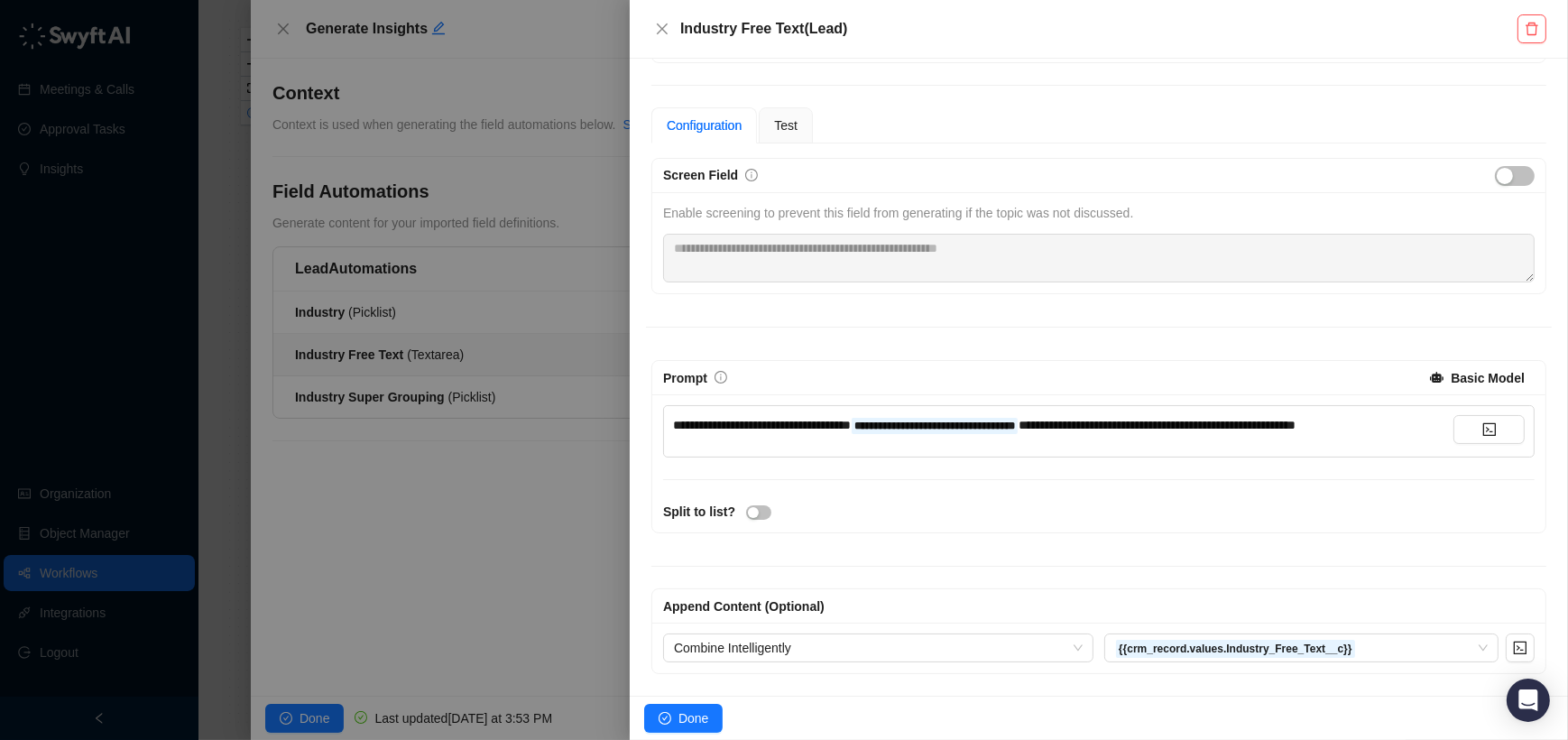
scroll to position [111, 0]
click at [774, 107] on div "Test" at bounding box center [785, 125] width 54 height 36
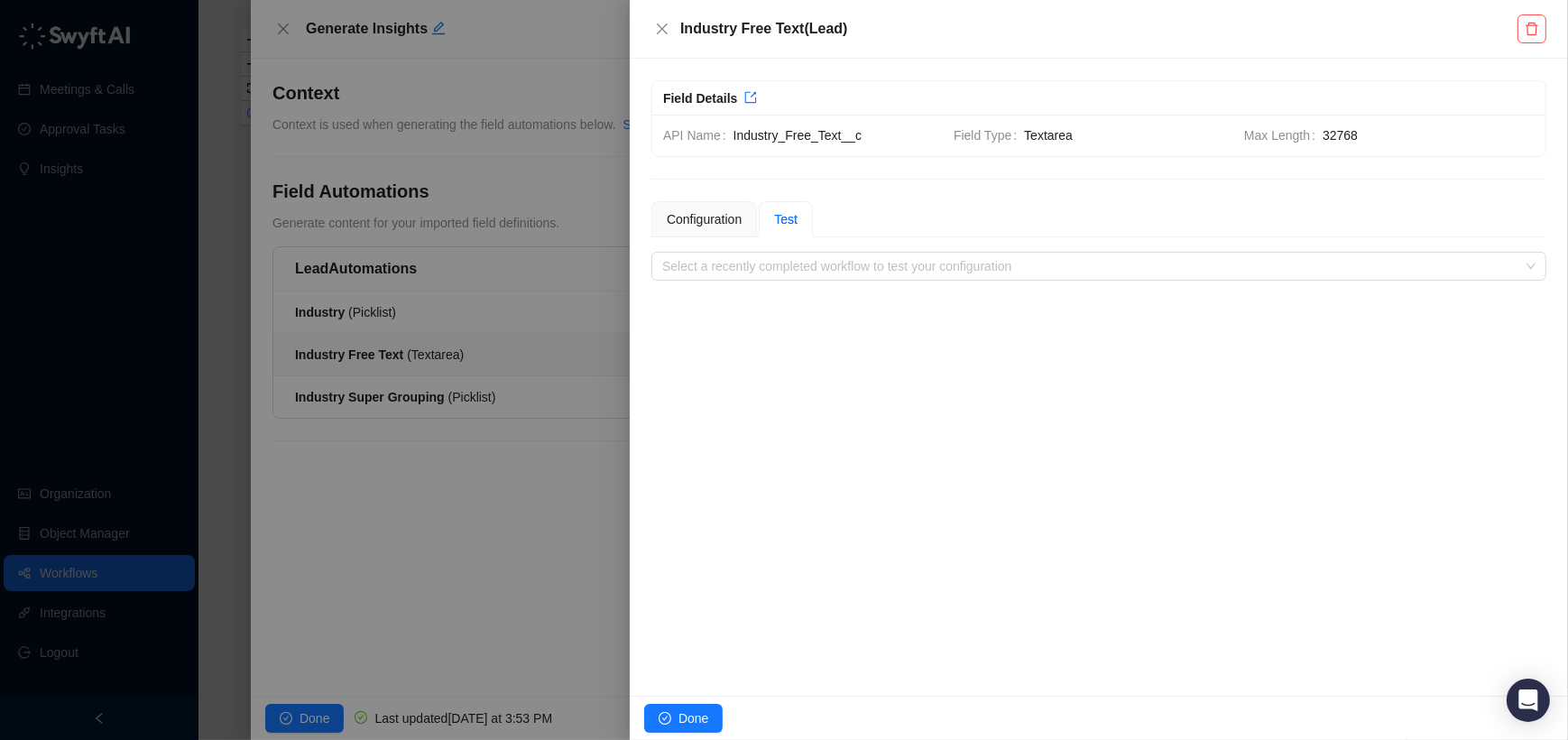
scroll to position [0, 0]
click at [753, 256] on input "search" at bounding box center [1093, 265] width 862 height 27
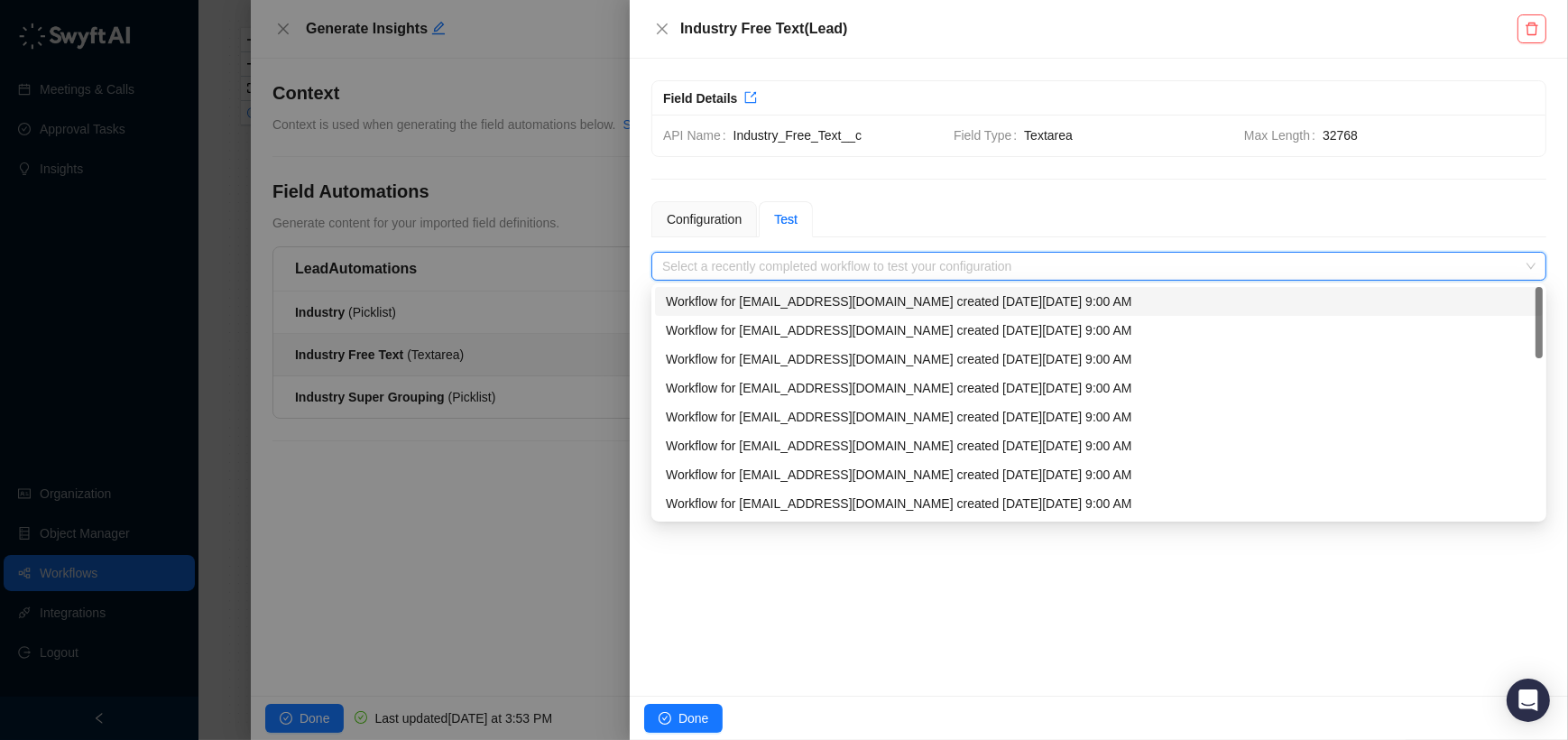
click at [750, 307] on div "Workflow for caleb@tigerdata.com created on Thursday, 08/21/25, 9:00 AM" at bounding box center [1099, 302] width 866 height 20
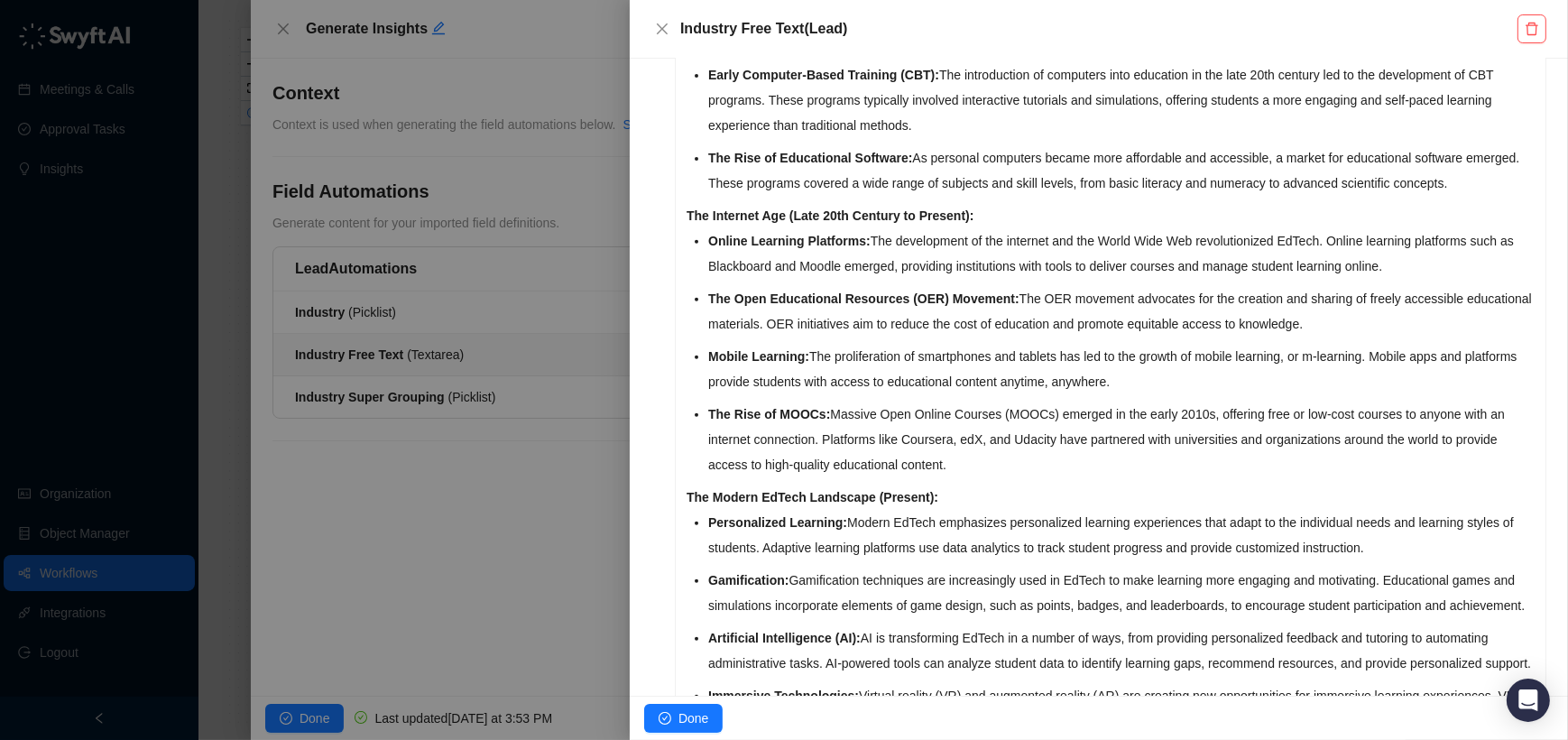
scroll to position [852, 0]
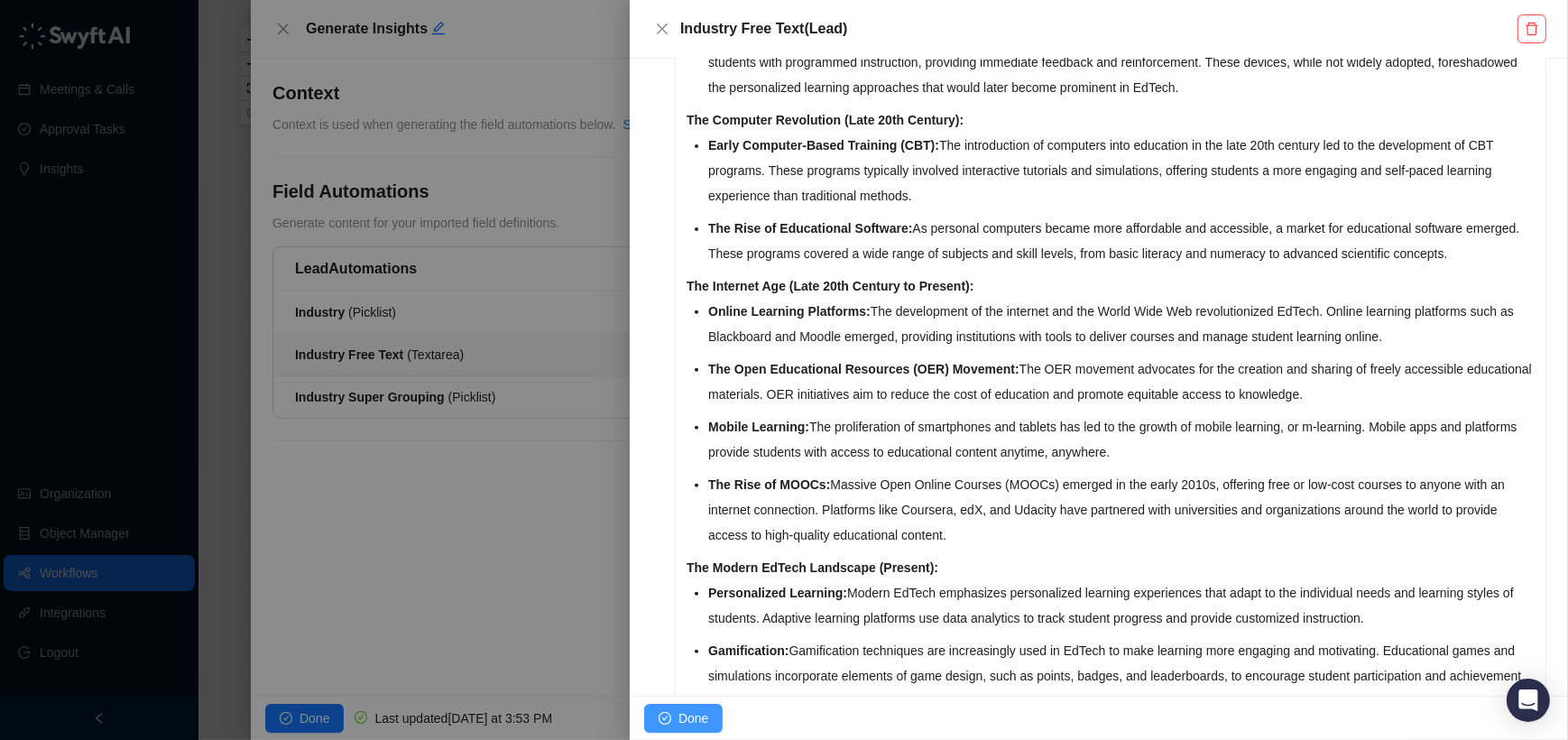
click at [684, 715] on span "Done" at bounding box center [693, 718] width 30 height 20
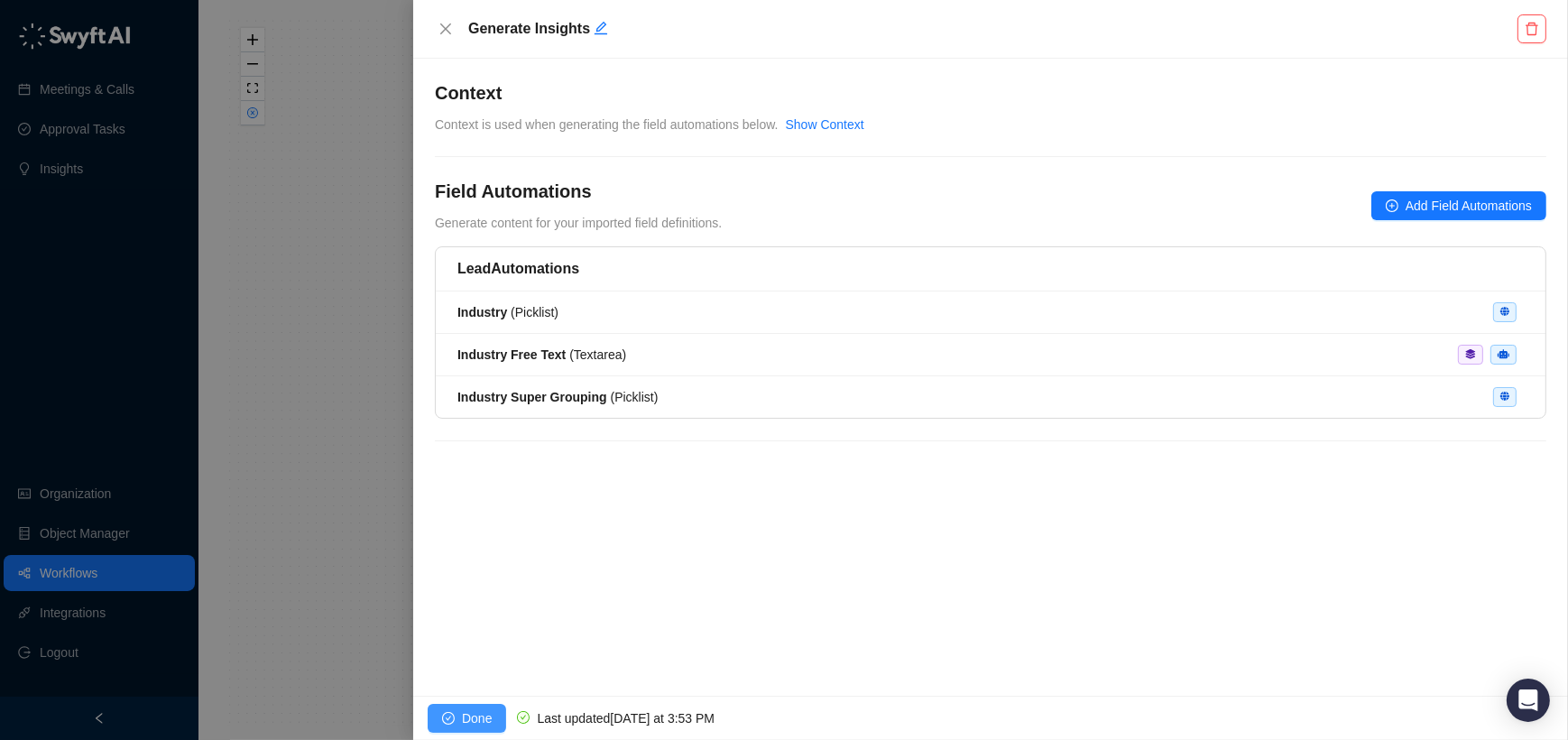
click at [443, 706] on button "Done" at bounding box center [467, 717] width 79 height 29
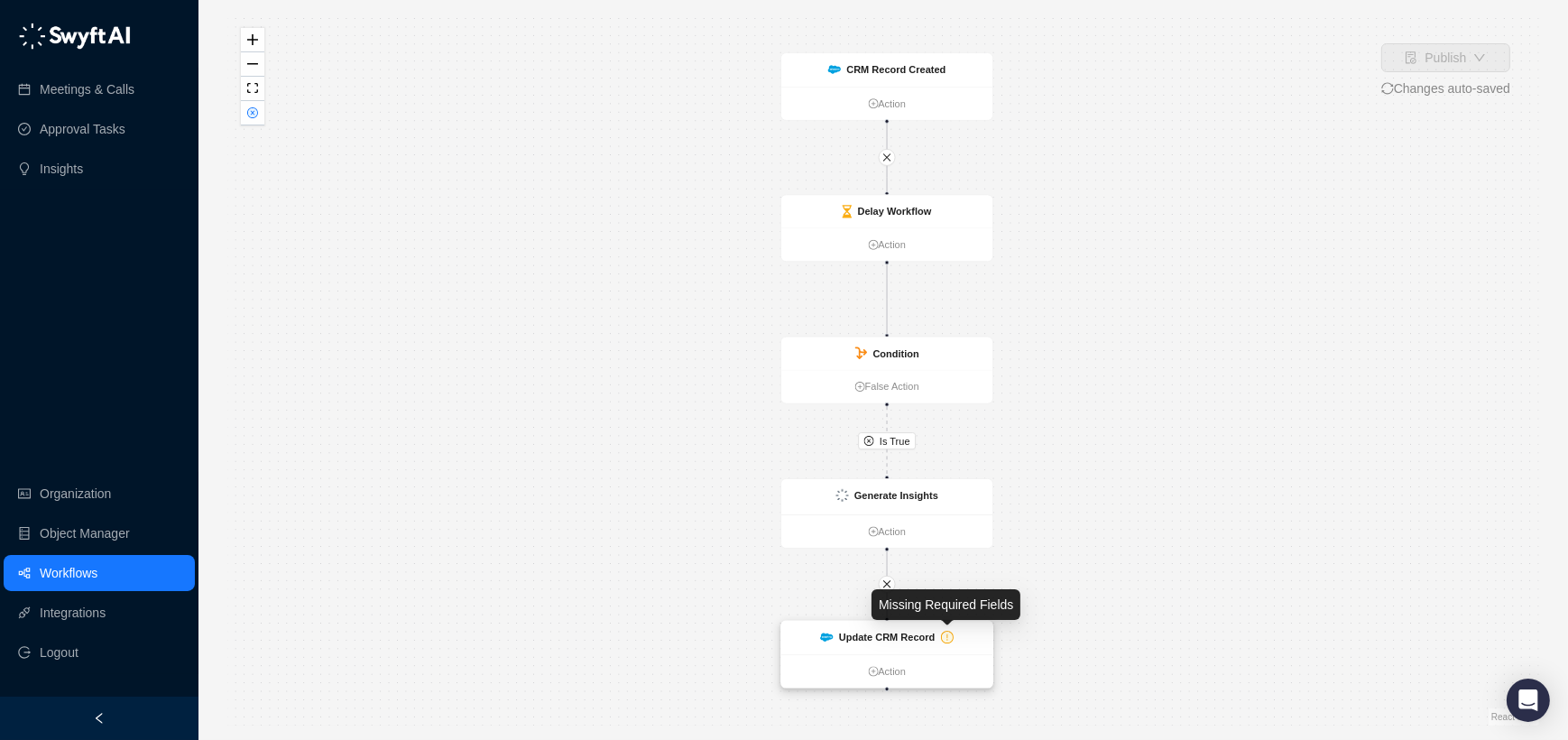
click at [943, 643] on icon "exclamation-circle" at bounding box center [947, 637] width 13 height 13
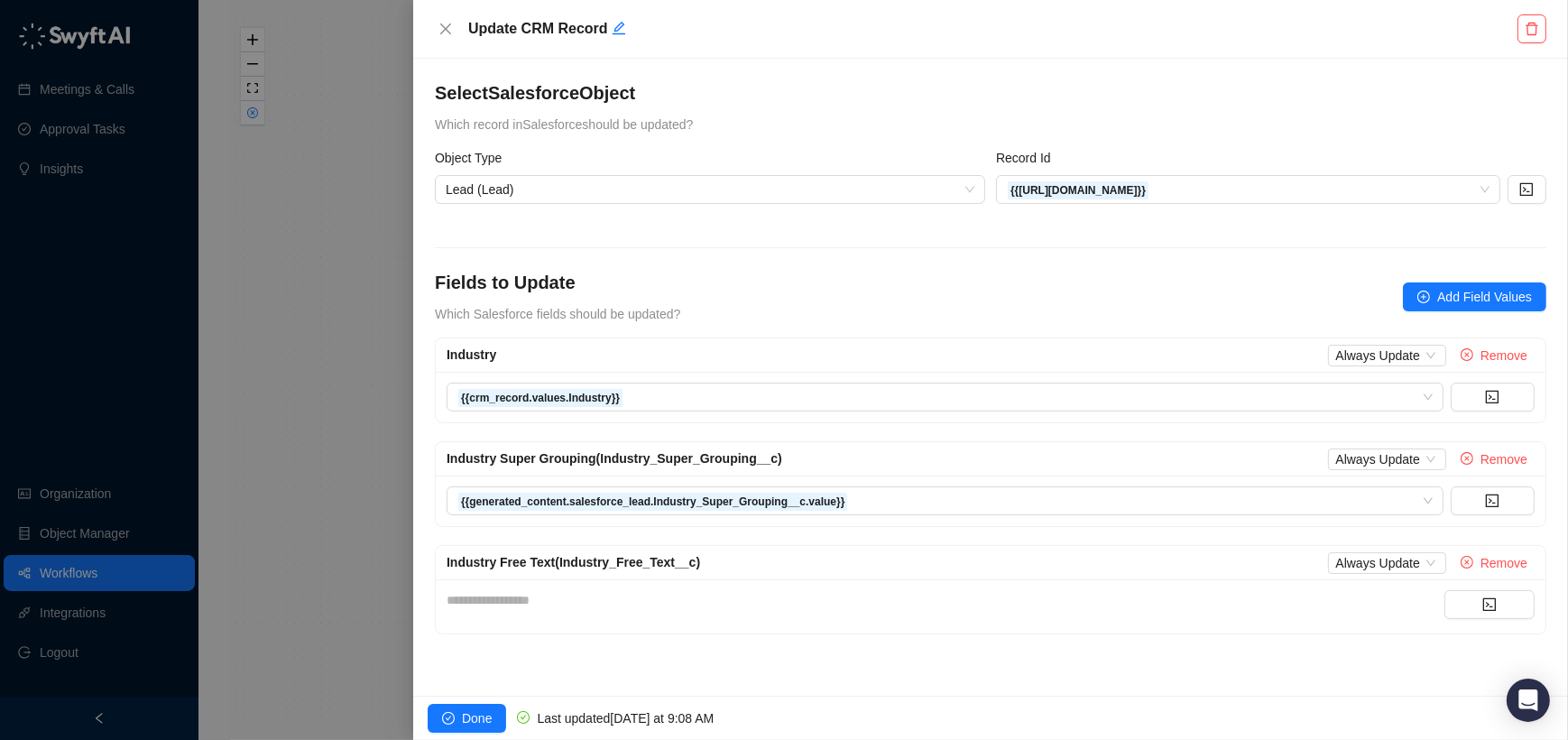
click at [987, 593] on div "**********" at bounding box center [945, 600] width 997 height 20
click at [1104, 602] on div "**********" at bounding box center [945, 600] width 997 height 20
click at [1457, 586] on div "**********" at bounding box center [990, 606] width 1110 height 54
click at [1458, 599] on button "button" at bounding box center [1490, 604] width 91 height 29
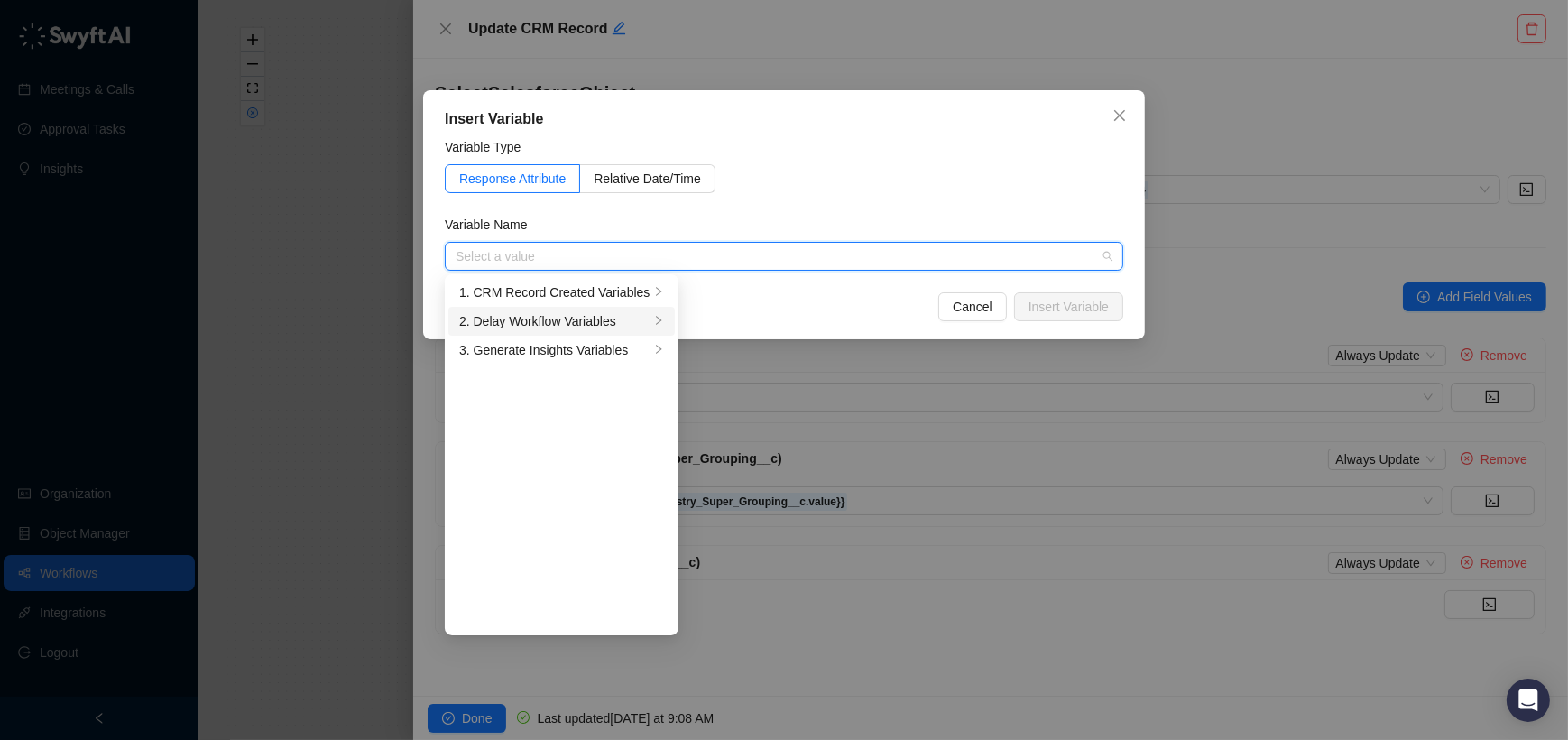
click at [645, 322] on div "2. Delay Workflow Variables" at bounding box center [554, 321] width 190 height 20
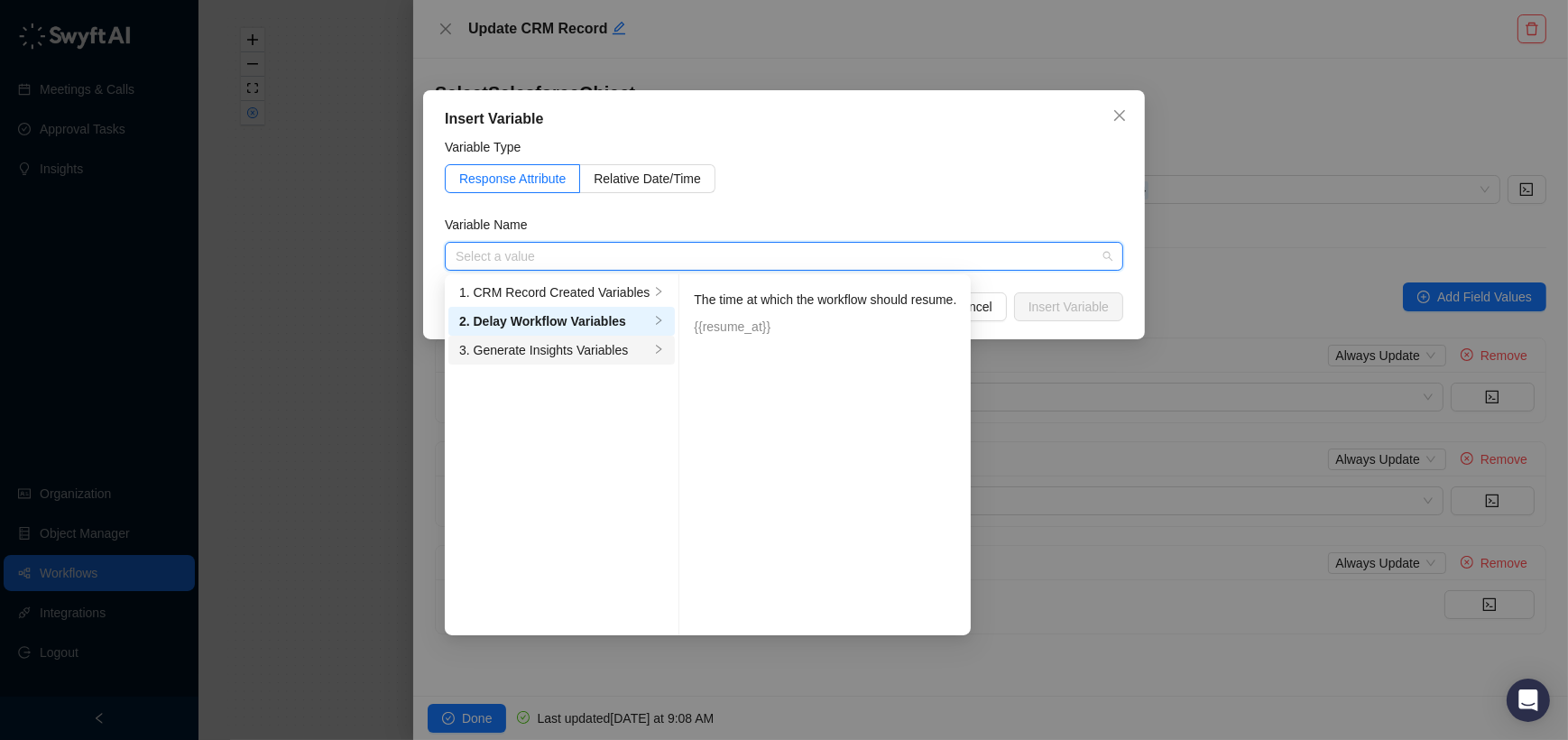
click at [638, 353] on div "3. Generate Insights Variables" at bounding box center [554, 350] width 190 height 20
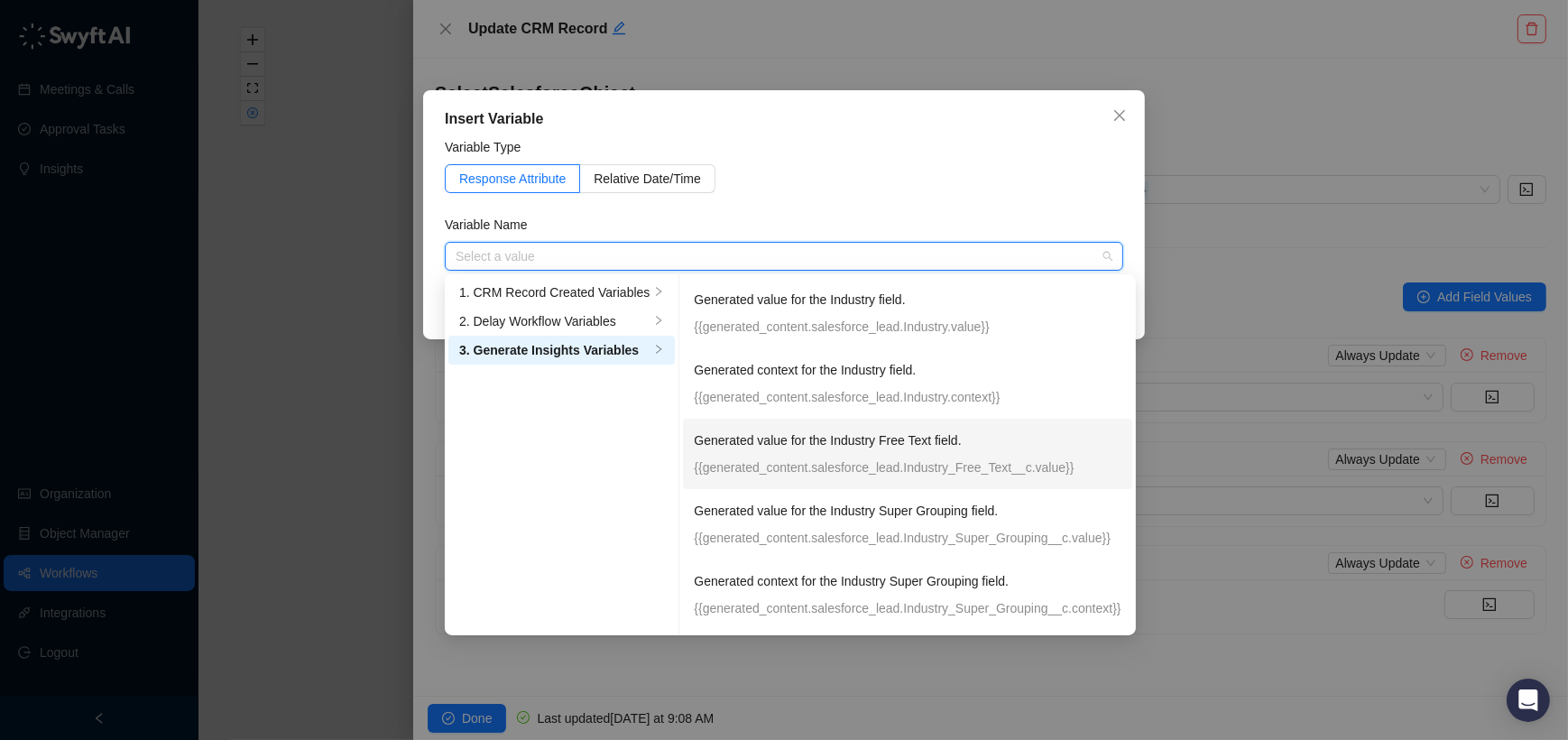
click at [751, 453] on div "Generated value for the Industry Free Text field. {{generated_content.salesforc…" at bounding box center [907, 454] width 427 height 47
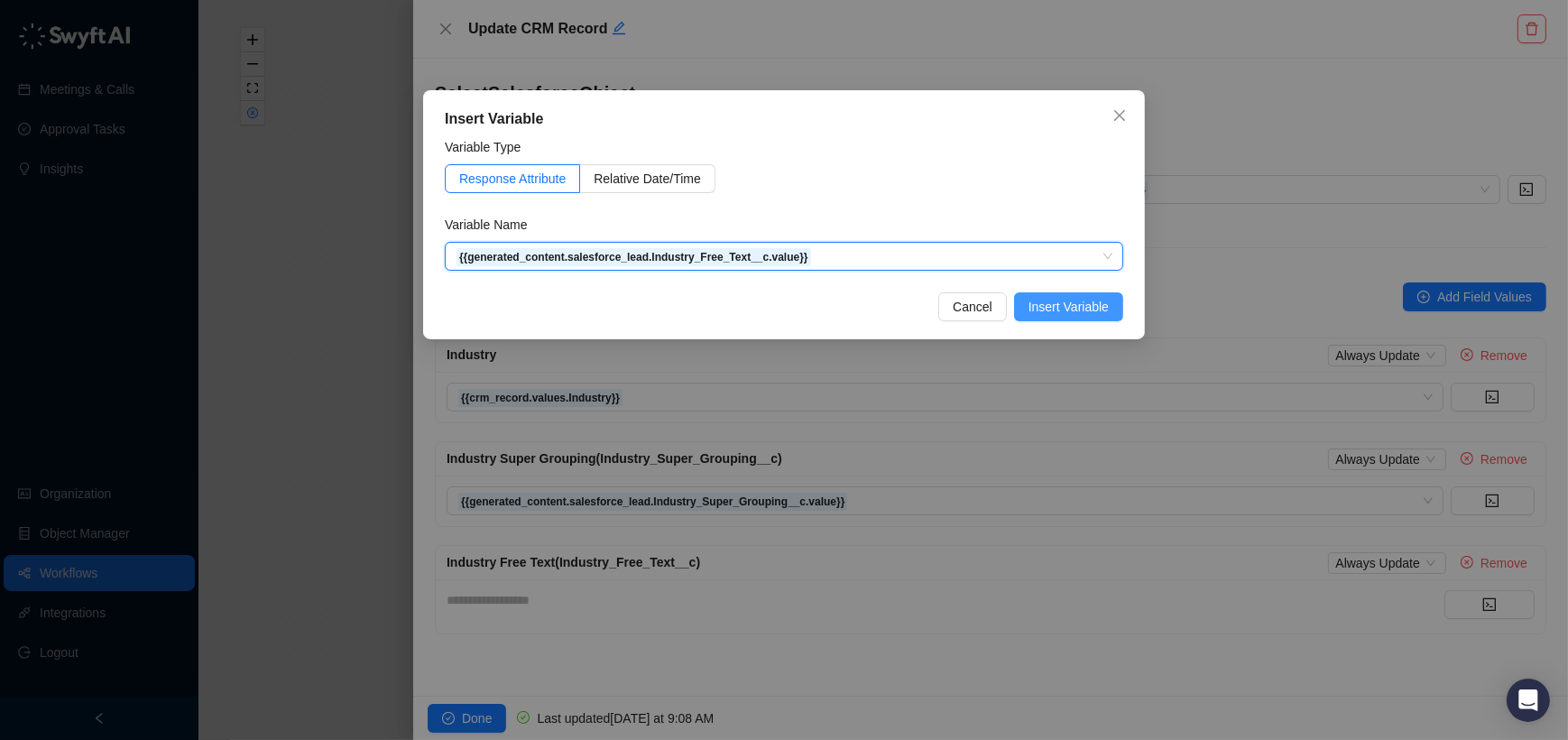
click at [1057, 298] on span "Insert Variable" at bounding box center [1068, 306] width 80 height 20
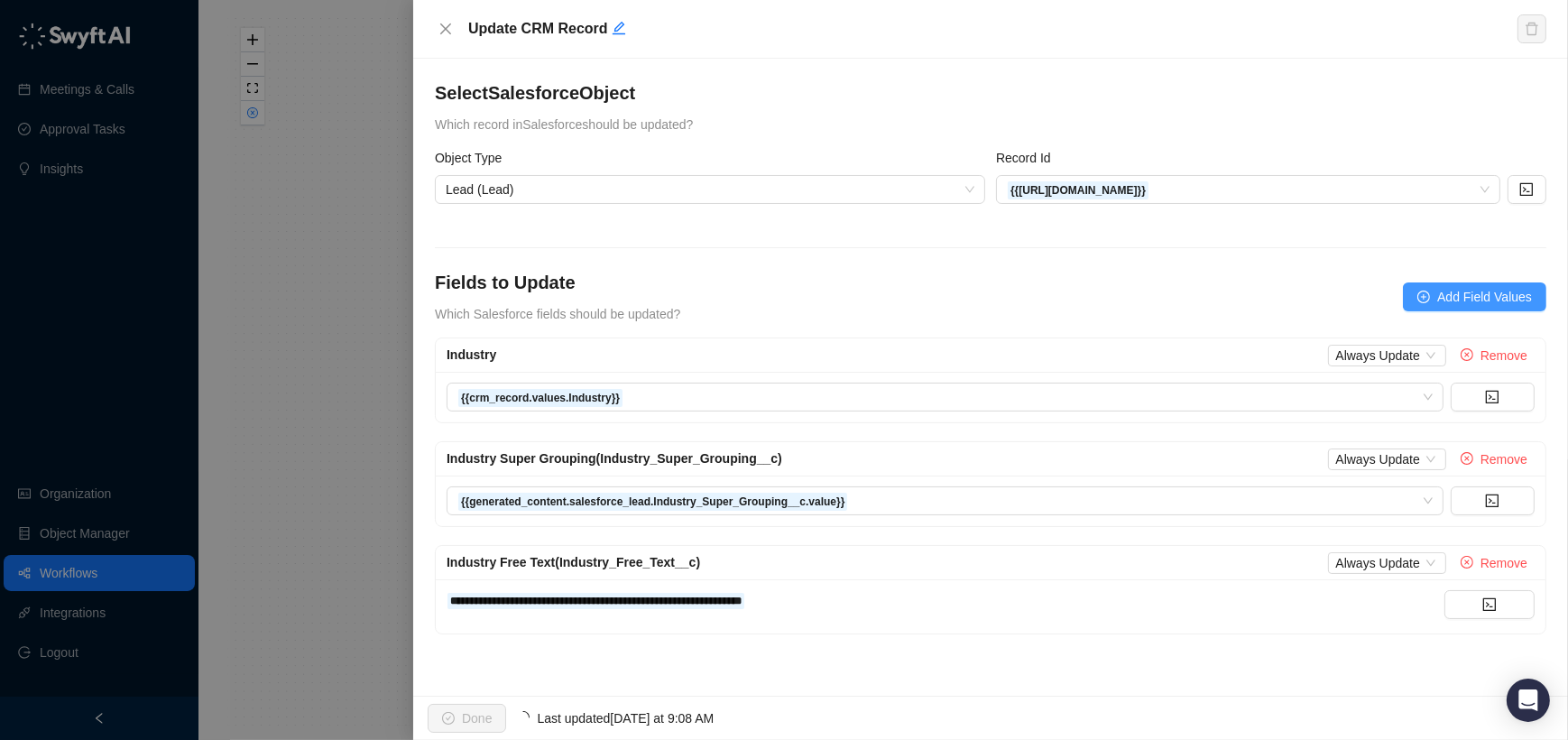
click at [1442, 297] on span "Add Field Values" at bounding box center [1484, 297] width 95 height 20
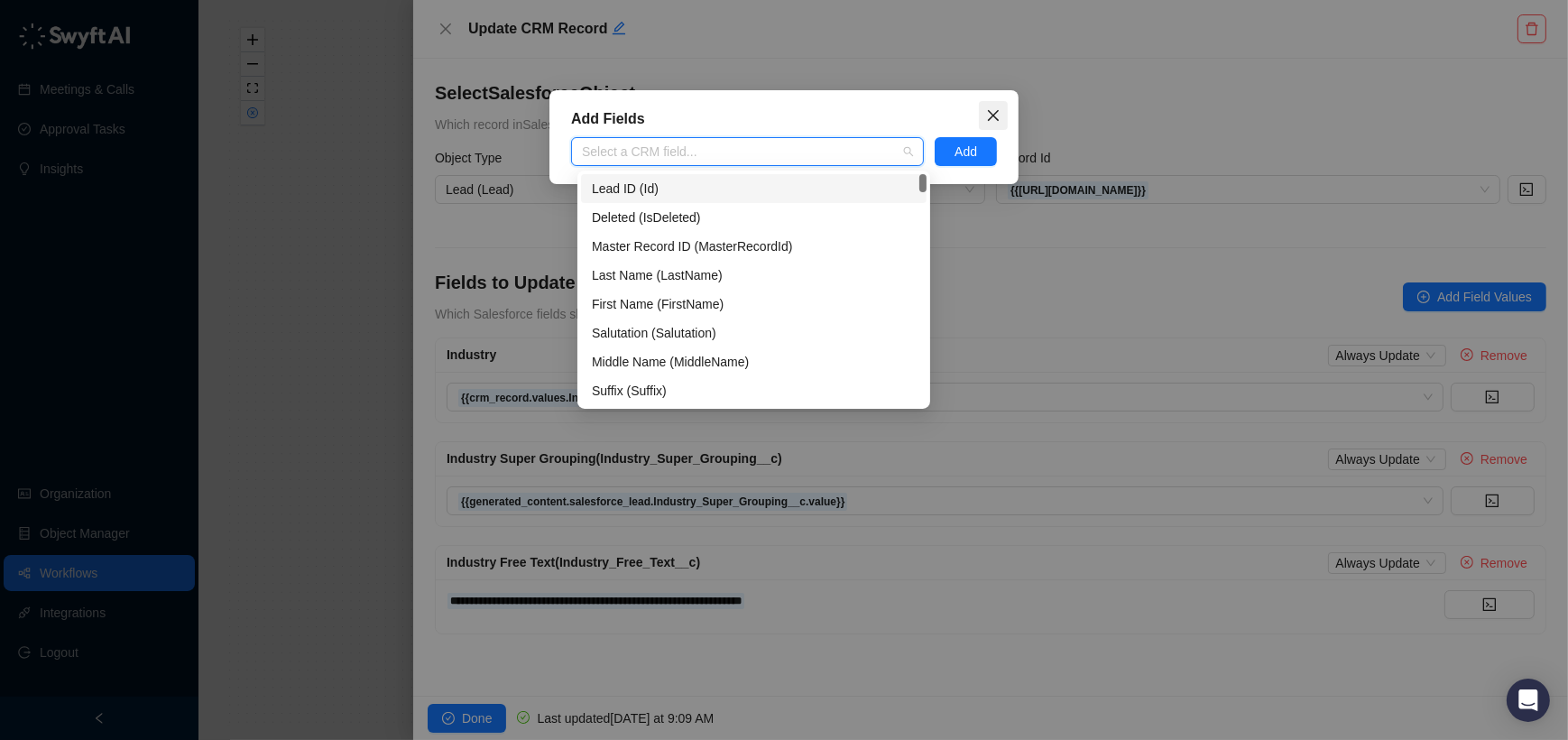
click at [1000, 108] on span "Close" at bounding box center [992, 115] width 29 height 15
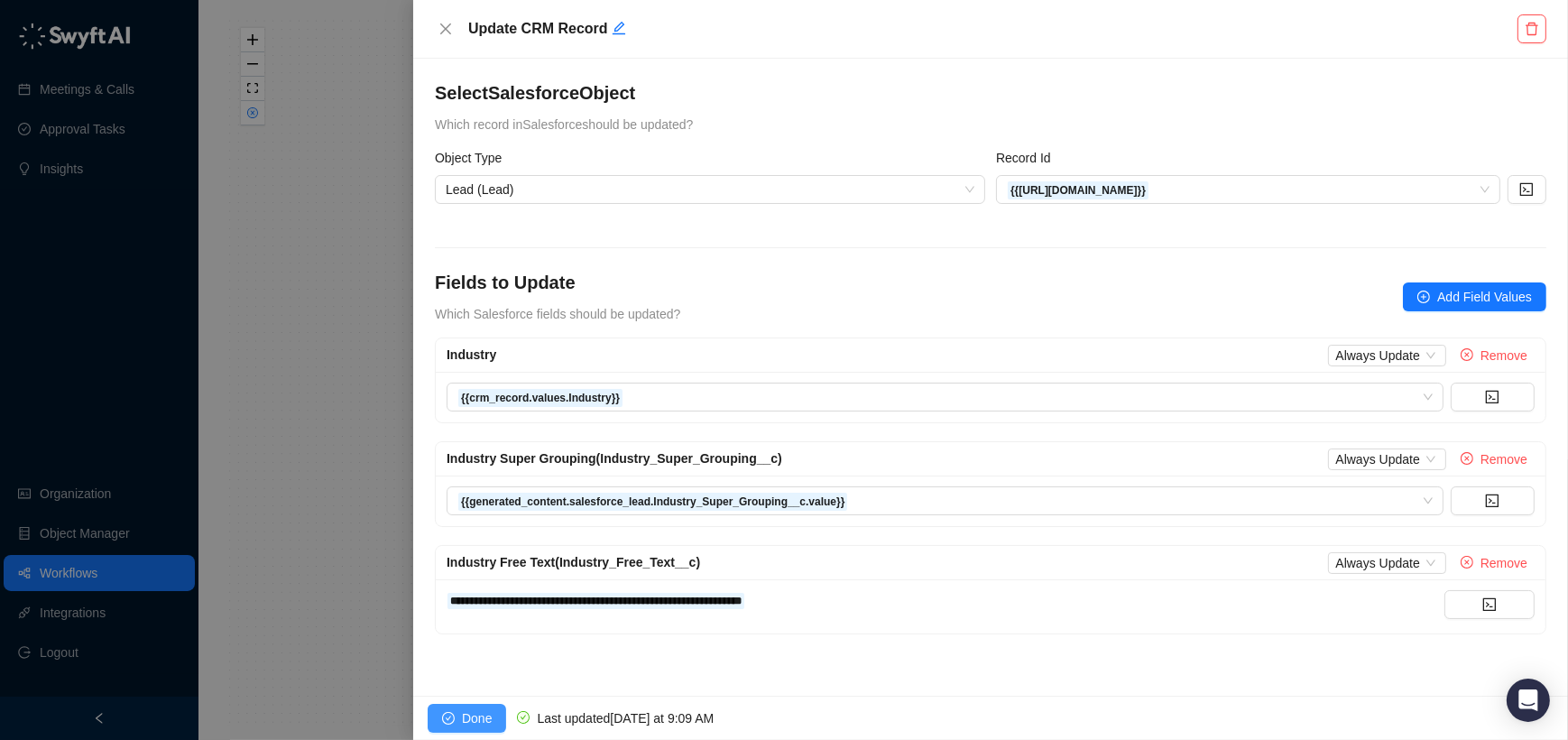
click at [453, 706] on button "Done" at bounding box center [467, 717] width 79 height 29
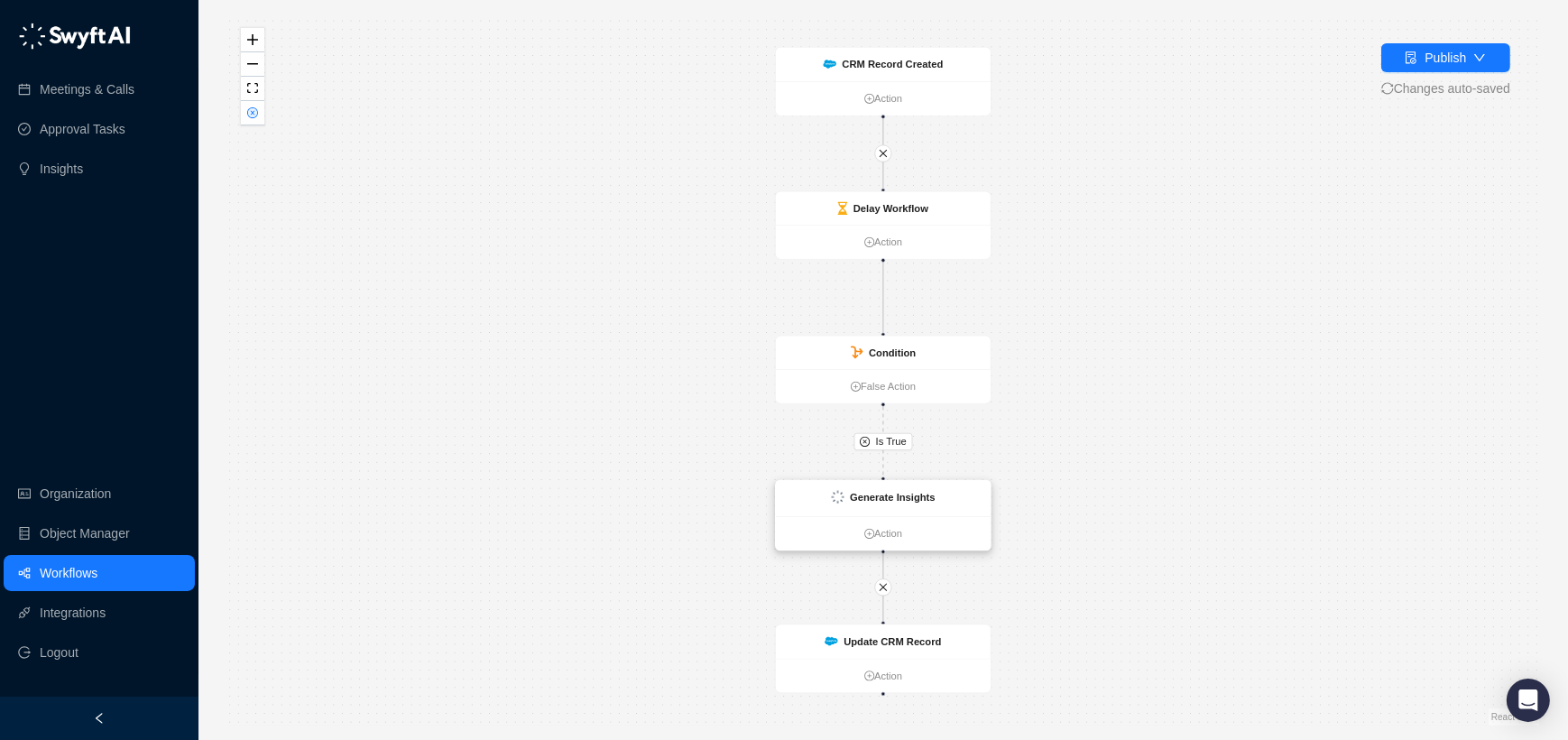
click at [832, 492] on img at bounding box center [837, 497] width 13 height 13
click at [832, 492] on img at bounding box center [837, 498] width 13 height 13
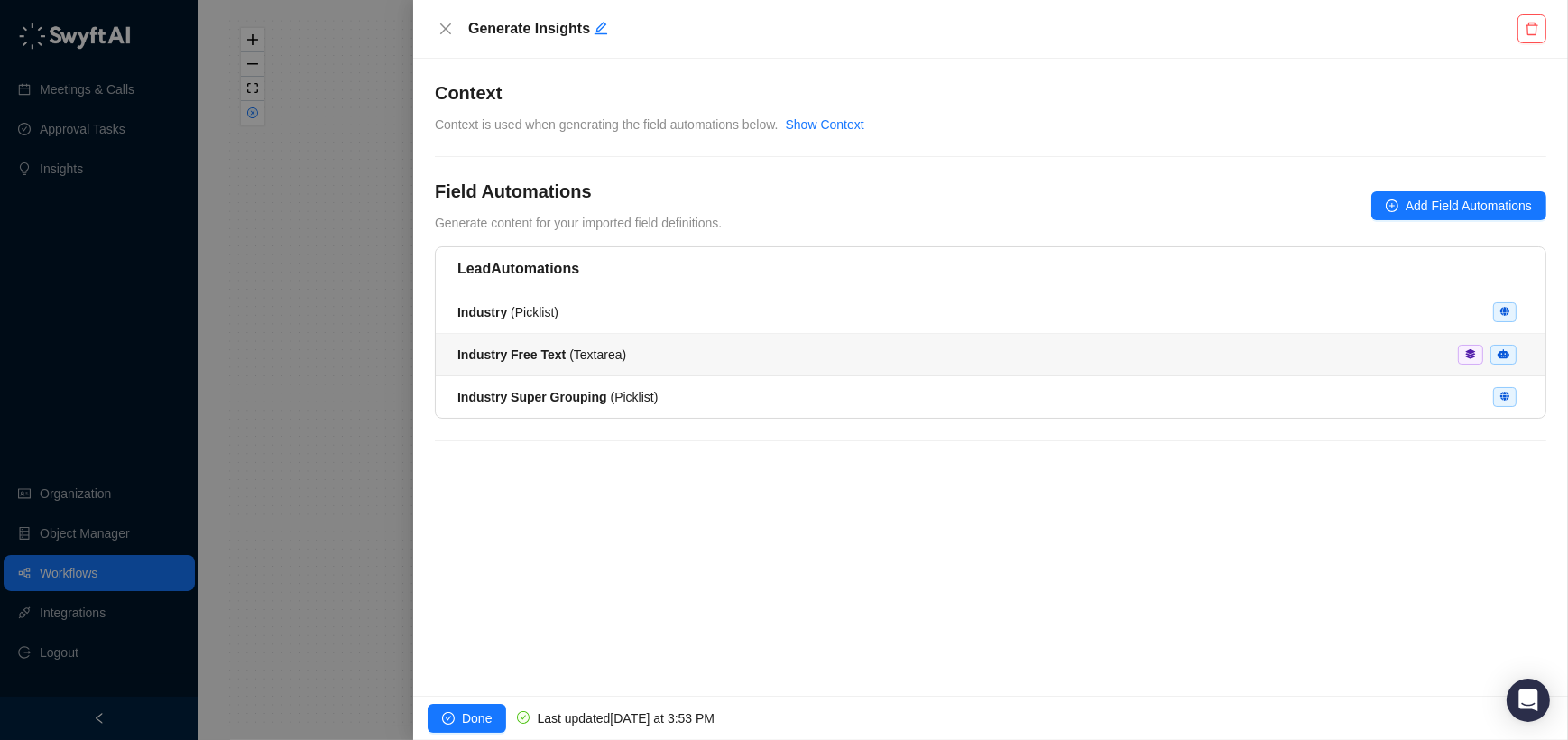
click at [770, 346] on div "Industry Free Text ( Textarea )" at bounding box center [990, 355] width 1066 height 20
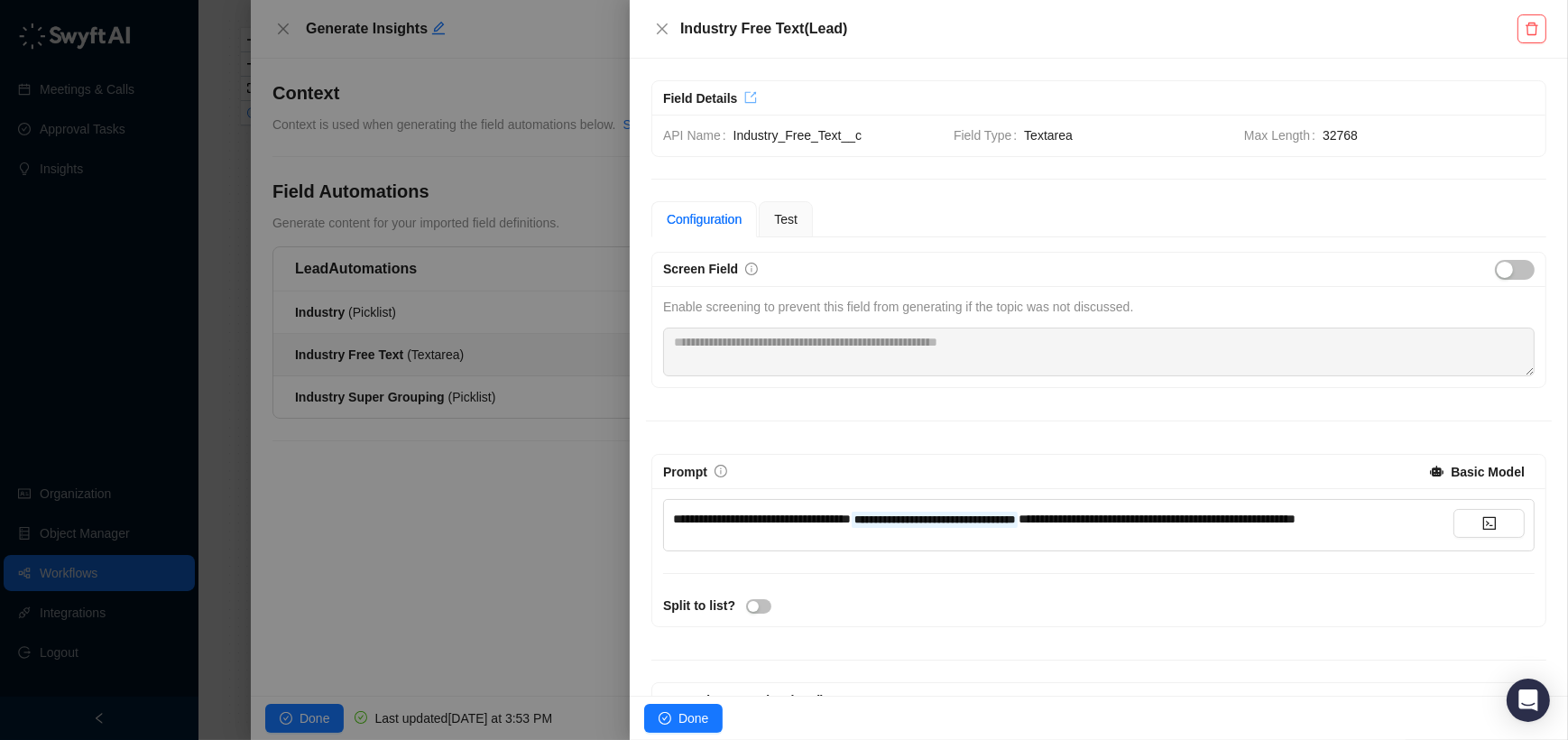
click at [753, 96] on icon "export" at bounding box center [750, 97] width 13 height 13
click at [1057, 528] on div "**********" at bounding box center [1063, 518] width 781 height 20
drag, startPoint x: 1186, startPoint y: 545, endPoint x: 1191, endPoint y: 514, distance: 31.4
click at [1191, 514] on div "**********" at bounding box center [1063, 518] width 781 height 20
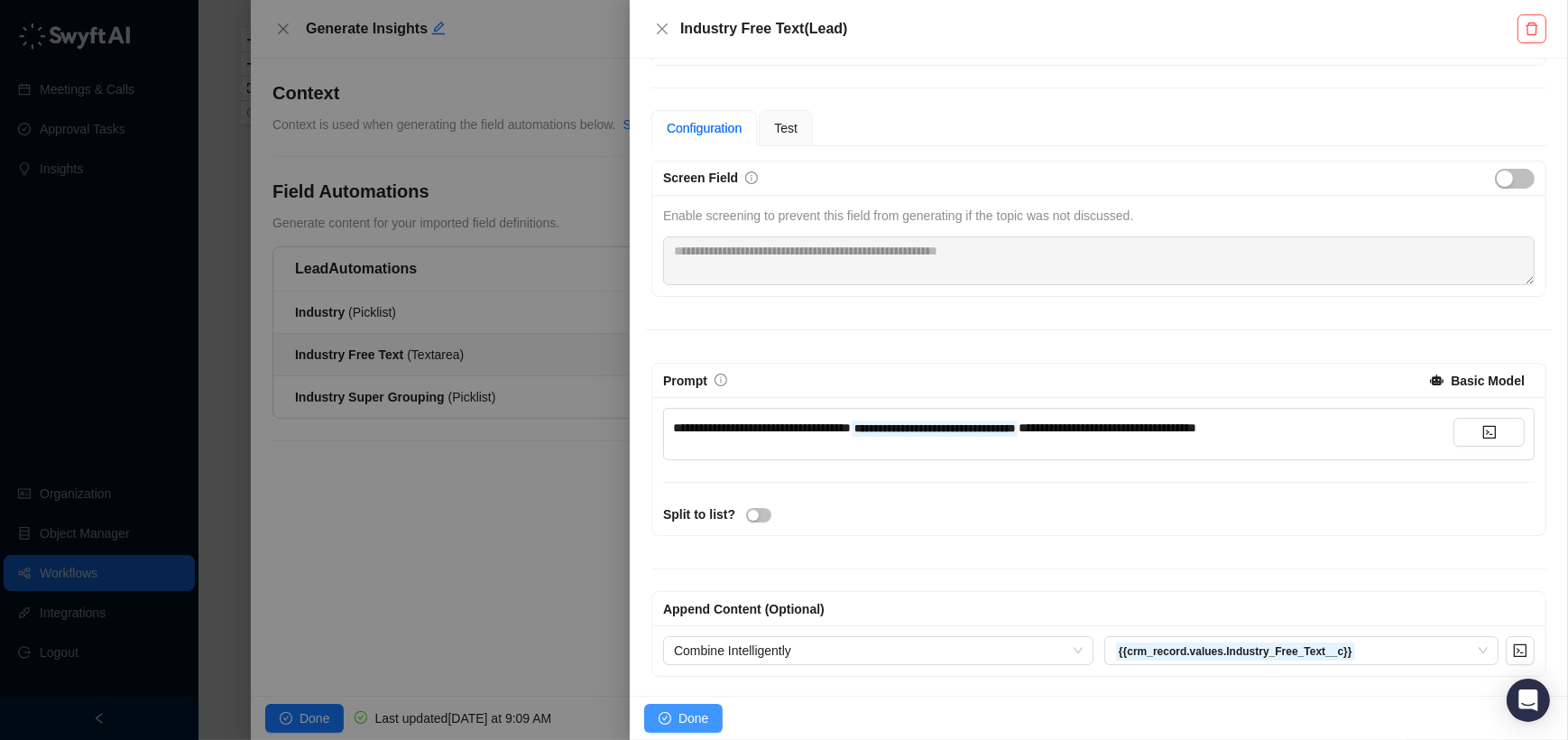
click at [678, 718] on span "Done" at bounding box center [693, 718] width 30 height 20
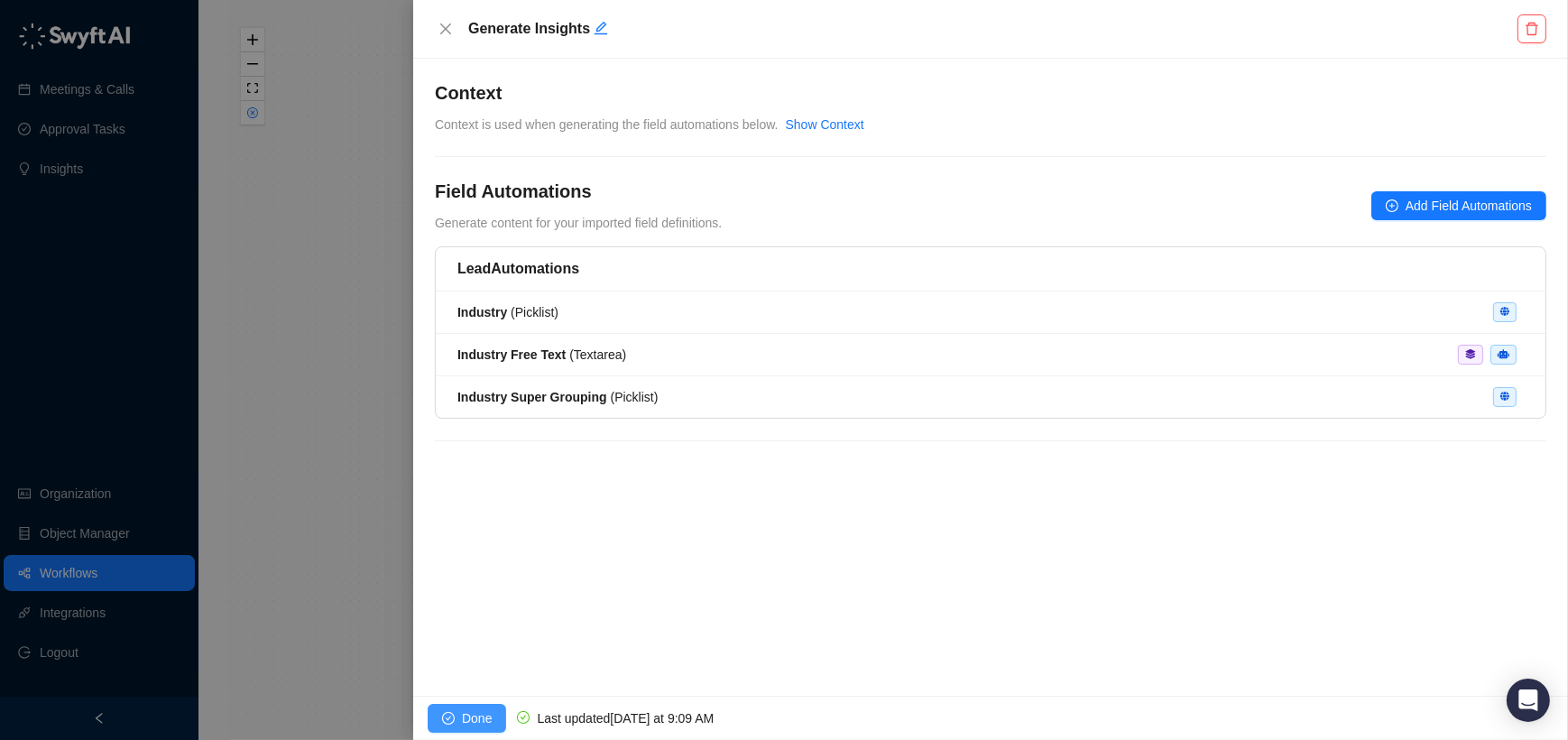
click at [456, 708] on button "Done" at bounding box center [467, 717] width 79 height 29
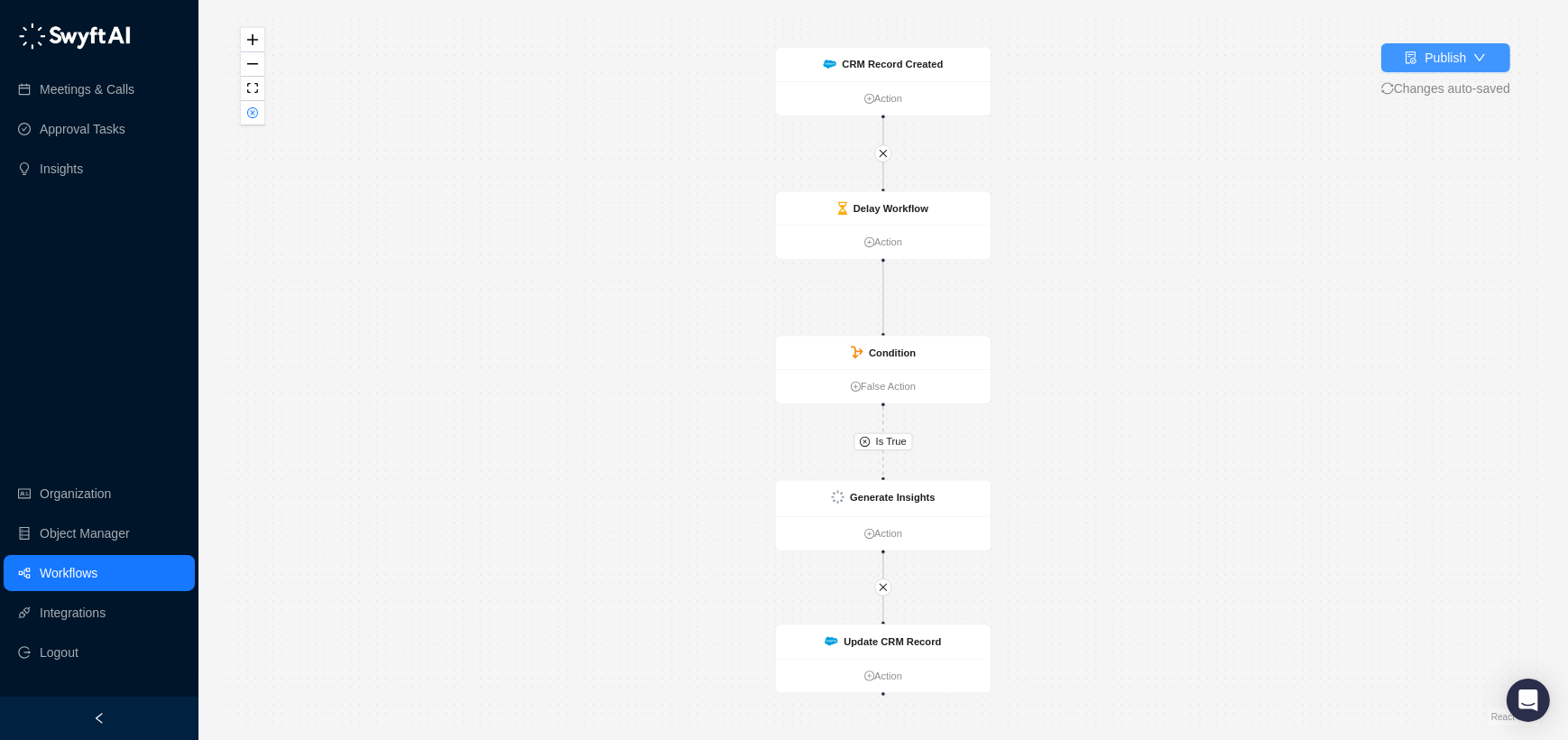
click at [1388, 63] on button "Publish" at bounding box center [1445, 57] width 129 height 29
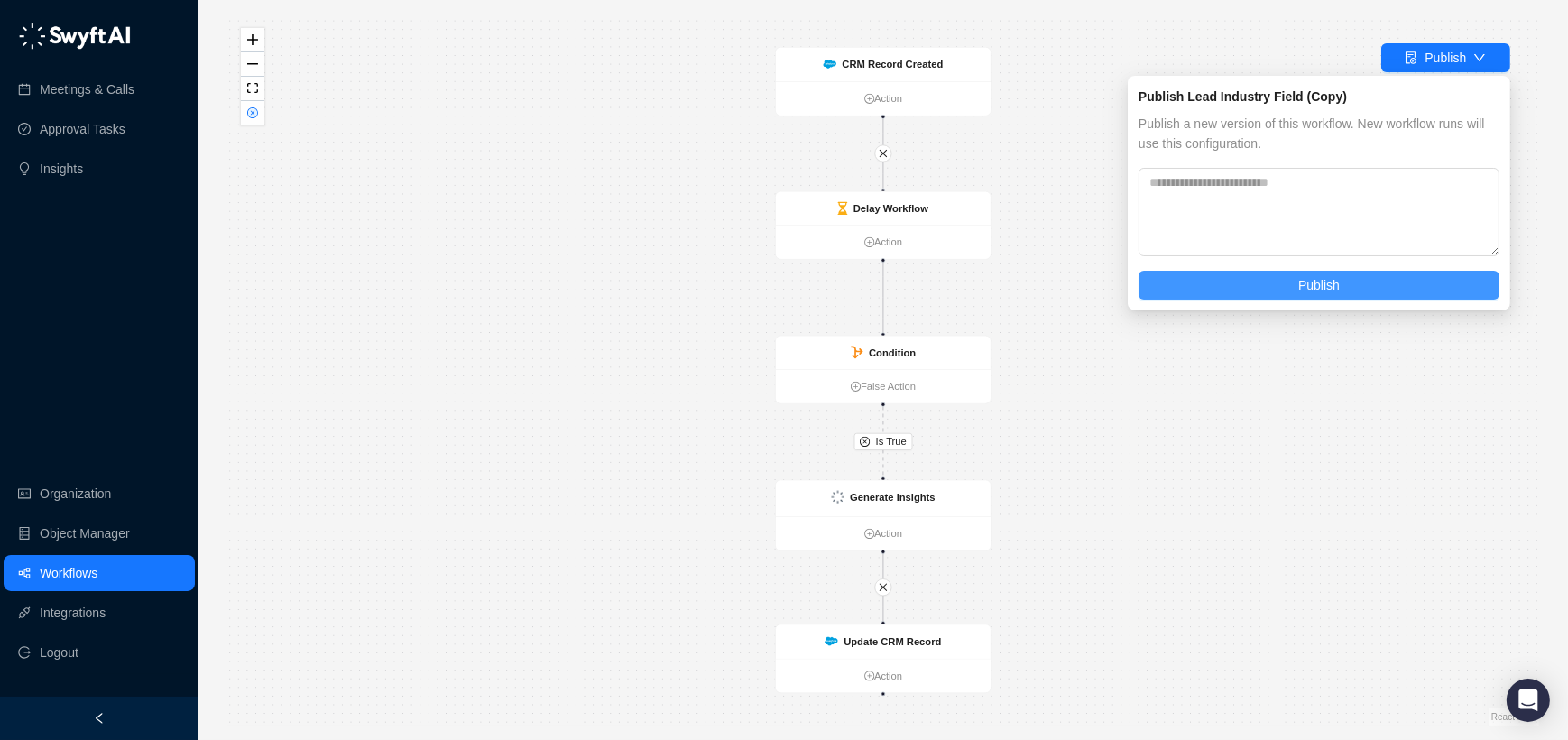
click at [1282, 287] on button "Publish" at bounding box center [1319, 285] width 361 height 29
